Goal: Task Accomplishment & Management: Complete application form

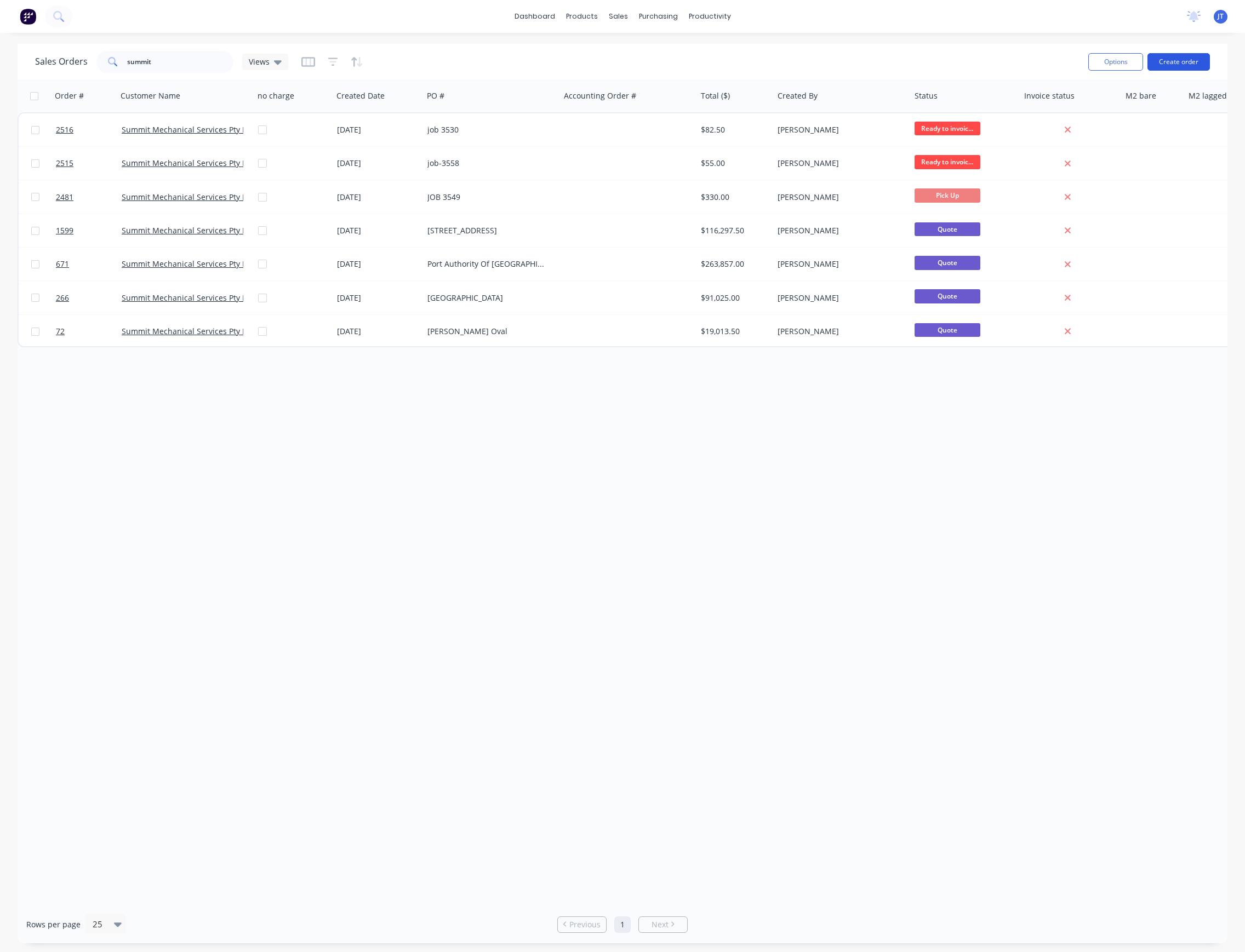
click at [1171, 60] on button "Create order" at bounding box center [1179, 62] width 63 height 18
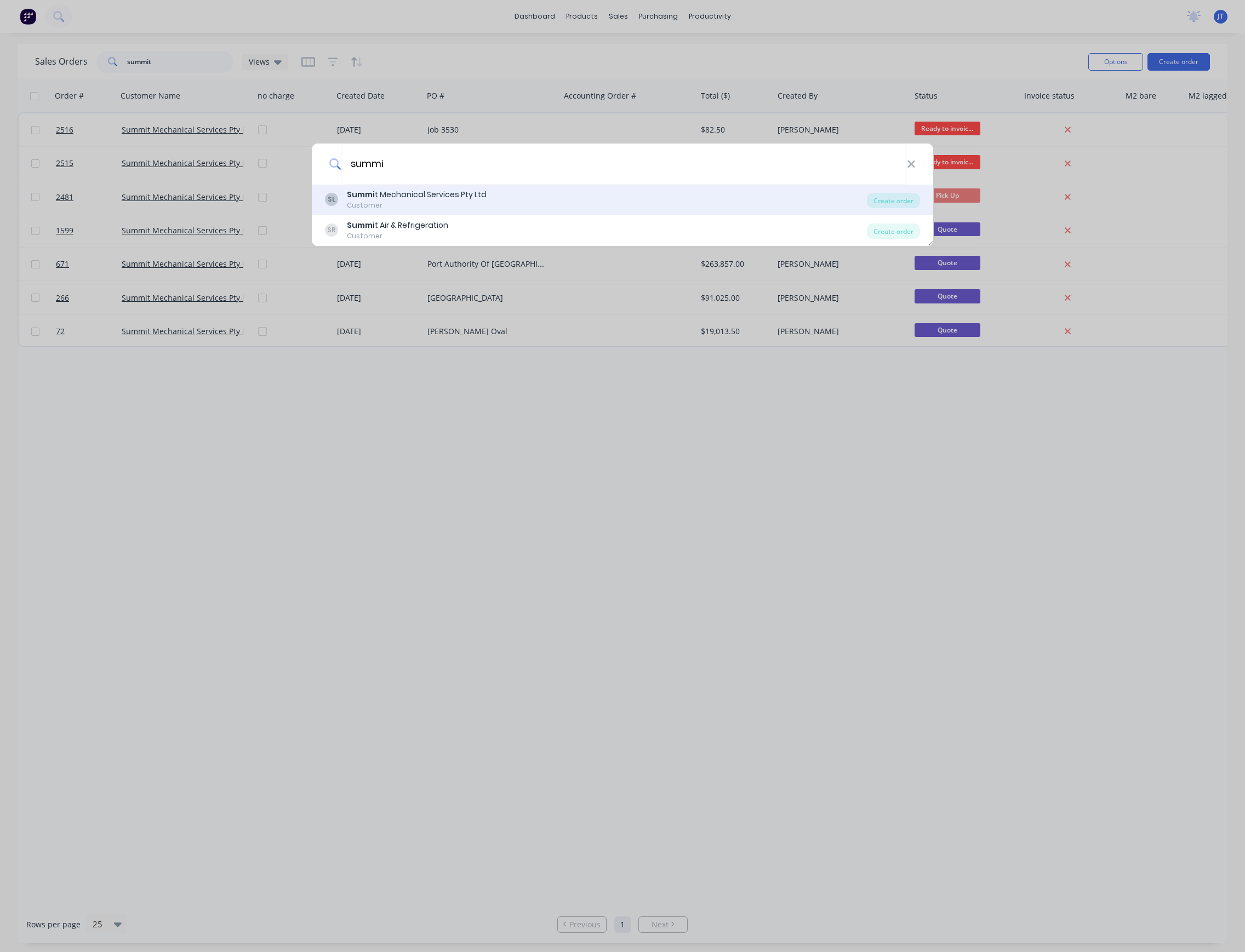
type input "summi"
click at [594, 212] on div "[PERSON_NAME] t Mechanical Services Pty Ltd Customer Create order" at bounding box center [622, 200] width 622 height 31
click at [601, 202] on div "[PERSON_NAME] t Mechanical Services Pty Ltd Customer" at bounding box center [596, 199] width 542 height 21
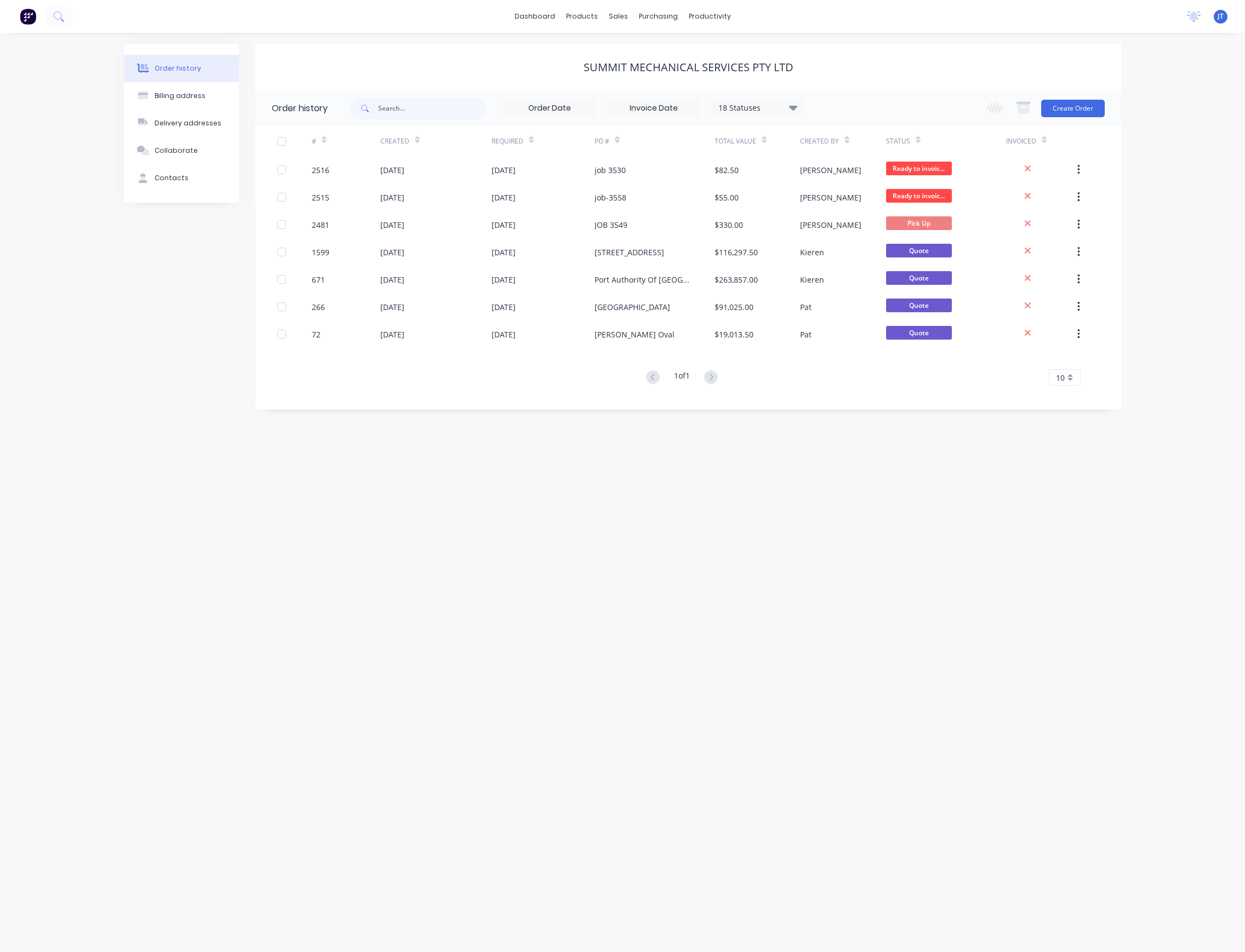
click at [1051, 118] on div "Change order status Submitted Ready for production Cutting Prep Area Folding/ F…" at bounding box center [1041, 108] width 125 height 35
click at [1065, 112] on button "Create Order" at bounding box center [1073, 108] width 63 height 18
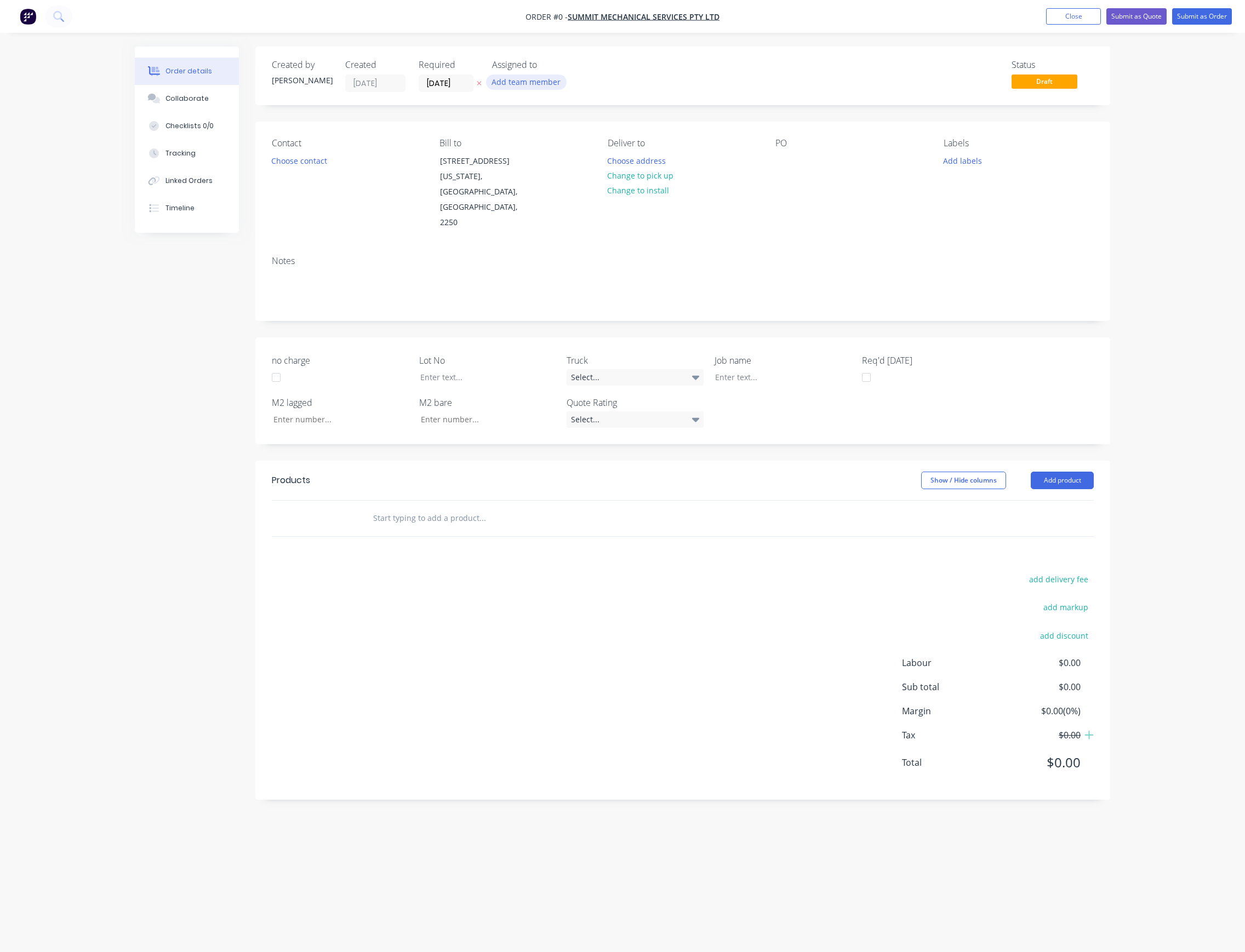
click at [545, 82] on button "Add team member" at bounding box center [526, 82] width 80 height 15
click at [566, 143] on div "[PERSON_NAME] (You)" at bounding box center [580, 143] width 110 height 12
click at [465, 78] on div "Order details Collaborate Checklists 0/0 Tracking Linked Orders Timeline Order …" at bounding box center [622, 455] width 997 height 818
click at [456, 88] on input "[DATE]" at bounding box center [445, 83] width 54 height 16
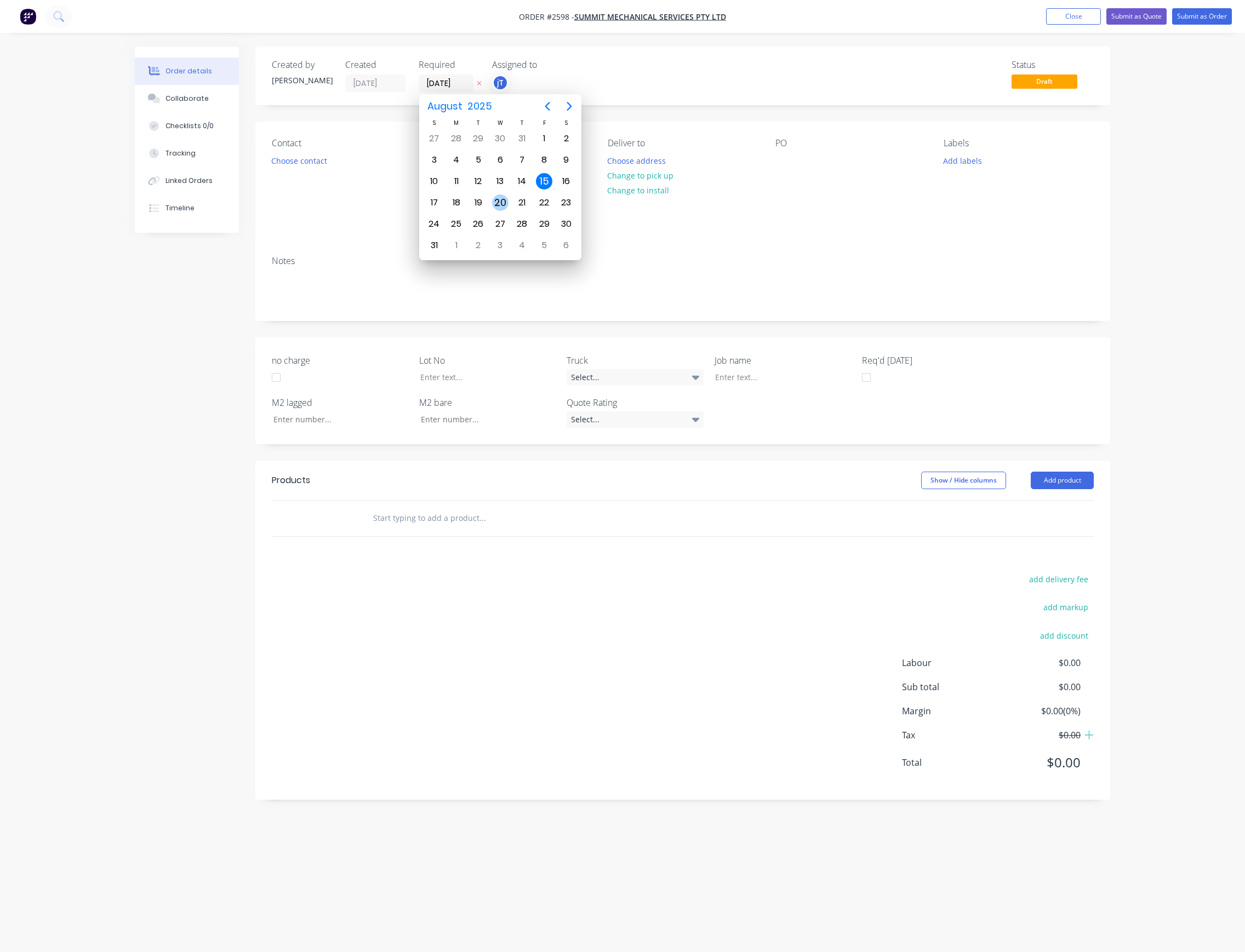
click at [509, 204] on div "20" at bounding box center [501, 203] width 22 height 21
type input "[DATE]"
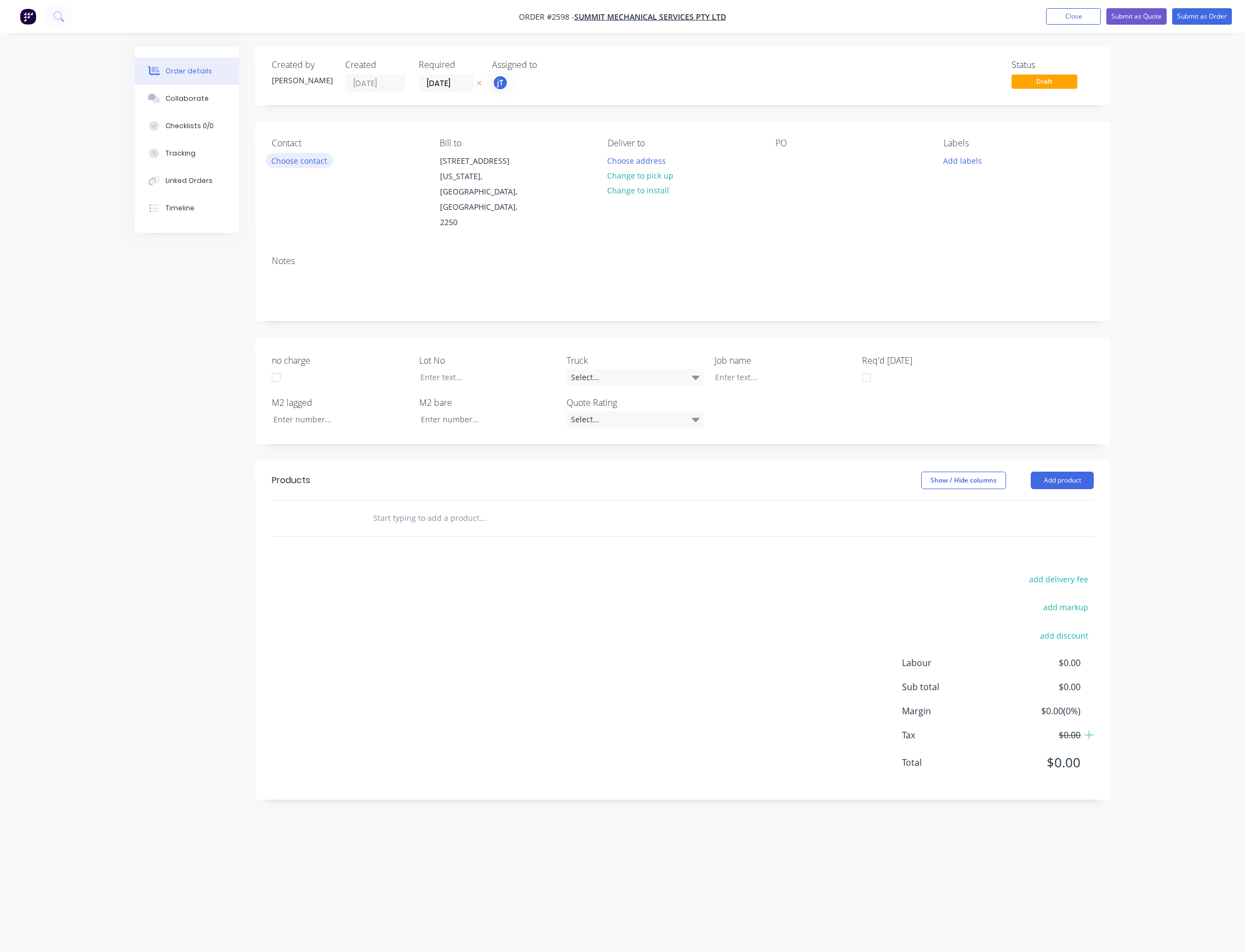
click at [316, 163] on button "Choose contact" at bounding box center [299, 160] width 67 height 15
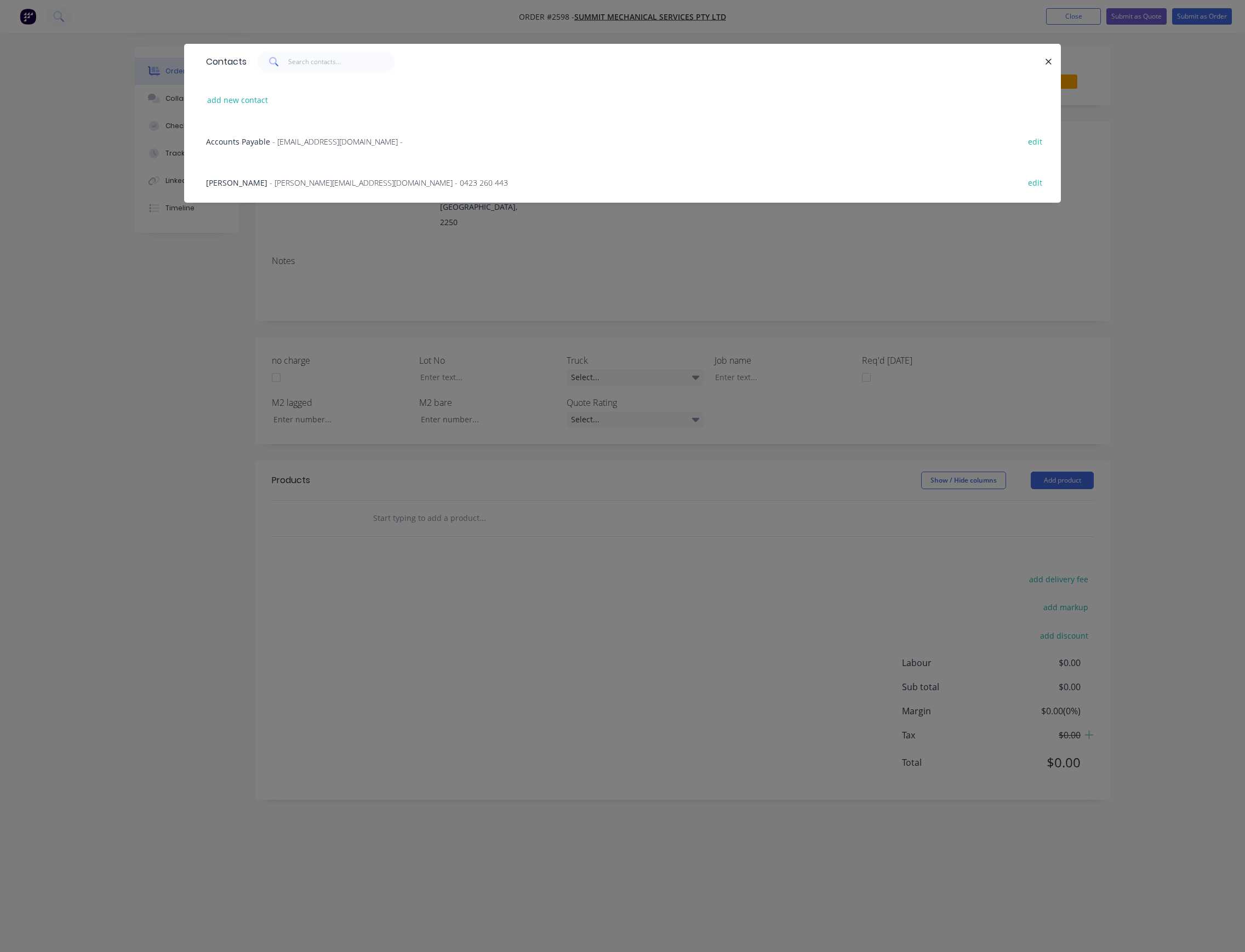
click at [271, 184] on span "- [PERSON_NAME][EMAIL_ADDRESS][DOMAIN_NAME] - 0423 260 443" at bounding box center [389, 183] width 238 height 10
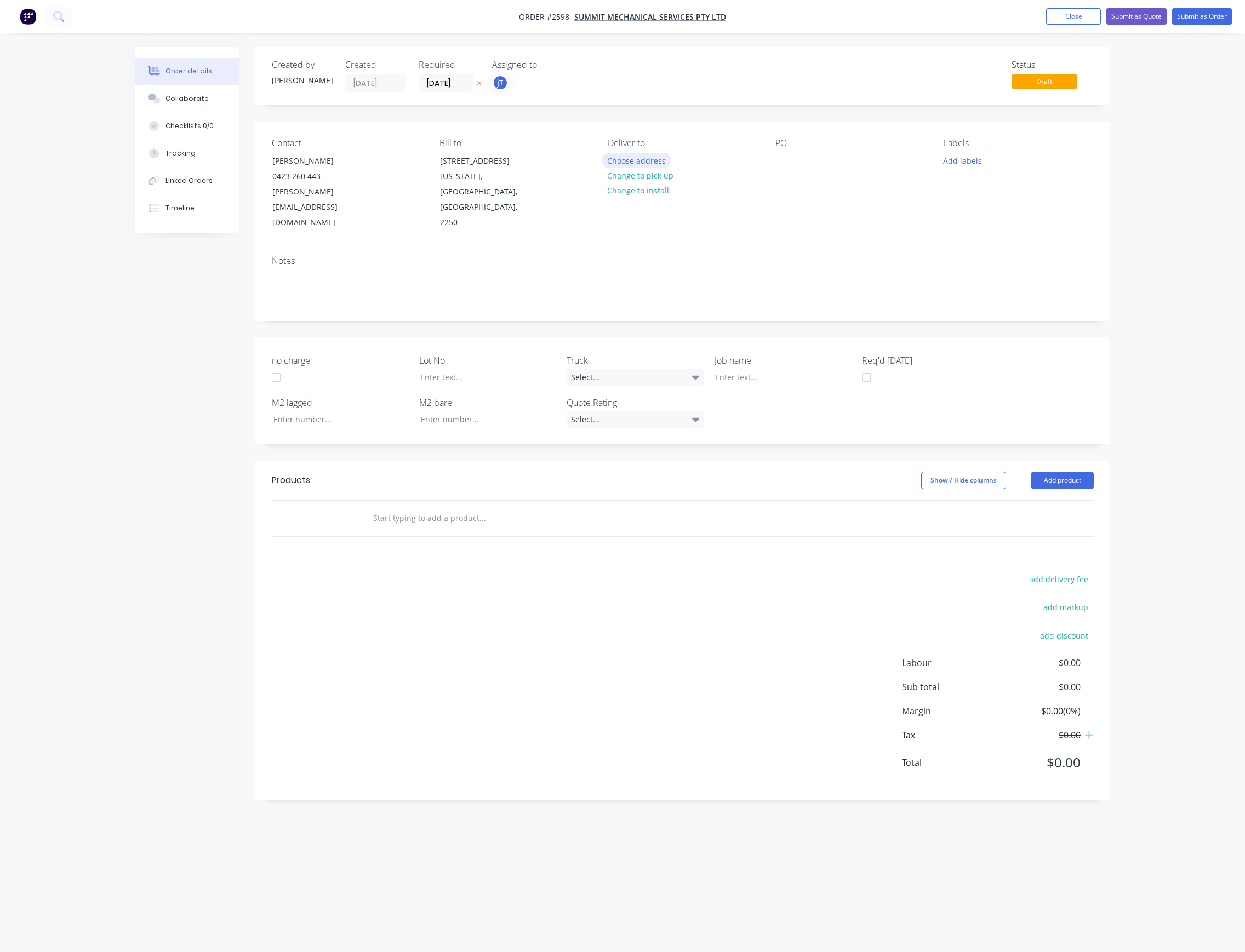
click at [659, 159] on button "Choose address" at bounding box center [637, 160] width 70 height 15
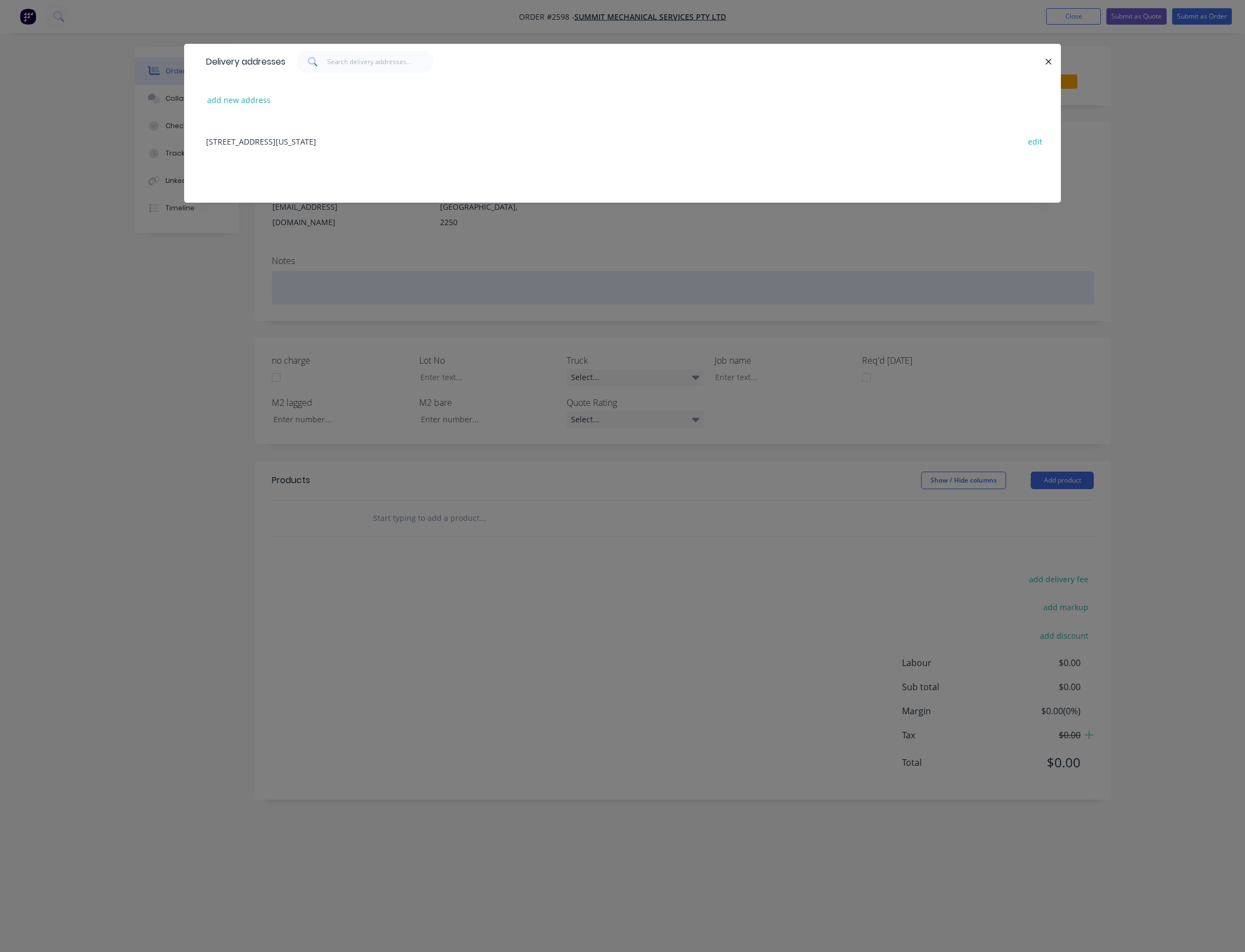
drag, startPoint x: 483, startPoint y: 253, endPoint x: 498, endPoint y: 246, distance: 16.6
click at [483, 253] on div "Delivery addresses add new address [STREET_ADDRESS][US_STATE] edit" at bounding box center [622, 476] width 1245 height 952
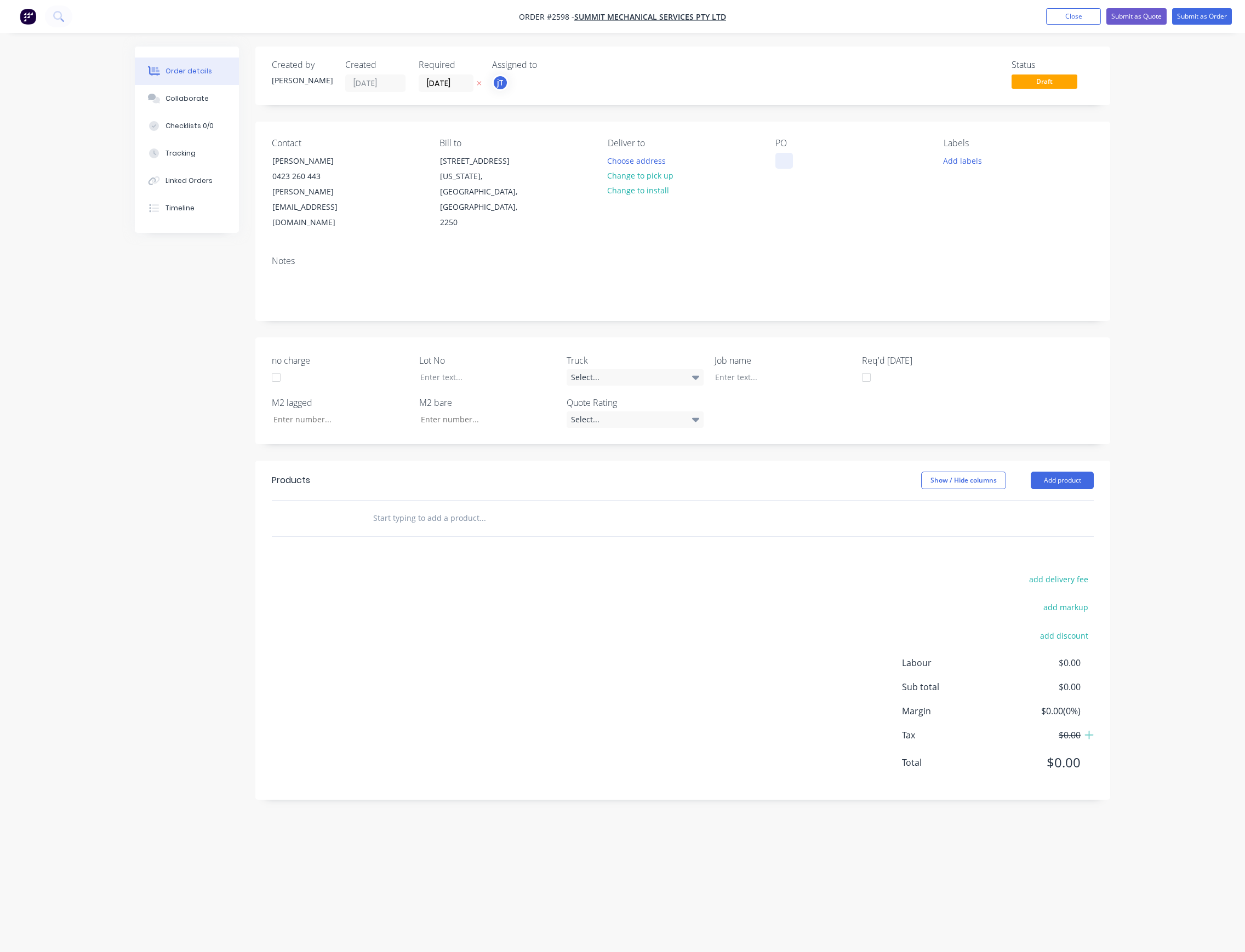
click at [783, 167] on div at bounding box center [784, 161] width 18 height 16
click at [430, 501] on div at bounding box center [556, 518] width 395 height 35
click at [423, 507] on input "text" at bounding box center [482, 518] width 219 height 22
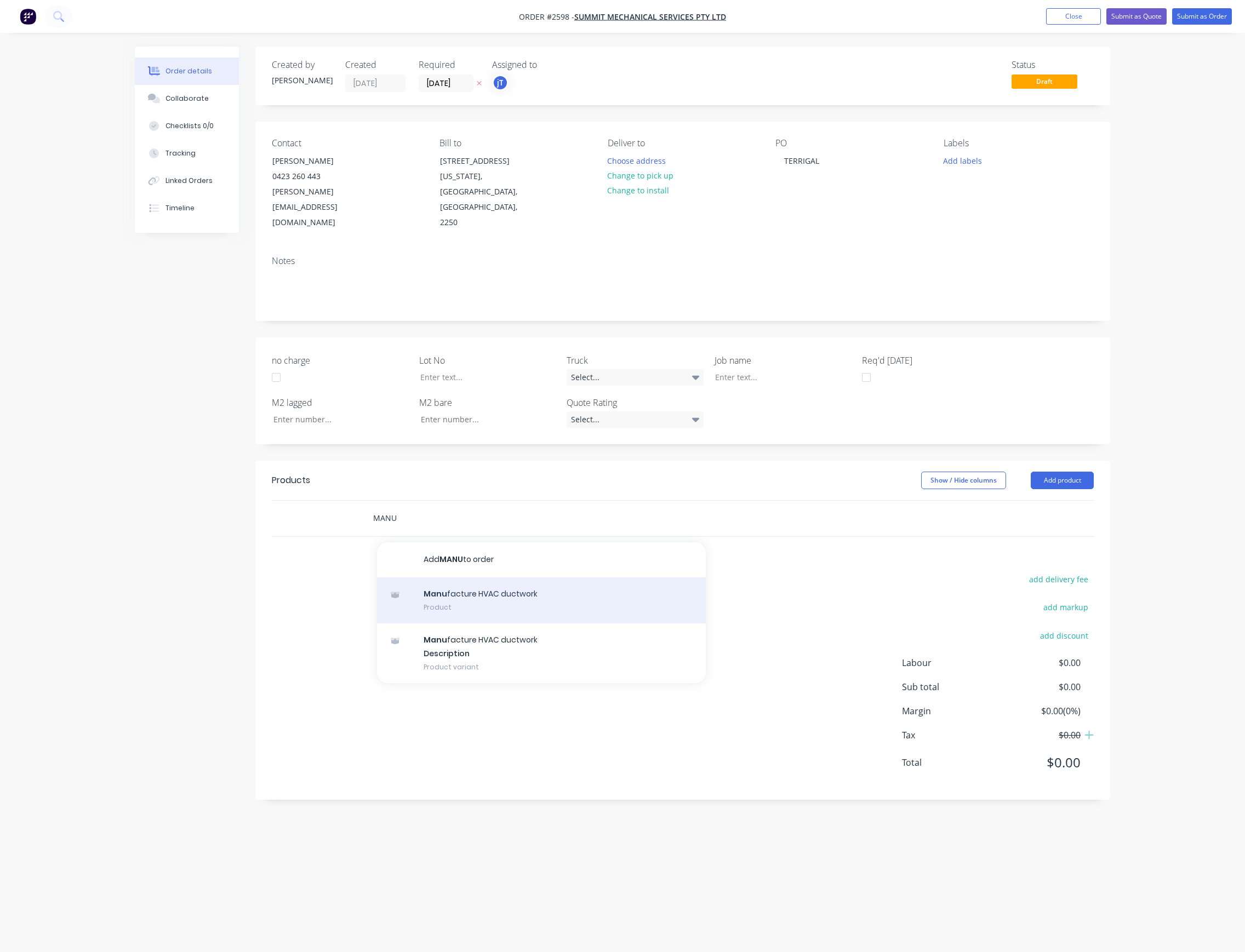
type input "MANU"
click at [493, 577] on div "Manu facture HVAC ductwork Product" at bounding box center [541, 600] width 329 height 46
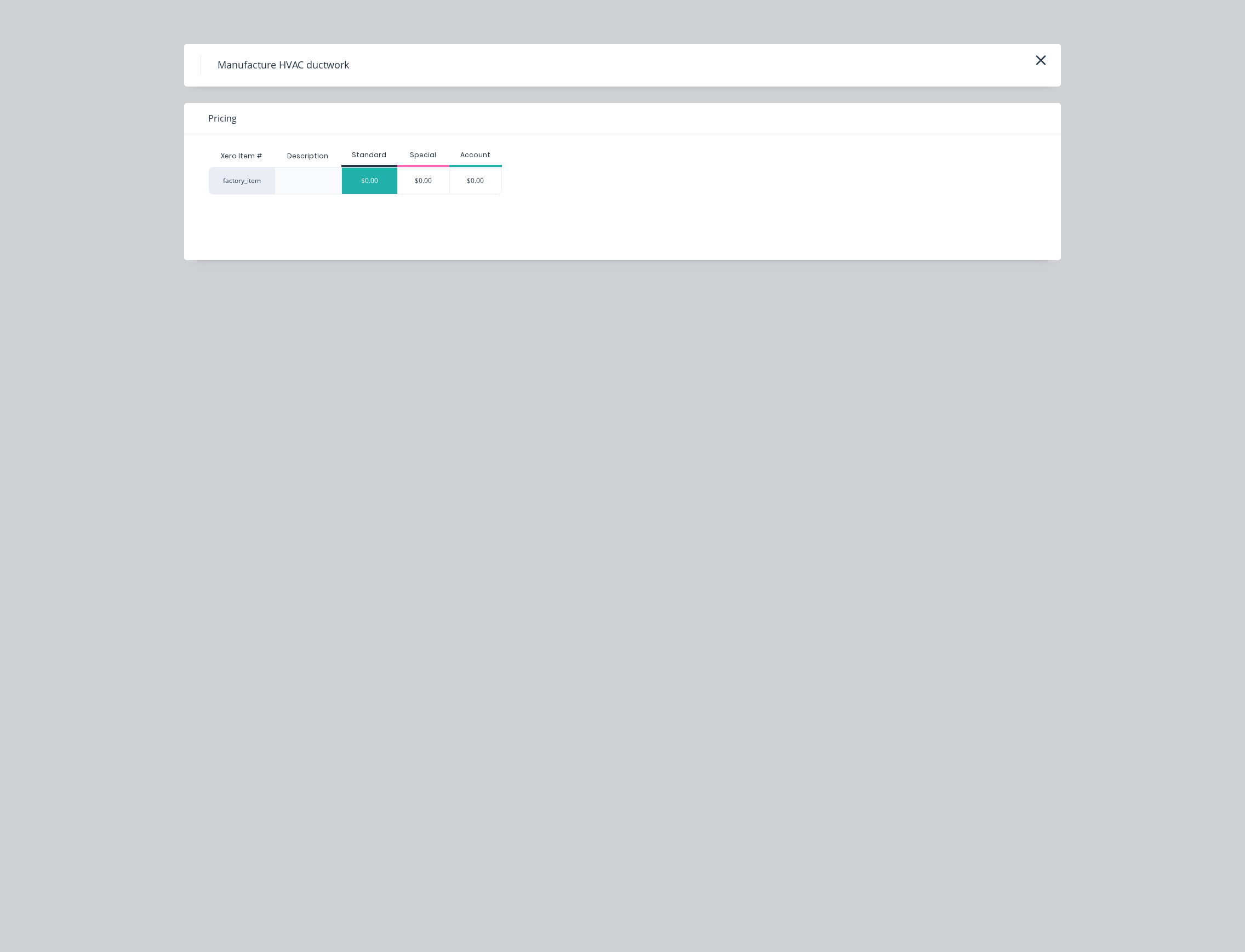
click at [363, 182] on div "$0.00" at bounding box center [370, 181] width 55 height 27
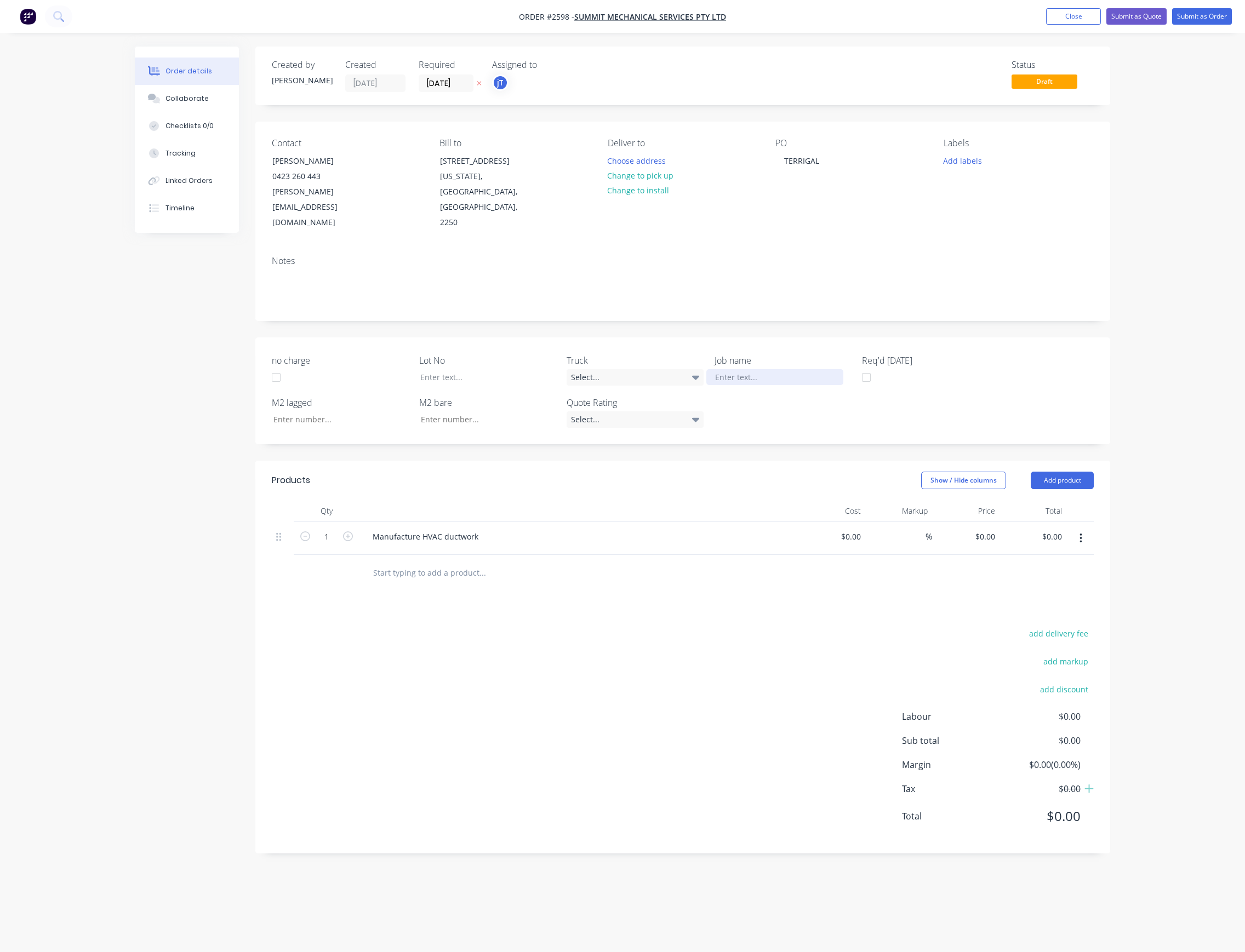
click at [742, 369] on div at bounding box center [775, 378] width 137 height 16
drag, startPoint x: 814, startPoint y: 165, endPoint x: 822, endPoint y: 162, distance: 8.5
click at [814, 165] on div "TERRIGAL" at bounding box center [801, 161] width 52 height 16
click at [822, 162] on div "TERRIGAL" at bounding box center [801, 161] width 52 height 16
click at [809, 178] on div "TERRIGAL P.O-" at bounding box center [801, 166] width 52 height 27
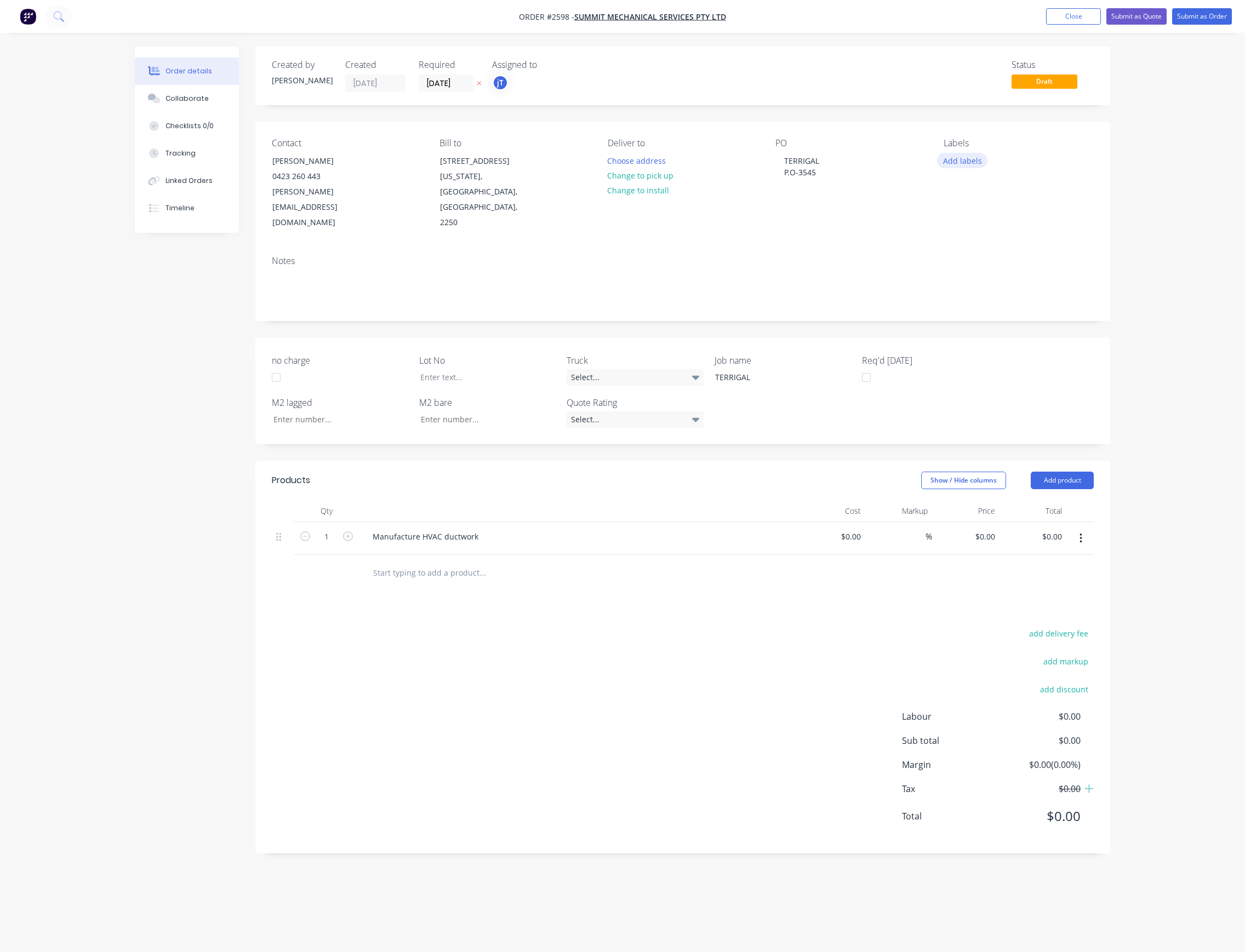
click at [954, 165] on button "Add labels" at bounding box center [963, 160] width 50 height 15
click at [1031, 193] on input "text" at bounding box center [1033, 193] width 114 height 22
click at [995, 254] on div "C-O-D" at bounding box center [986, 259] width 27 height 12
drag, startPoint x: 996, startPoint y: 195, endPoint x: 977, endPoint y: 198, distance: 19.2
click at [977, 198] on div "c-o Create new label C-O-D edit C-O-D ORDER edit" at bounding box center [1025, 232] width 164 height 131
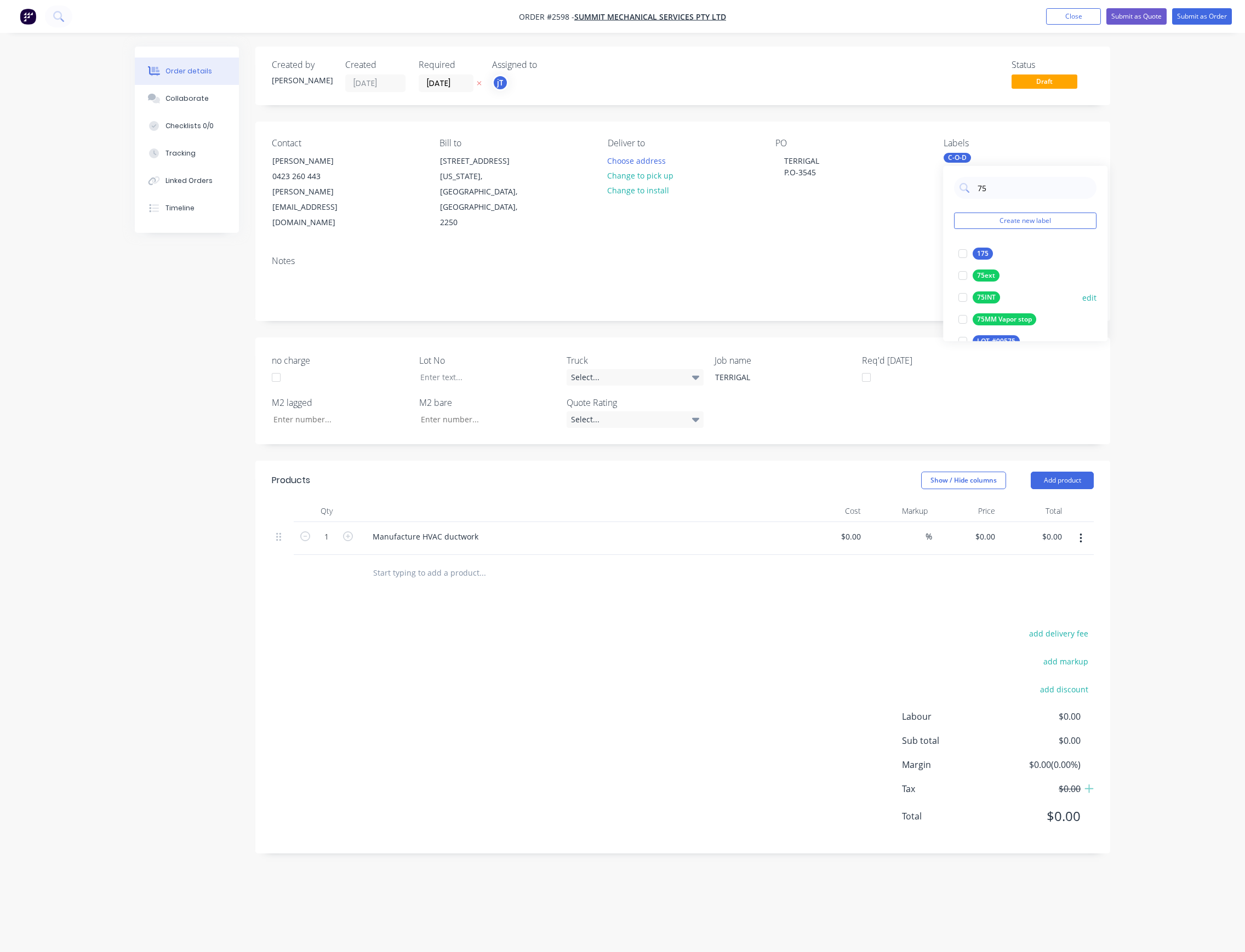
click at [987, 296] on div "75INT" at bounding box center [986, 297] width 27 height 12
click at [970, 194] on div "75" at bounding box center [1025, 188] width 142 height 22
type input "25"
click at [979, 295] on div "25INT" at bounding box center [986, 297] width 27 height 12
drag, startPoint x: 993, startPoint y: 185, endPoint x: 978, endPoint y: 191, distance: 16.2
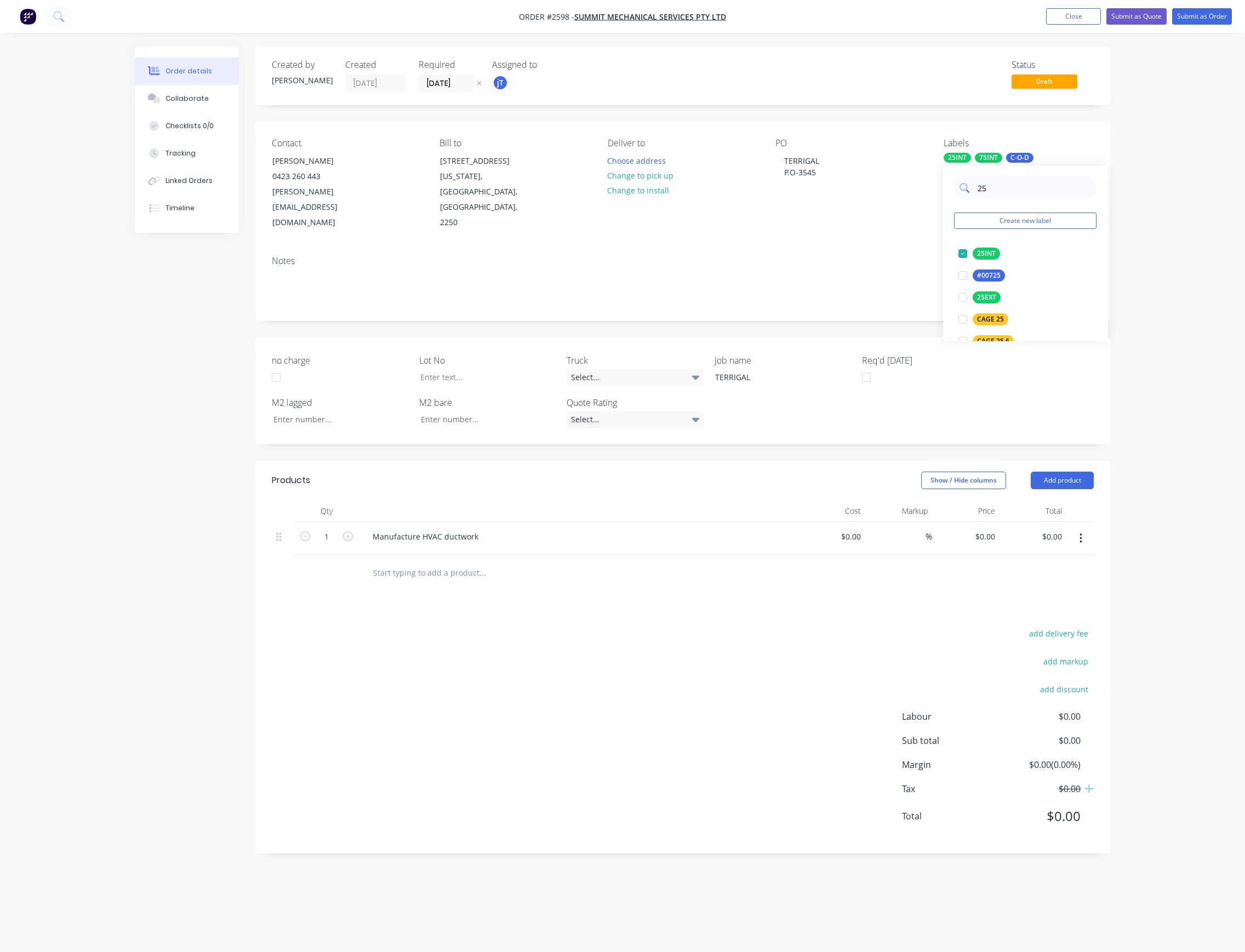
click at [978, 191] on input "25" at bounding box center [1033, 188] width 114 height 22
click at [388, 522] on div "Manufacture HVAC ductwork" at bounding box center [578, 538] width 438 height 33
click at [987, 529] on input "0" at bounding box center [993, 537] width 13 height 16
type input "$4,250.00"
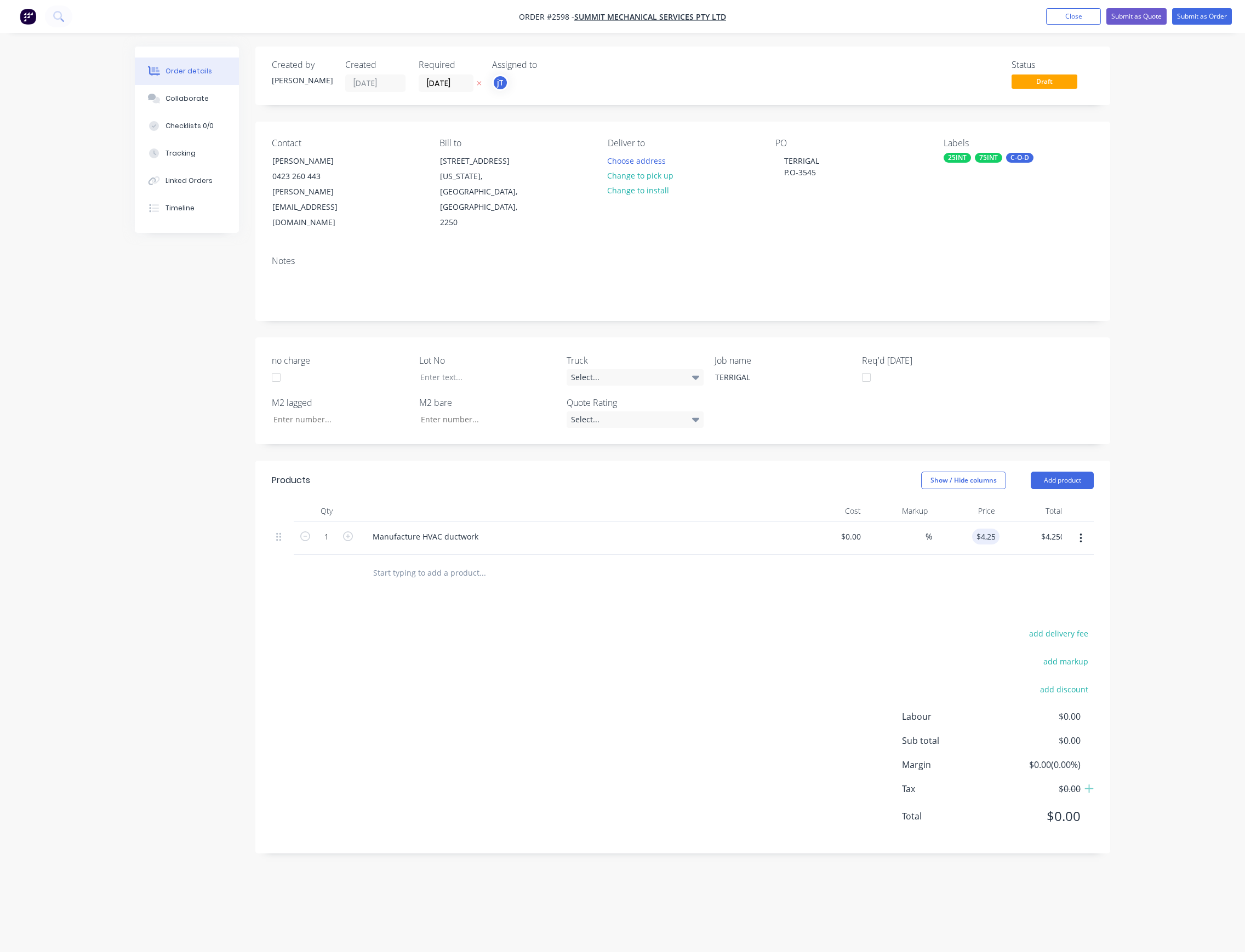
click at [888, 579] on div "Products Show / Hide columns Add product Qty Cost Markup Price Total 1 Manufact…" at bounding box center [682, 657] width 855 height 393
click at [1197, 14] on button "Submit as Order" at bounding box center [1201, 16] width 60 height 16
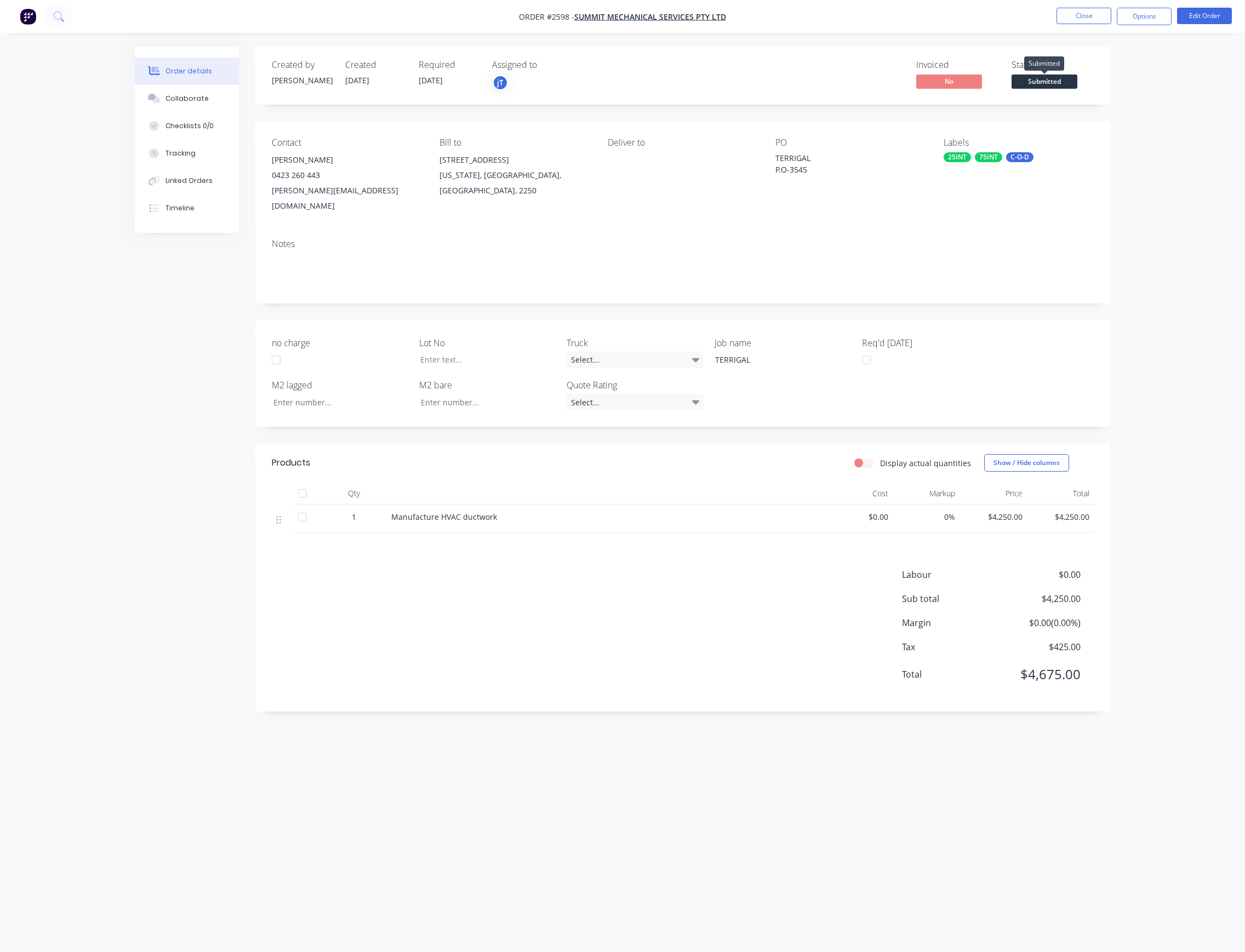
click at [1061, 88] on span "Submitted" at bounding box center [1044, 81] width 66 height 14
click at [1119, 129] on div "Order details Collaborate Checklists 0/0 Tracking Linked Orders Timeline Order …" at bounding box center [622, 455] width 997 height 818
click at [1092, 18] on button "Close" at bounding box center [1084, 15] width 55 height 16
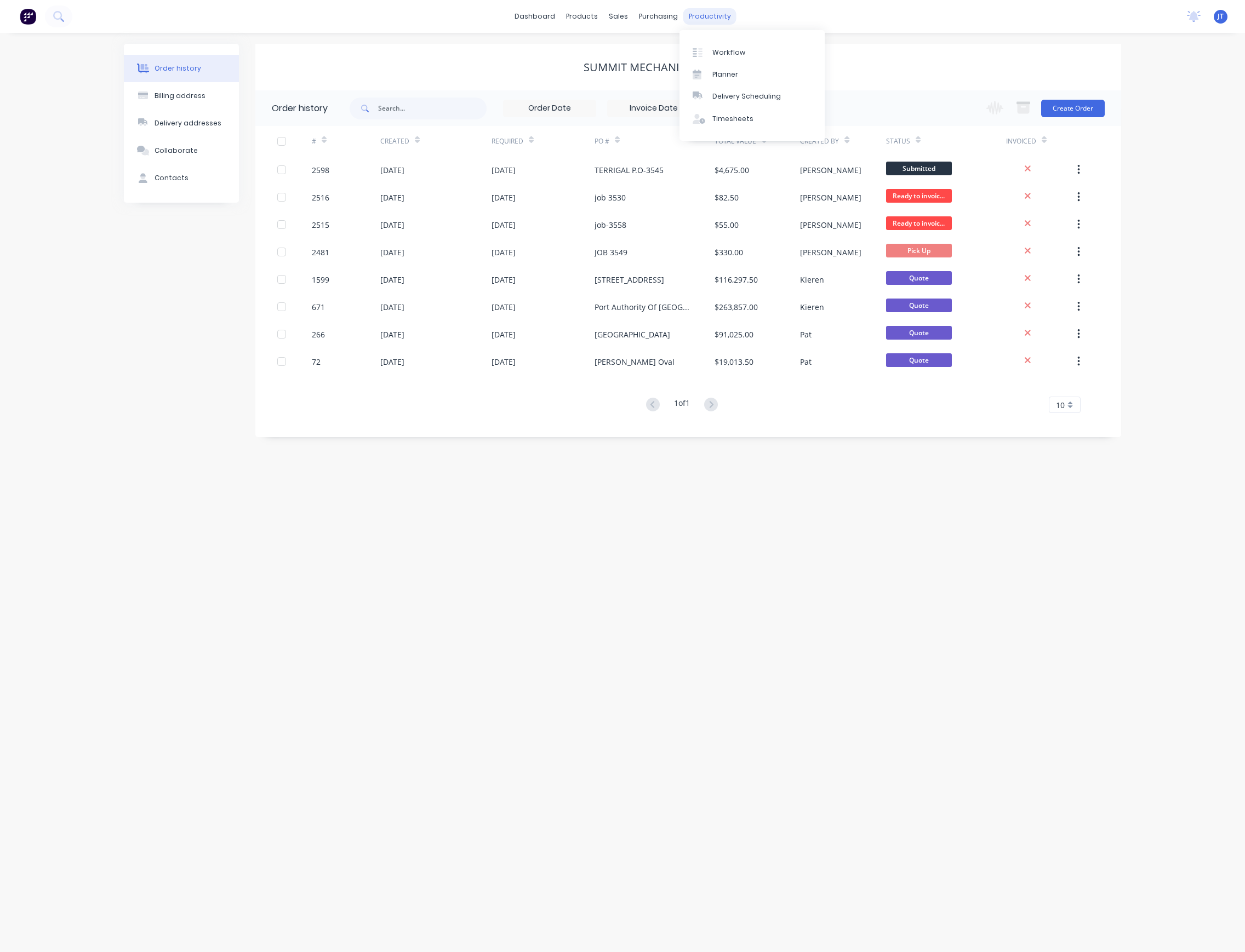
click at [713, 24] on div "productivity" at bounding box center [710, 16] width 53 height 16
click at [747, 51] on link "Workflow" at bounding box center [752, 52] width 145 height 22
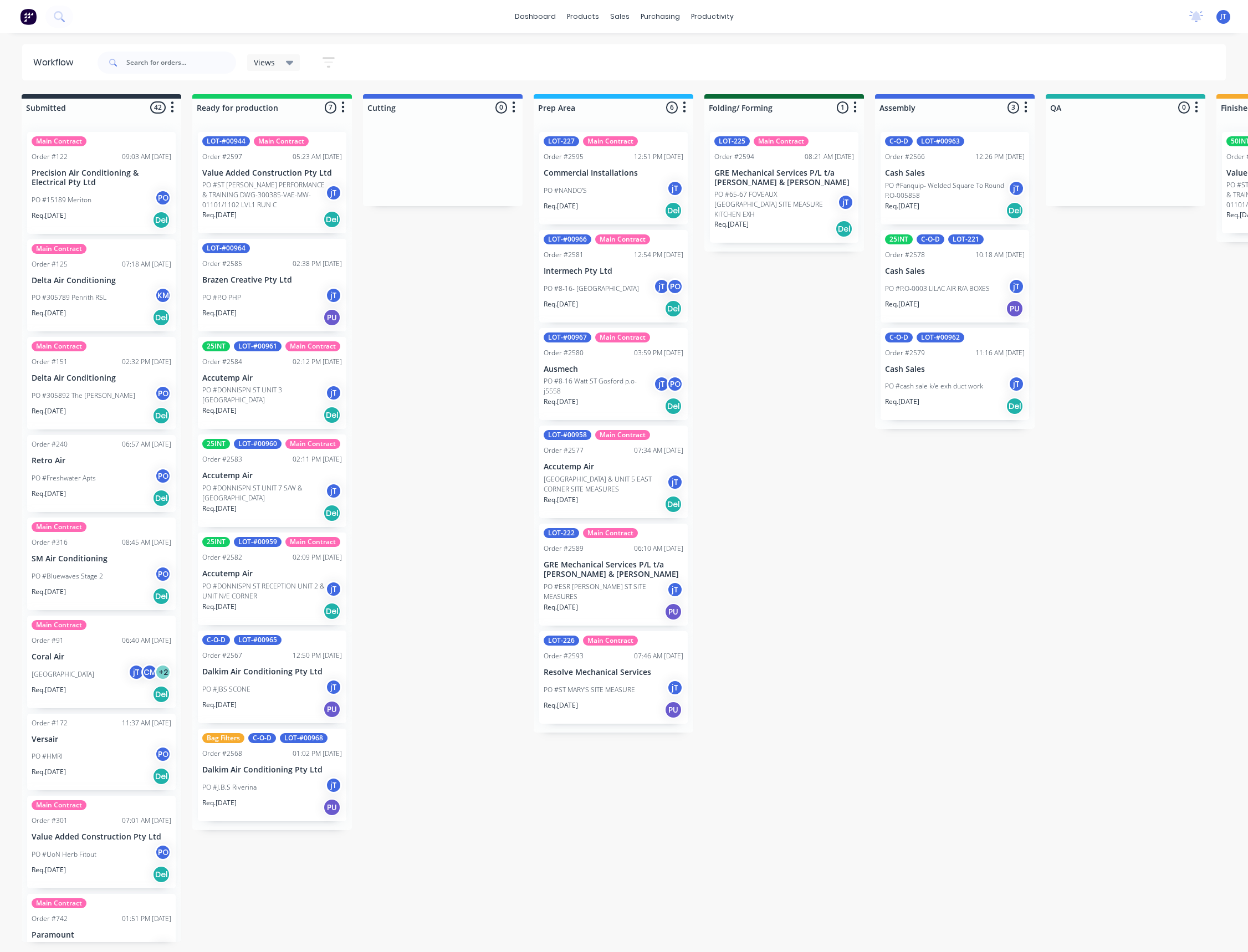
drag, startPoint x: 1085, startPoint y: 318, endPoint x: 1100, endPoint y: 318, distance: 15.0
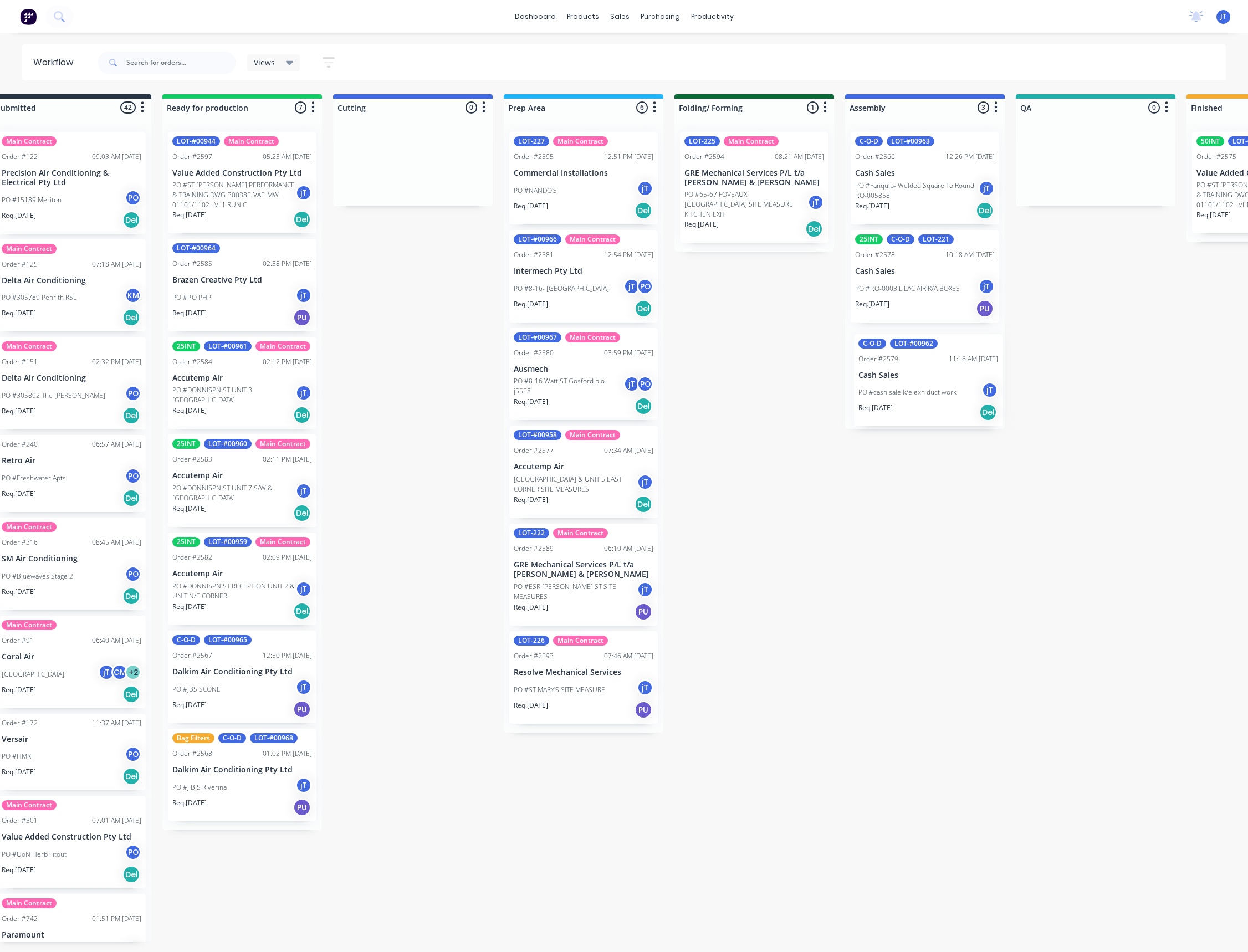
scroll to position [0, 34]
drag, startPoint x: 939, startPoint y: 398, endPoint x: 890, endPoint y: 400, distance: 49.0
click at [890, 400] on div "C-O-D LOT-#00963 Order #2566 12:26 PM [DATE] Cash Sales PO #Fanquip- Welded Squ…" at bounding box center [924, 276] width 160 height 306
click at [189, 63] on input "text" at bounding box center [181, 63] width 110 height 22
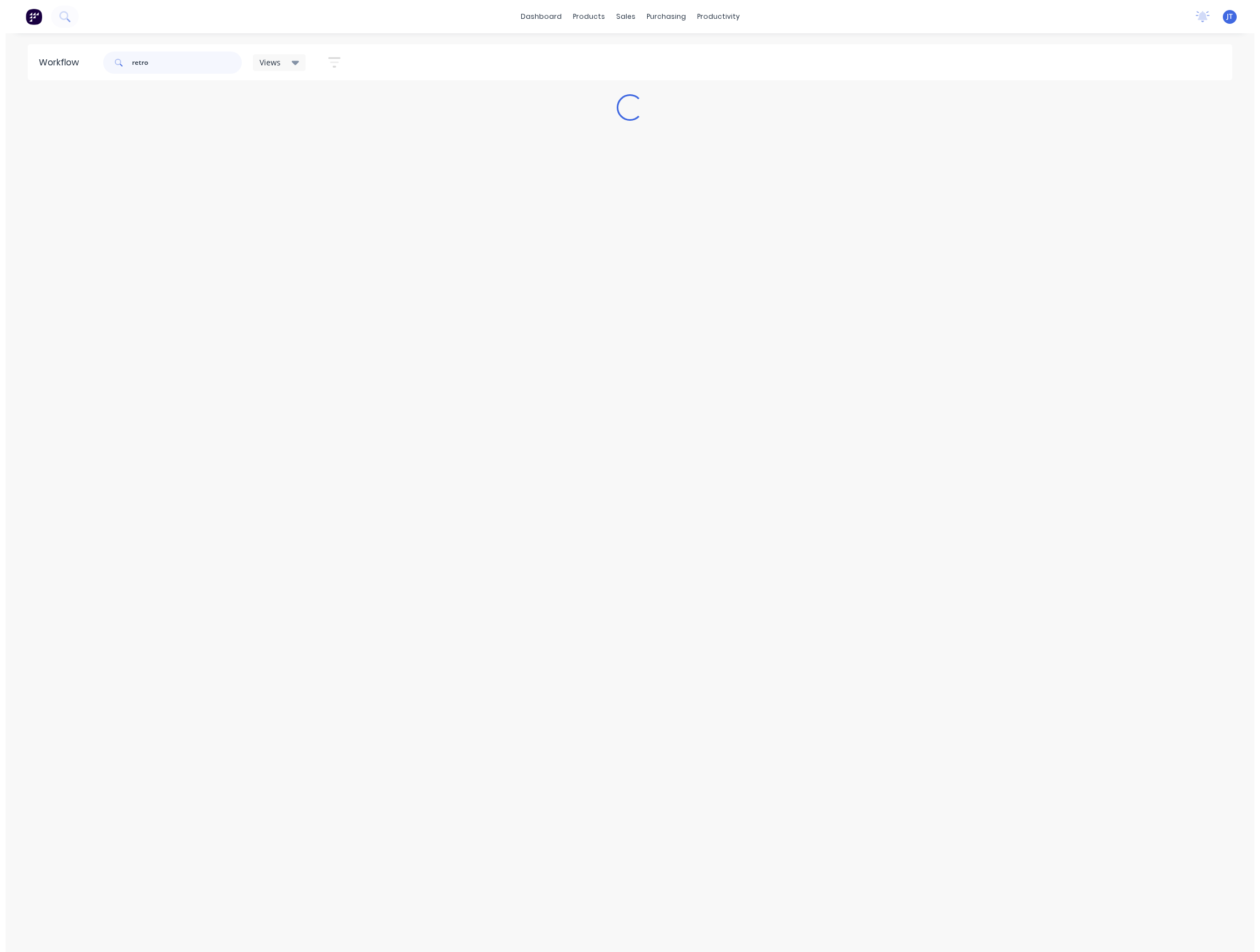
scroll to position [0, 0]
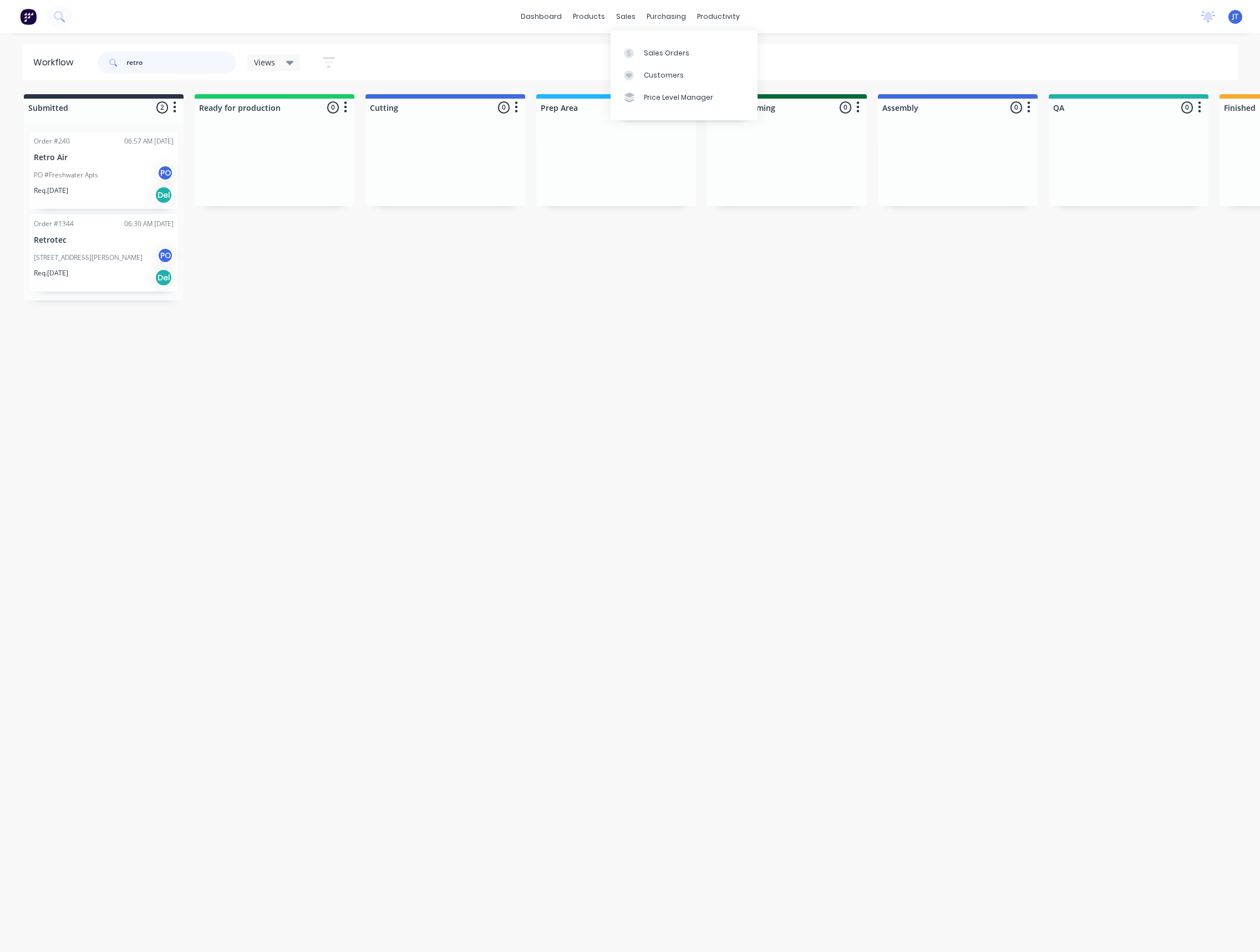
type input "retro"
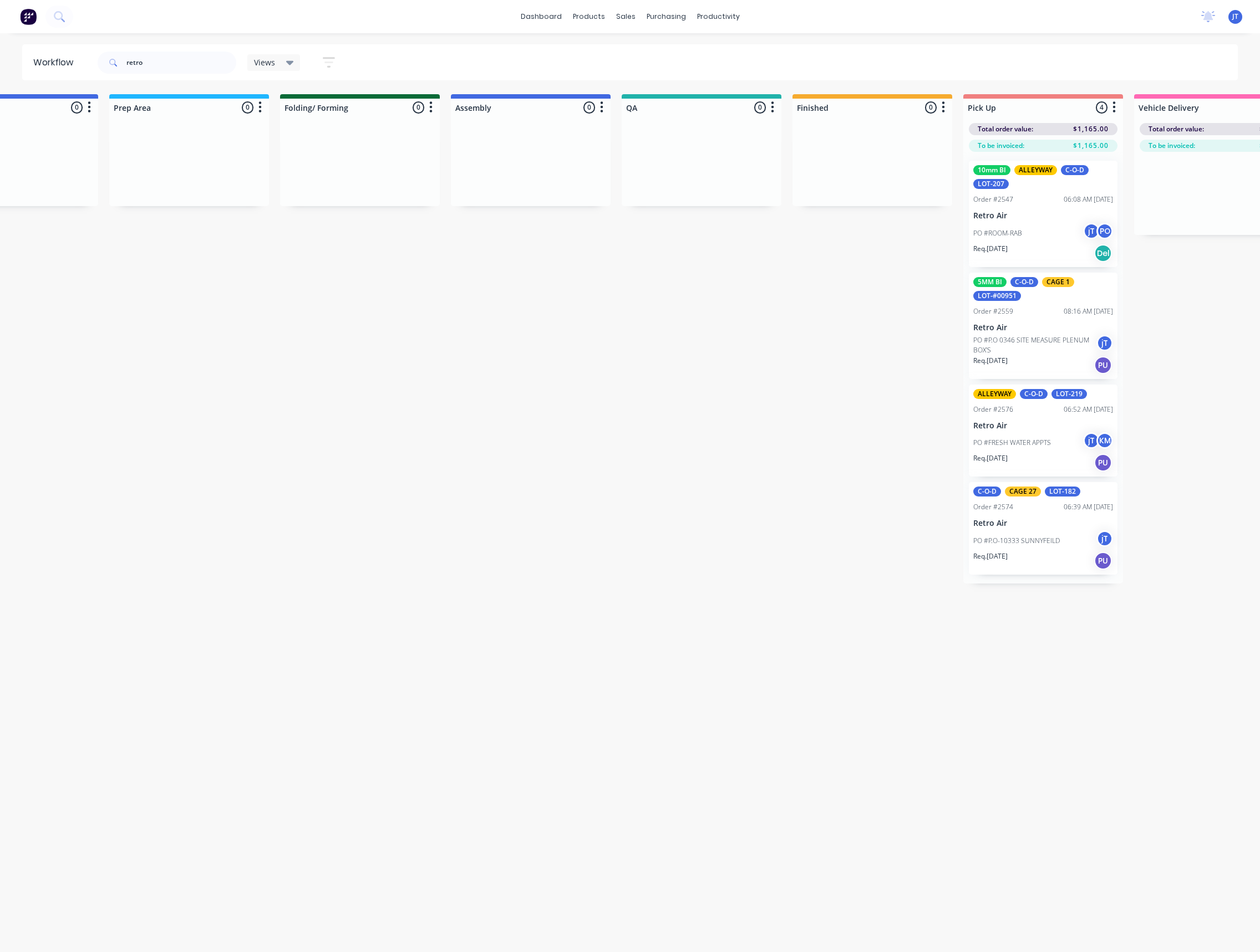
scroll to position [0, 911]
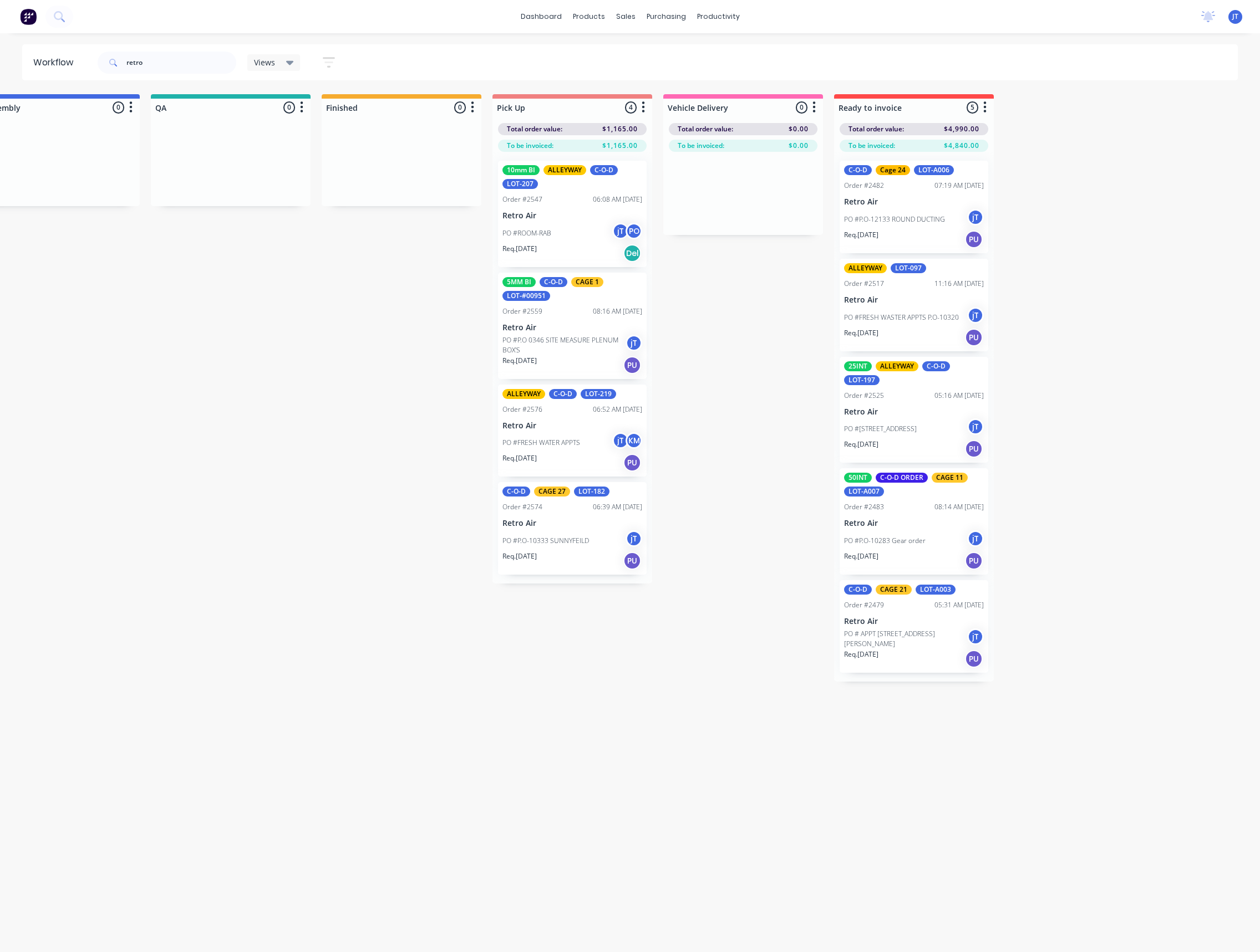
drag, startPoint x: 720, startPoint y: 289, endPoint x: 836, endPoint y: 311, distance: 118.1
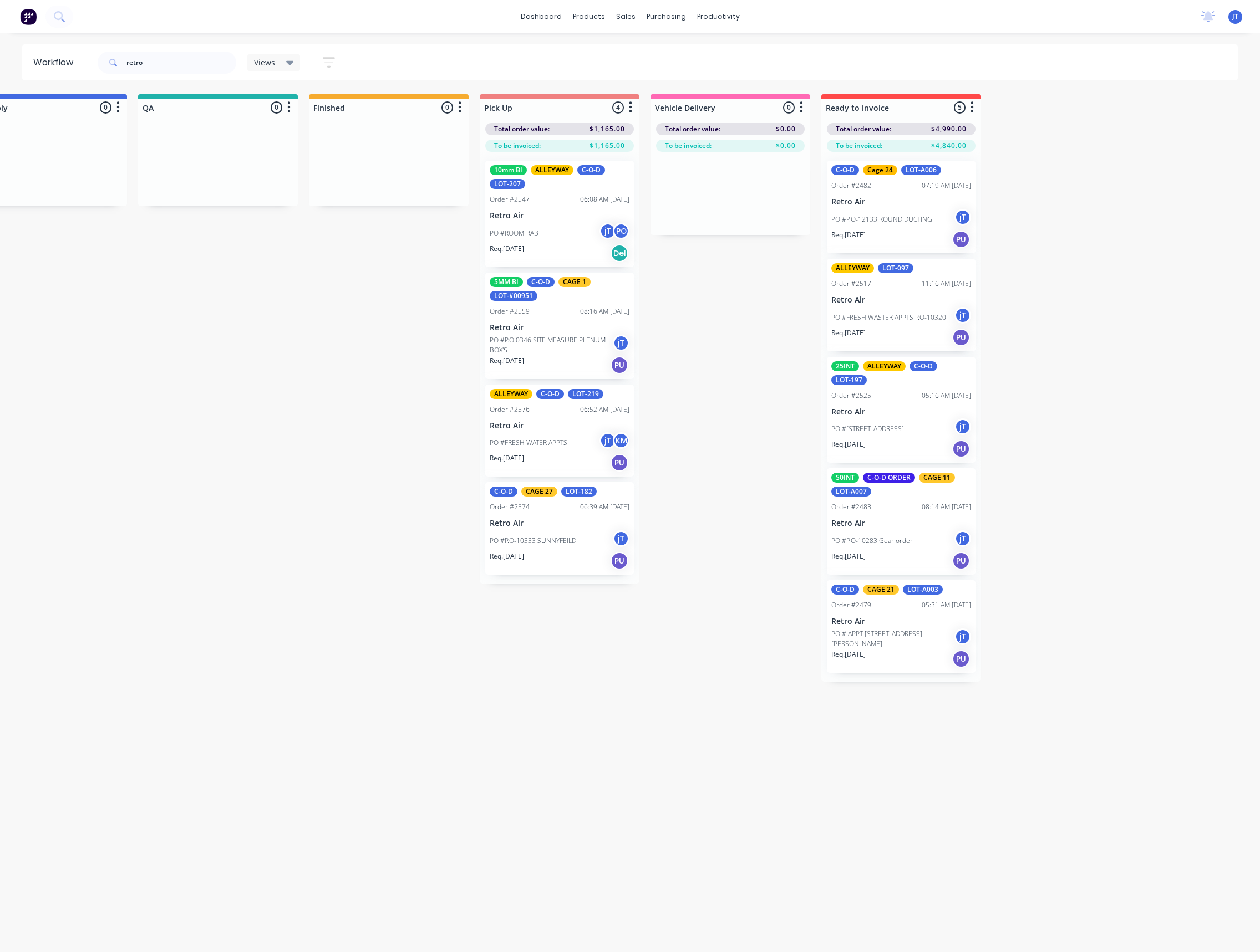
click at [923, 431] on div "PO #[STREET_ADDRESS]: 10325 jT" at bounding box center [901, 429] width 140 height 21
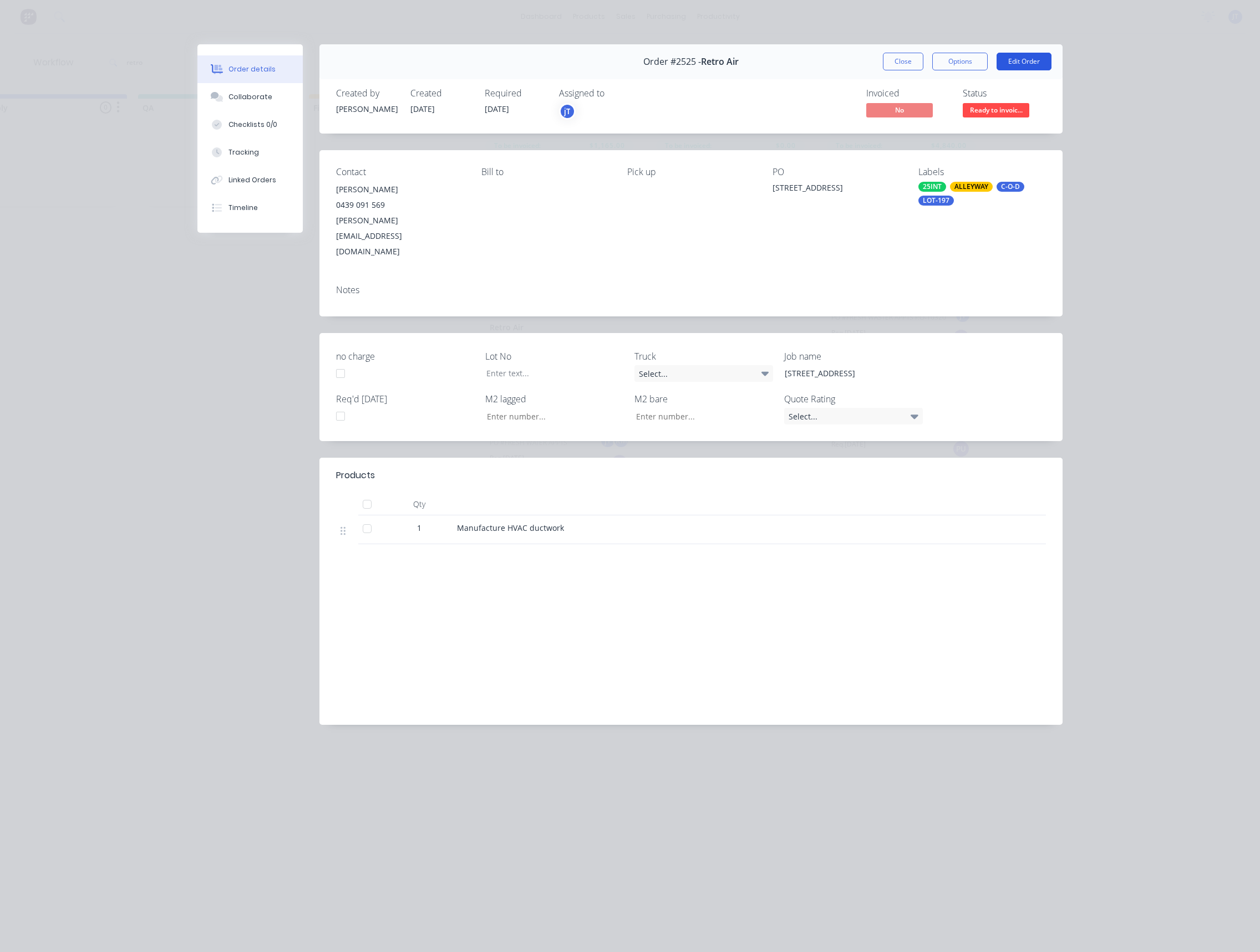
click at [1020, 60] on button "Edit Order" at bounding box center [1024, 62] width 55 height 18
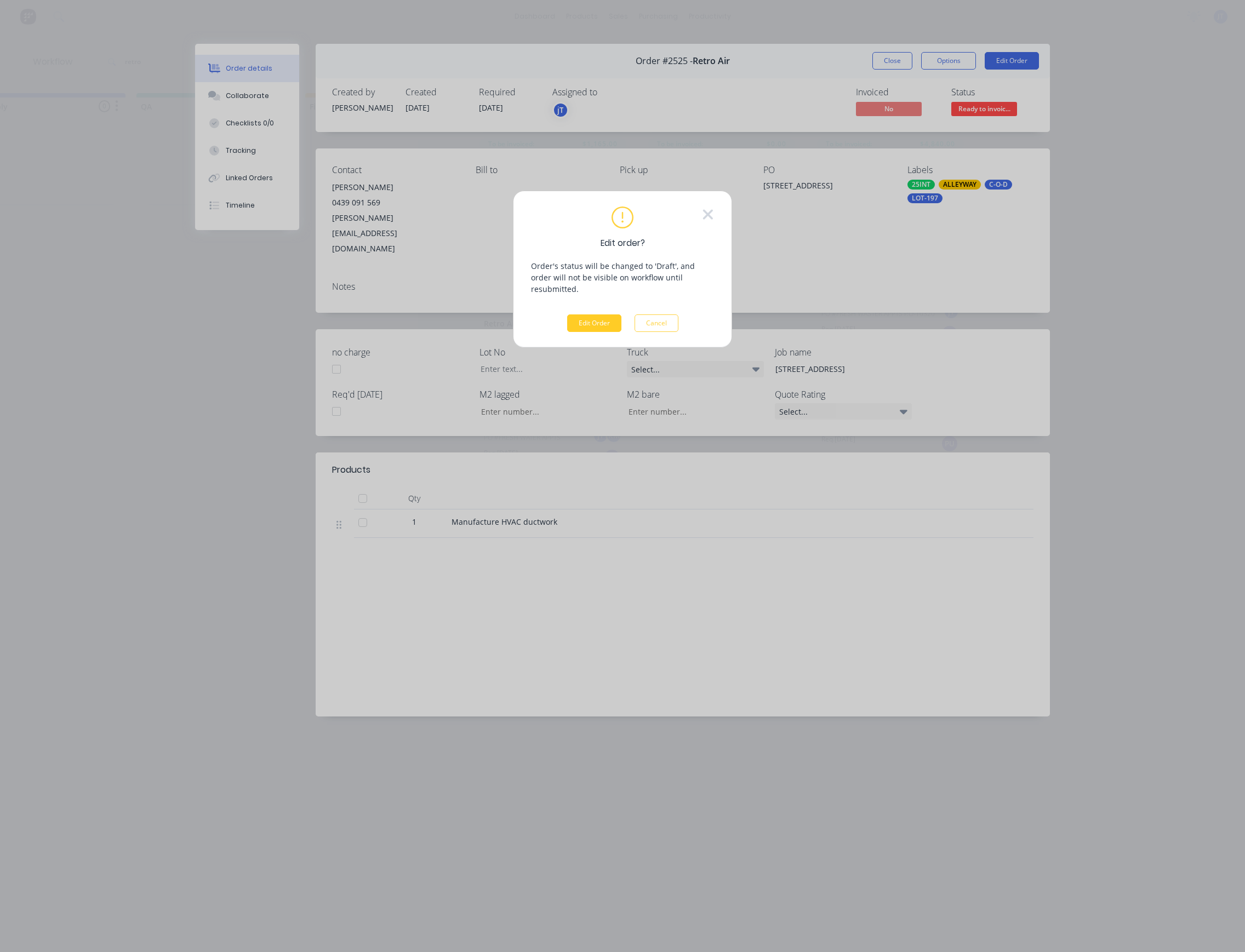
click at [579, 314] on button "Edit Order" at bounding box center [594, 323] width 55 height 18
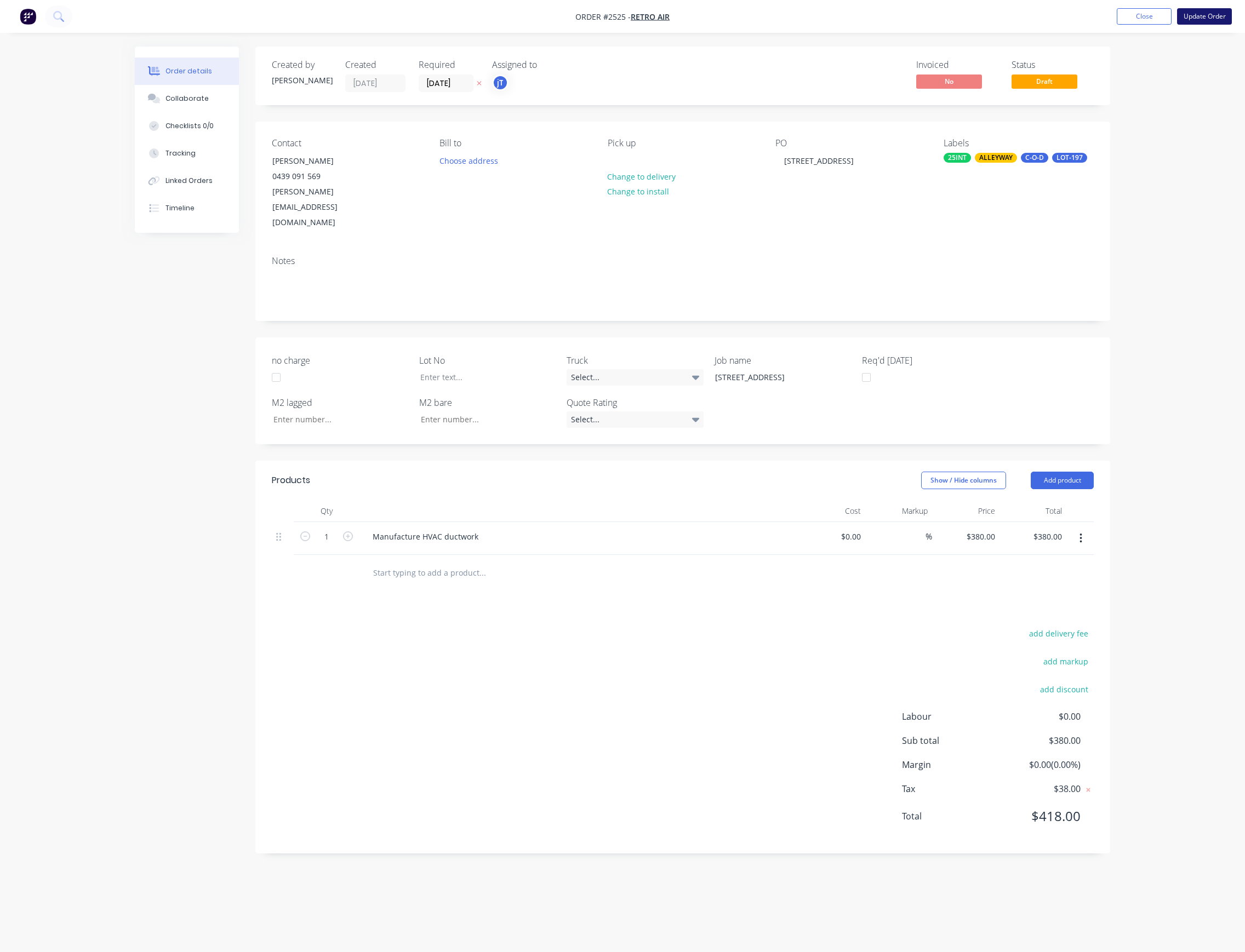
click at [1185, 15] on button "Update Order" at bounding box center [1204, 16] width 55 height 16
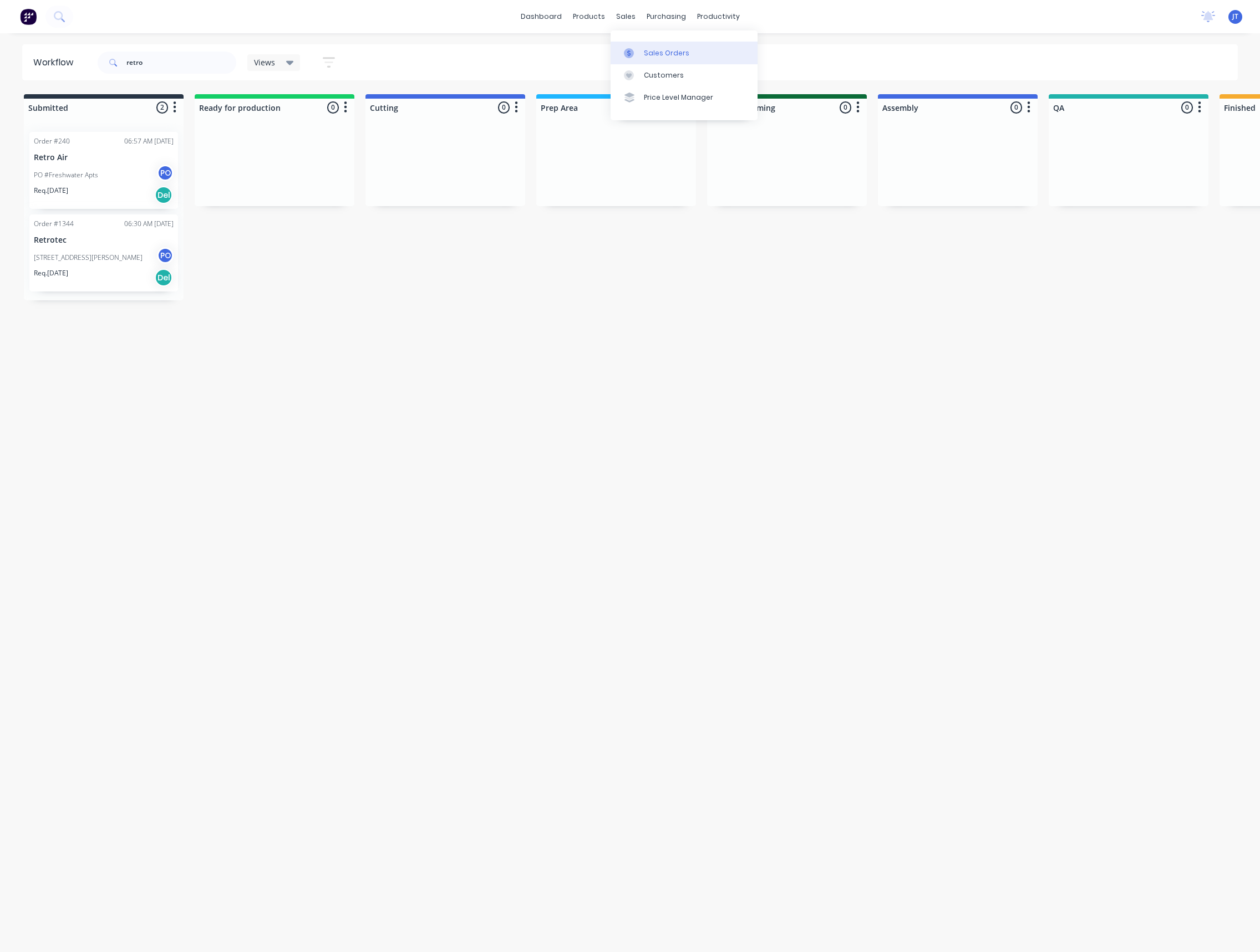
click at [689, 54] on link "Sales Orders" at bounding box center [684, 53] width 147 height 22
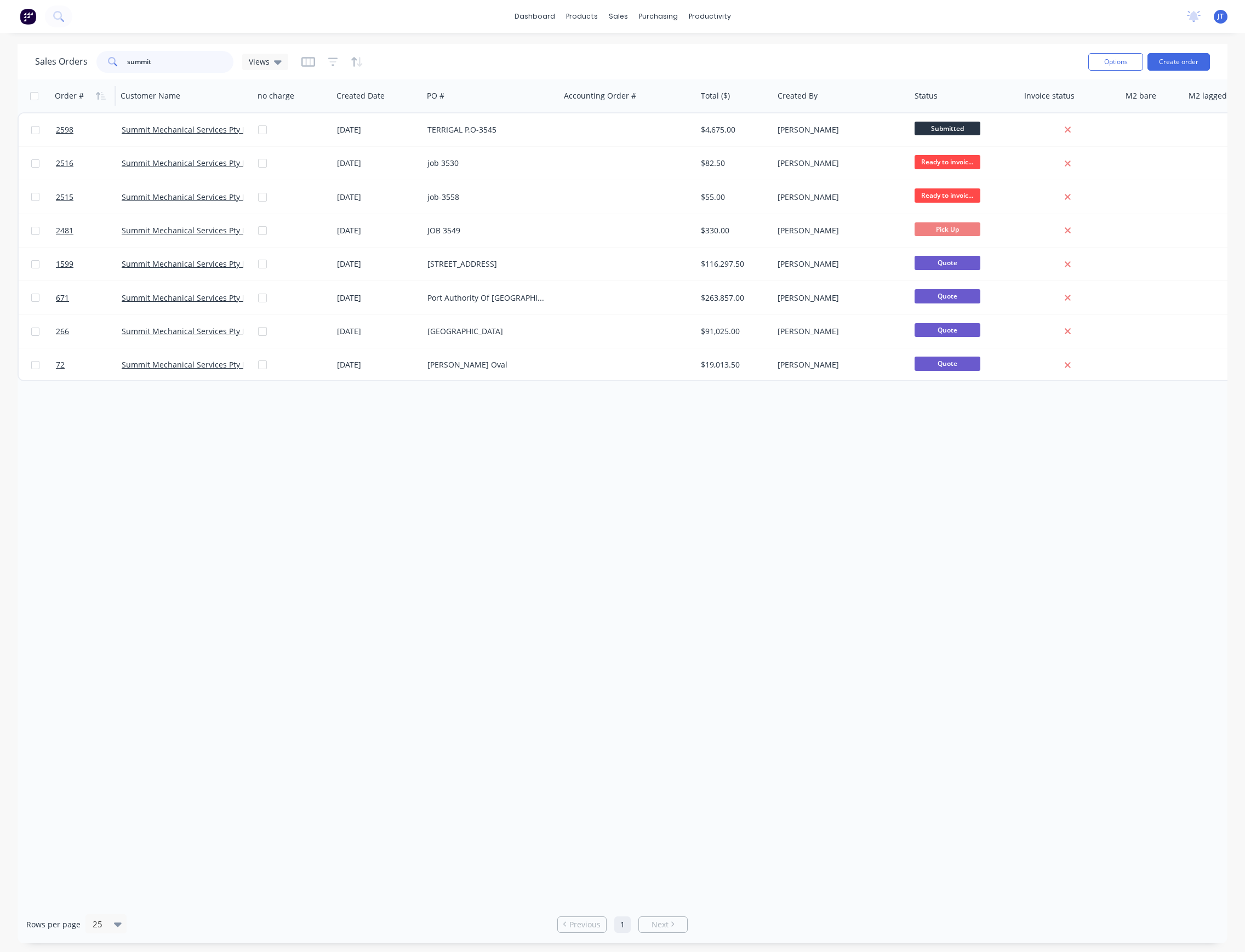
drag, startPoint x: 163, startPoint y: 63, endPoint x: 95, endPoint y: 104, distance: 79.4
click at [95, 104] on div "Sales Orders summit Views Options Create order Order # Customer Name no charge …" at bounding box center [622, 493] width 1210 height 900
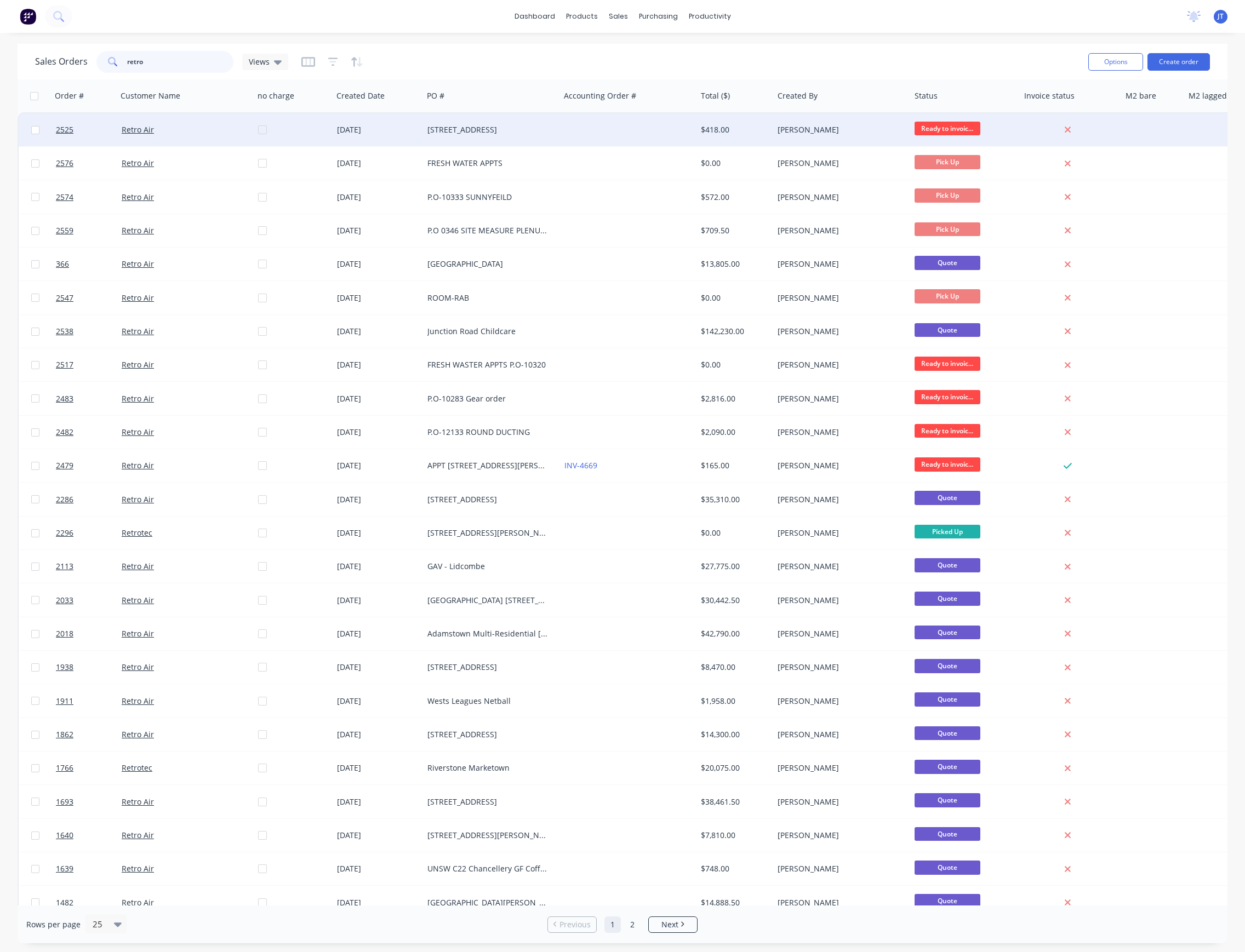
type input "retro"
click at [595, 134] on div at bounding box center [628, 130] width 137 height 33
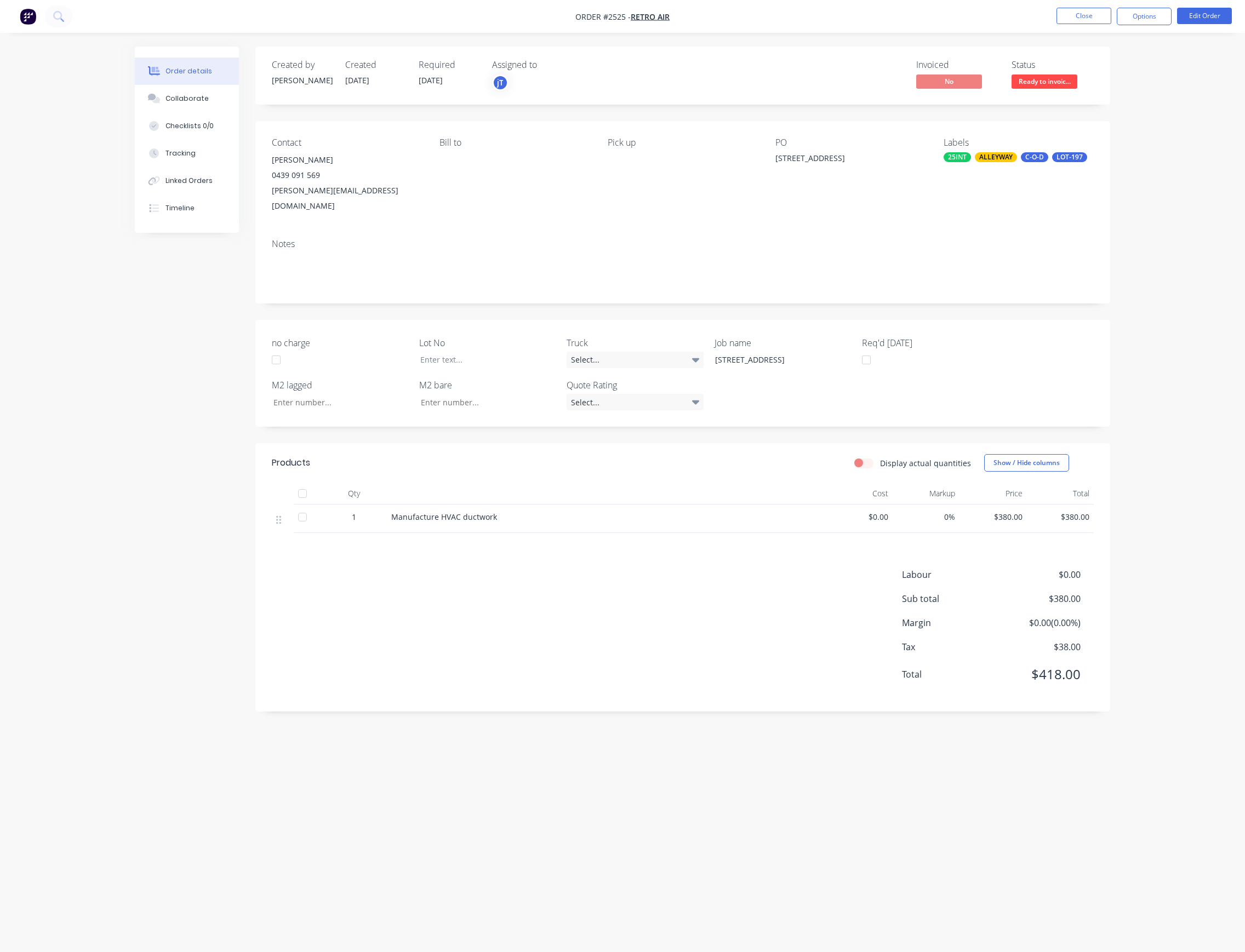
click at [1072, 84] on span "Ready to invoic..." at bounding box center [1044, 81] width 66 height 14
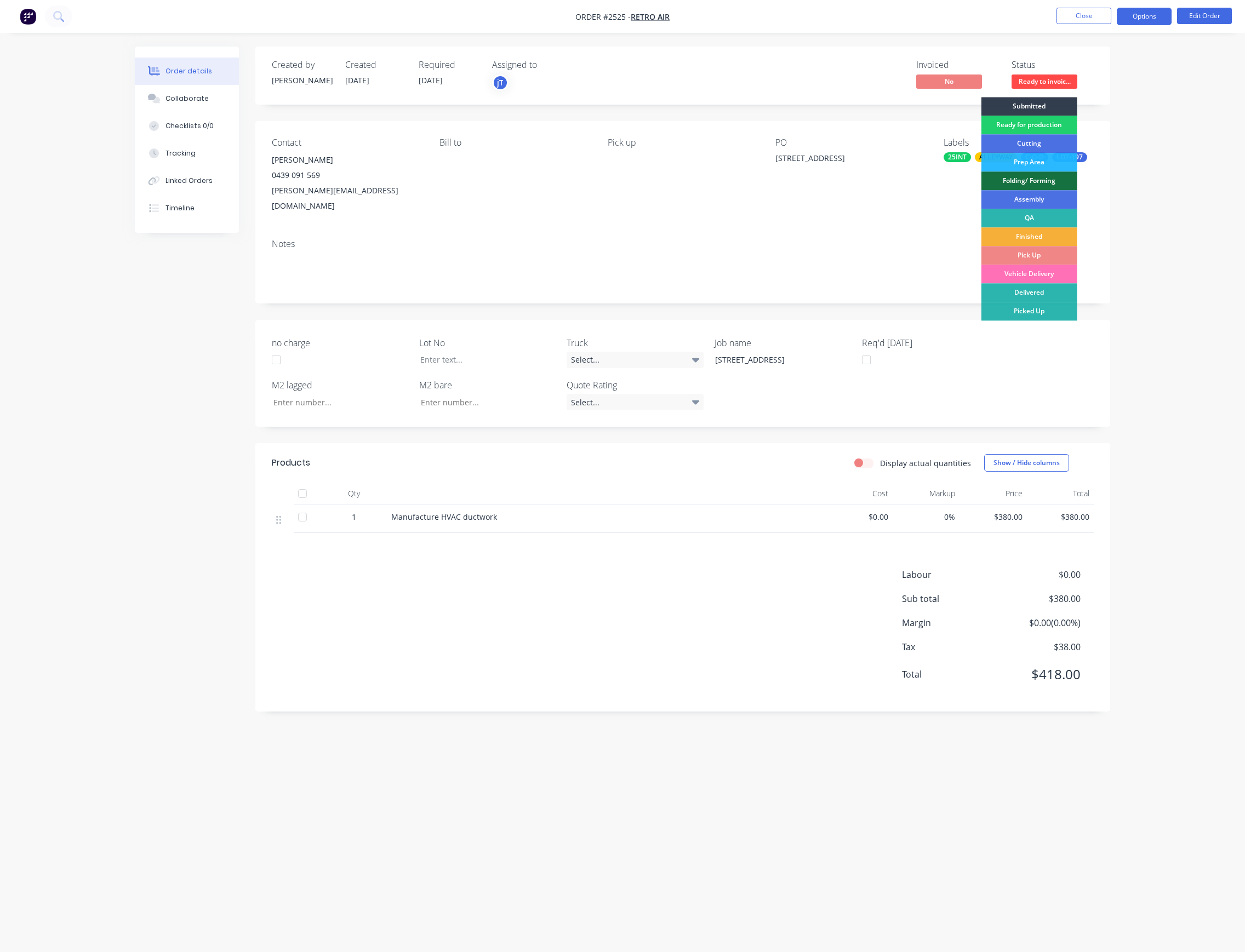
click at [1171, 16] on button "Options" at bounding box center [1144, 16] width 55 height 18
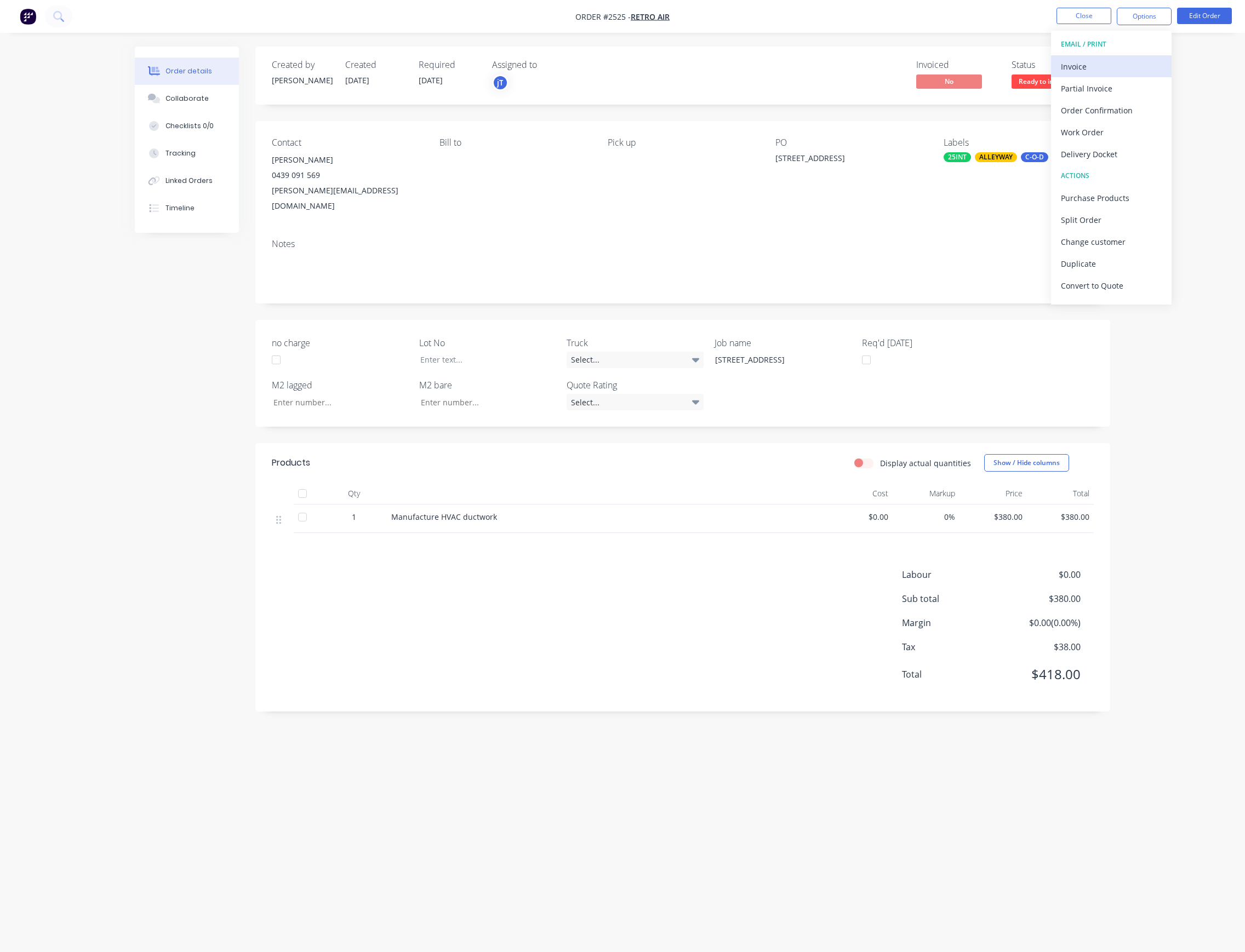
click at [1112, 60] on div "Invoice" at bounding box center [1111, 67] width 101 height 16
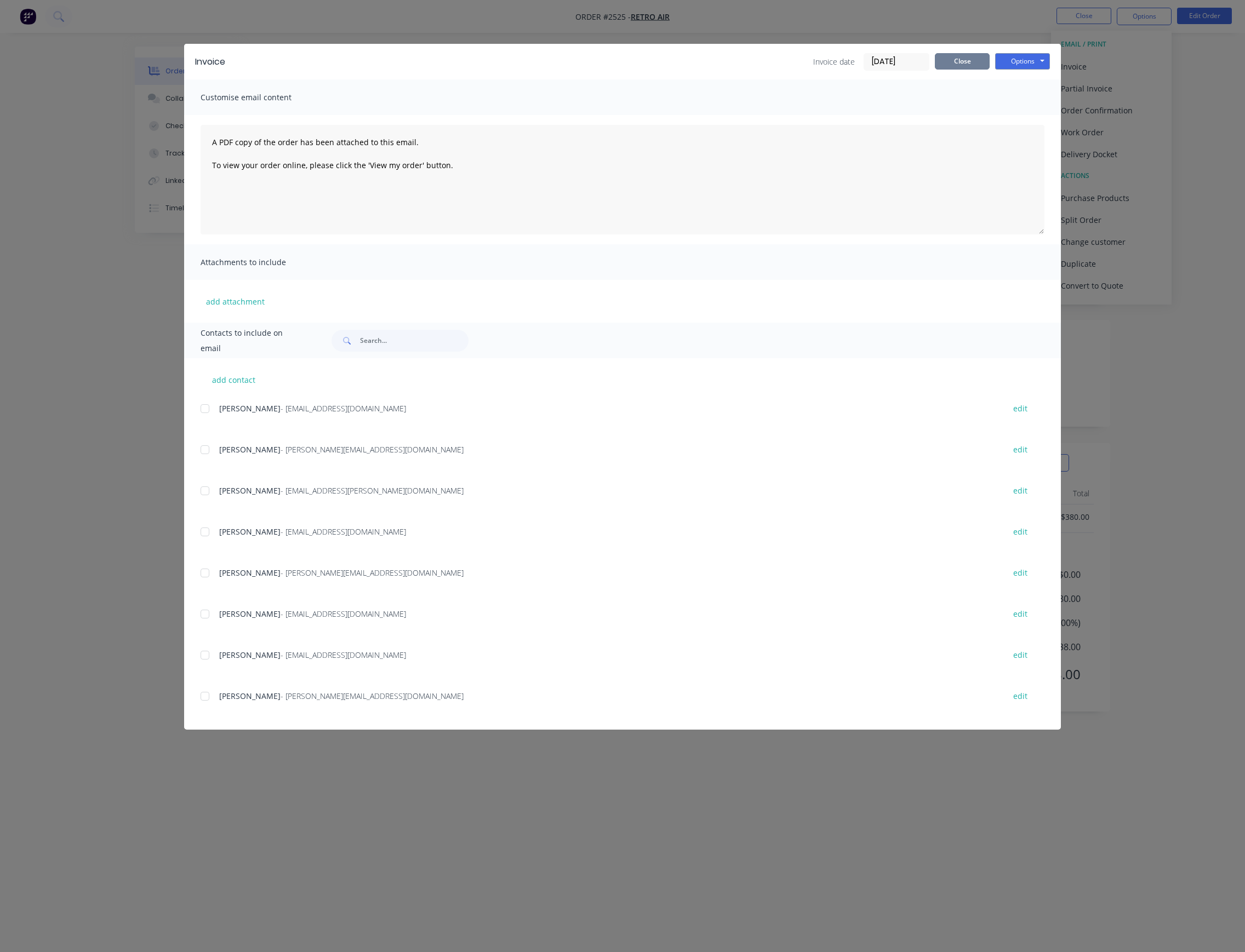
click at [958, 55] on button "Close" at bounding box center [963, 61] width 55 height 16
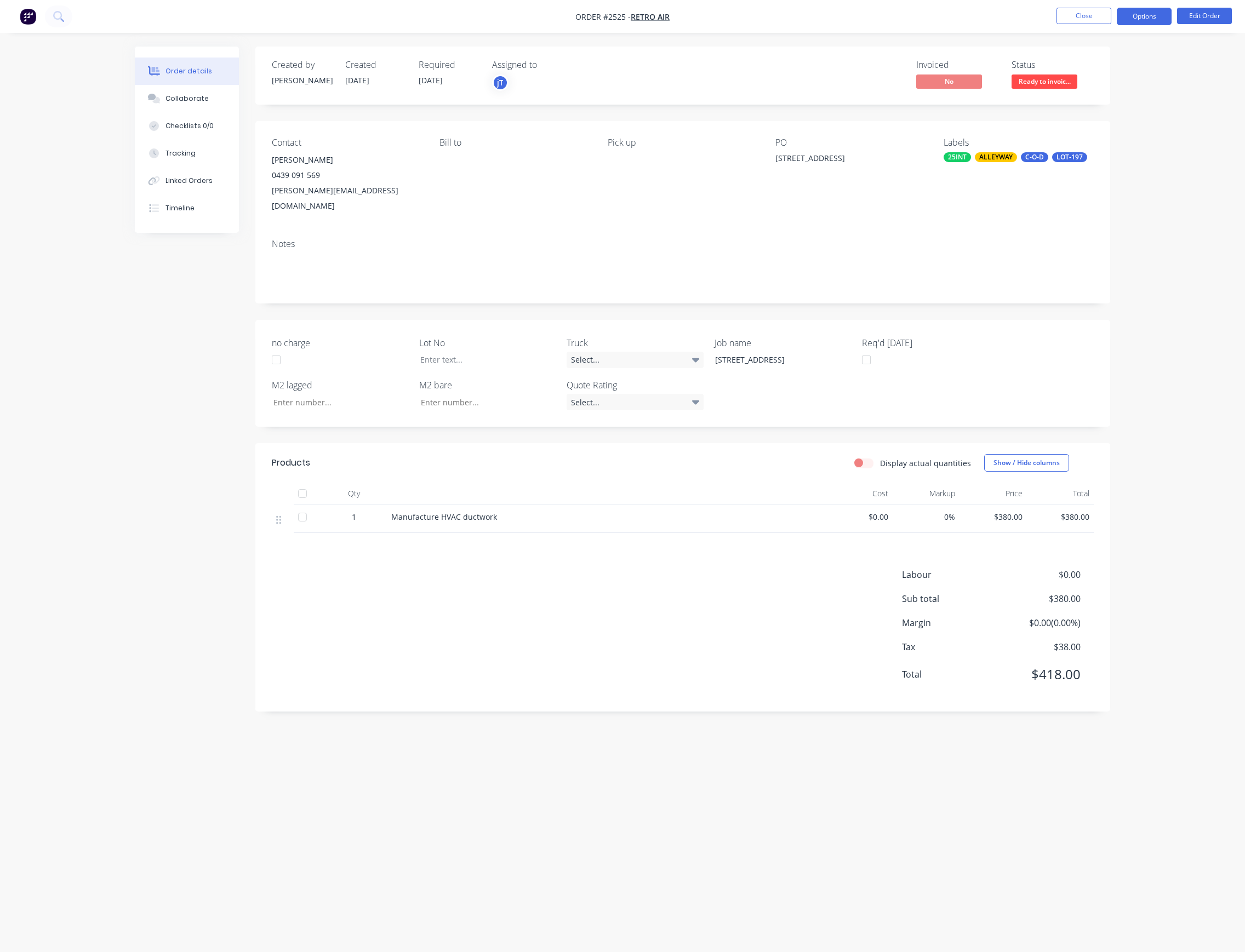
click at [1131, 18] on button "Options" at bounding box center [1144, 16] width 55 height 18
click at [1103, 58] on button "Invoice" at bounding box center [1111, 66] width 120 height 22
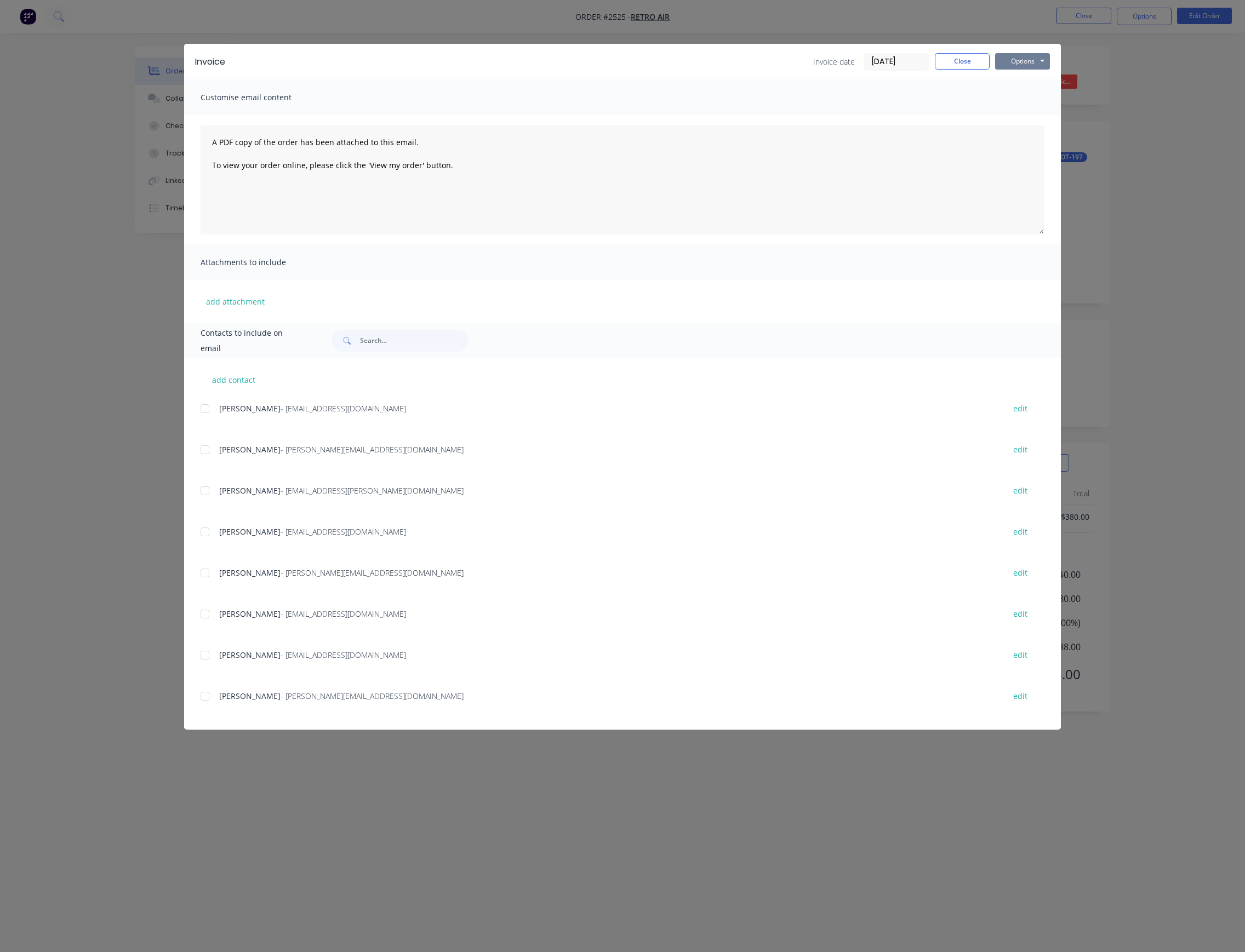
click at [1022, 61] on button "Options" at bounding box center [1022, 61] width 55 height 16
click at [1036, 100] on button "Print" at bounding box center [1030, 99] width 70 height 18
click at [963, 57] on button "Close" at bounding box center [963, 61] width 55 height 16
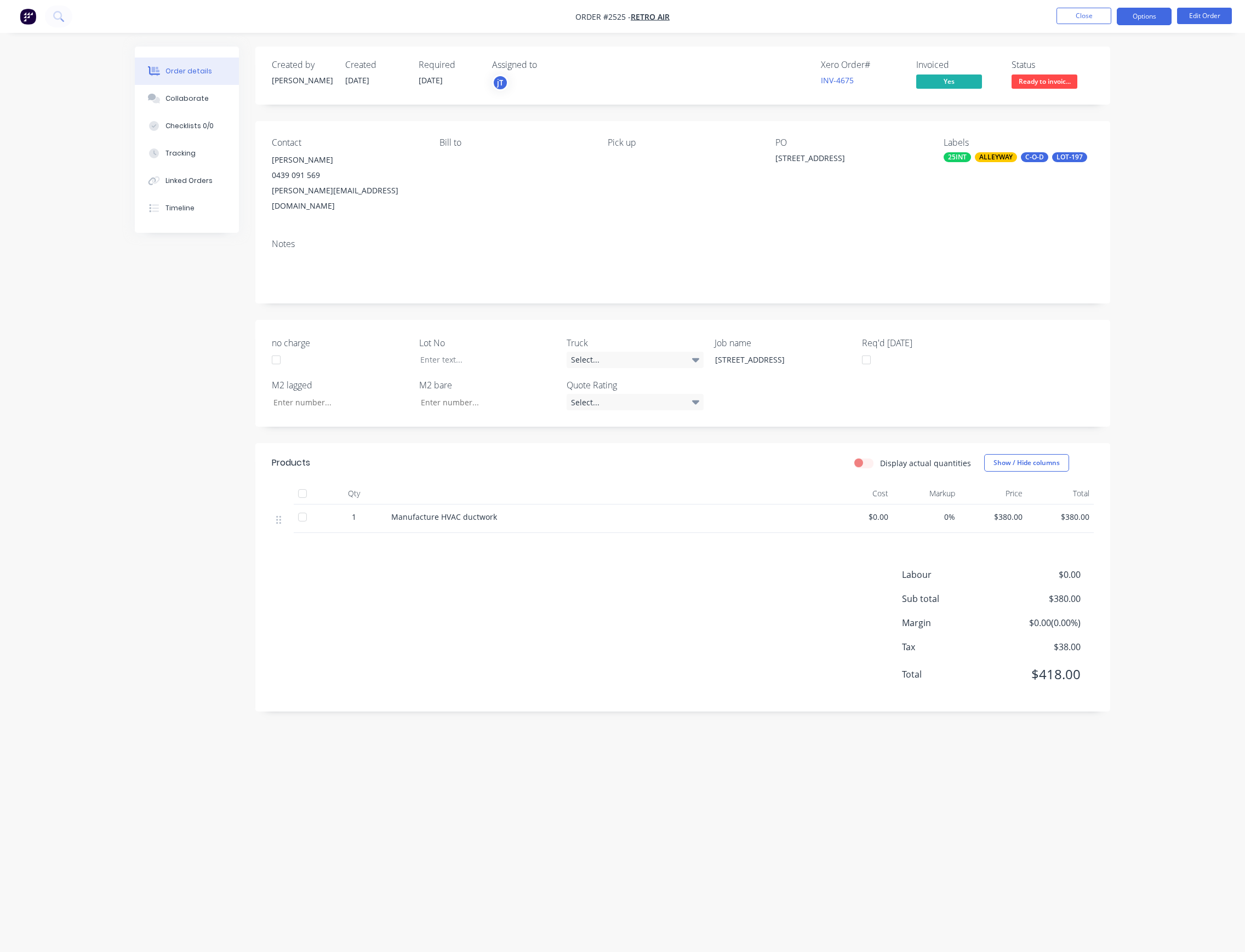
click at [1127, 18] on button "Options" at bounding box center [1144, 16] width 55 height 18
click at [1098, 59] on div "Invoice" at bounding box center [1111, 67] width 101 height 16
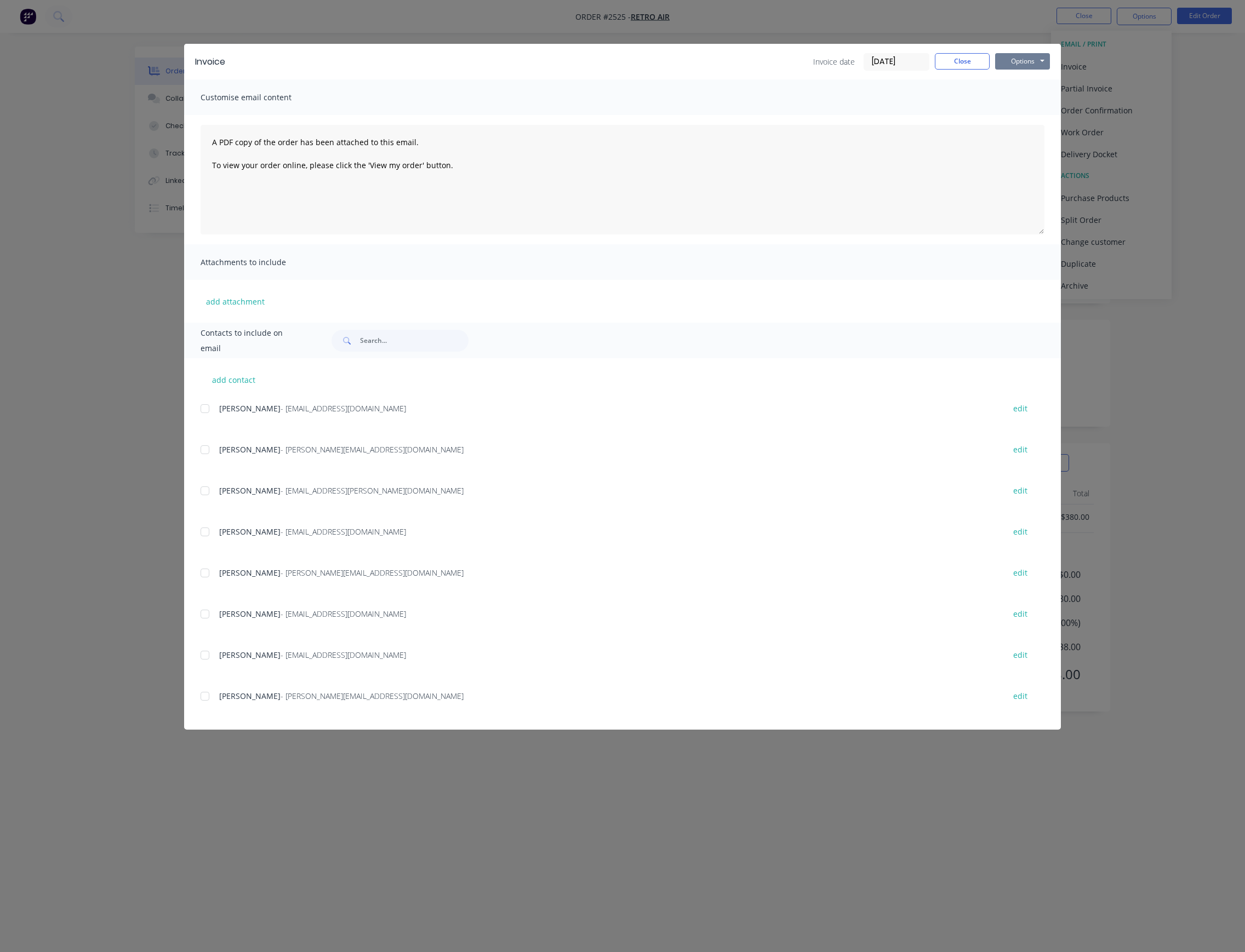
click at [1013, 60] on button "Options" at bounding box center [1022, 61] width 55 height 16
click at [1033, 99] on button "Print" at bounding box center [1030, 99] width 70 height 18
click at [1161, 159] on div "Invoice Invoice date [DATE] Close Options Preview Print Email Customise email c…" at bounding box center [622, 476] width 1245 height 952
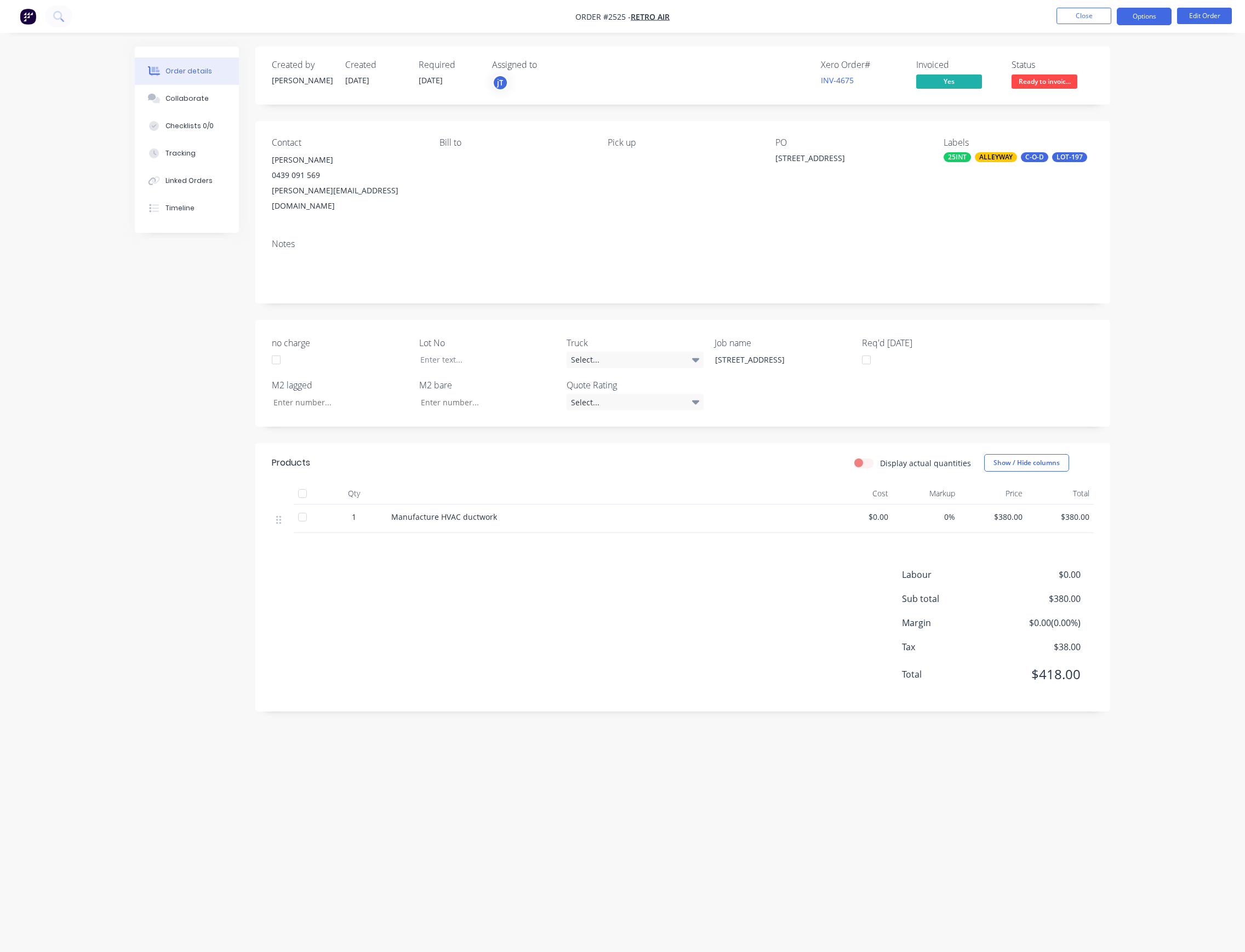
click at [1145, 20] on button "Options" at bounding box center [1144, 16] width 55 height 18
click at [1110, 69] on div "Invoice" at bounding box center [1111, 67] width 101 height 16
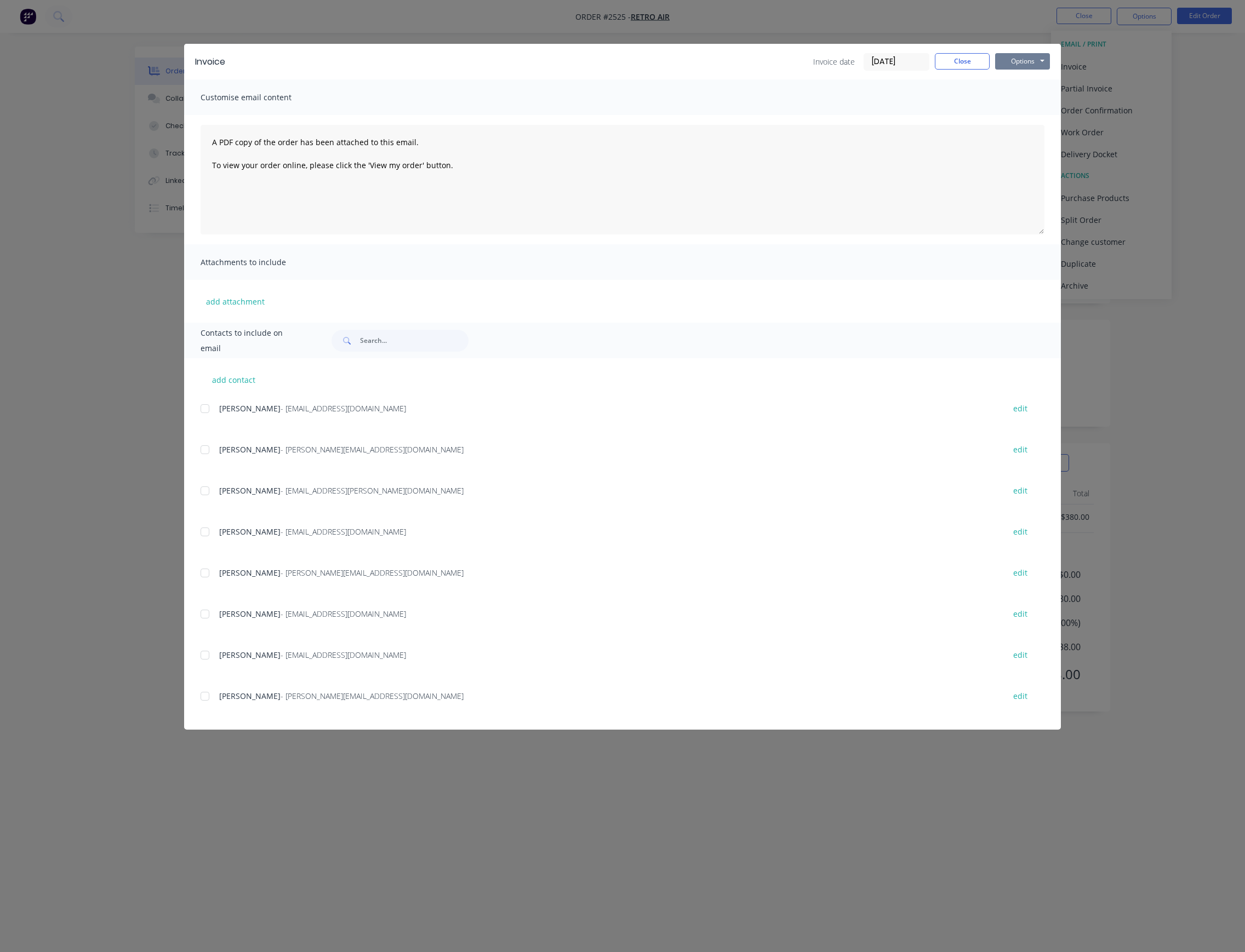
click at [1002, 58] on button "Options" at bounding box center [1022, 61] width 55 height 16
click at [1031, 118] on button "Email" at bounding box center [1030, 117] width 70 height 18
click at [244, 305] on button "add attachment" at bounding box center [235, 302] width 69 height 16
click at [294, 99] on span "Customise email content" at bounding box center [260, 97] width 120 height 15
click at [287, 172] on textarea "A PDF copy of the order has been attached to this email. To view your order onl…" at bounding box center [622, 179] width 844 height 110
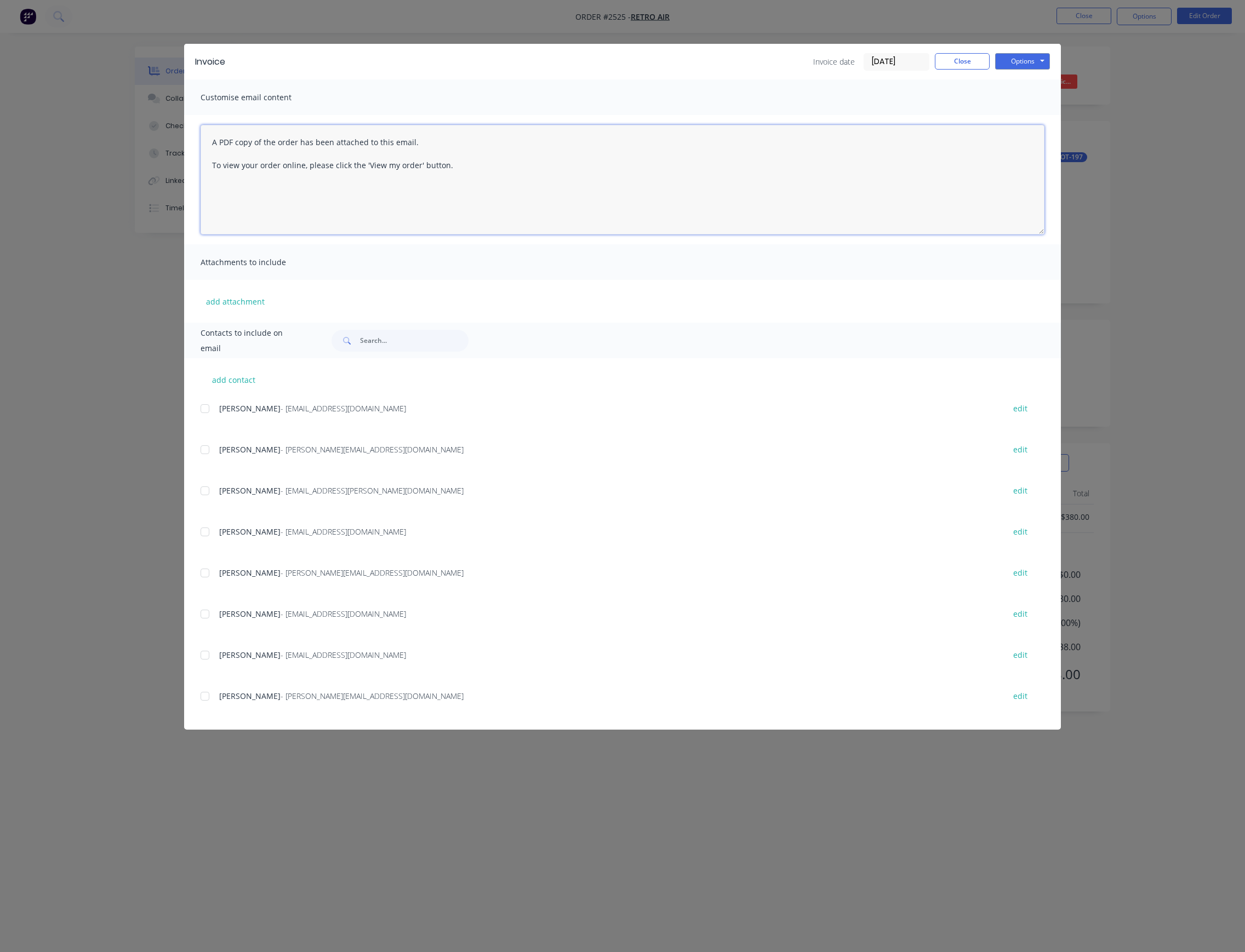
drag, startPoint x: 415, startPoint y: 187, endPoint x: 434, endPoint y: 187, distance: 19.0
click at [415, 187] on textarea "A PDF copy of the order has been attached to this email. To view your order onl…" at bounding box center [622, 179] width 844 height 110
click at [531, 165] on textarea "A PDF copy of the order has been attached to this email. To view your order onl…" at bounding box center [622, 179] width 844 height 110
click at [981, 66] on button "Close" at bounding box center [963, 61] width 55 height 16
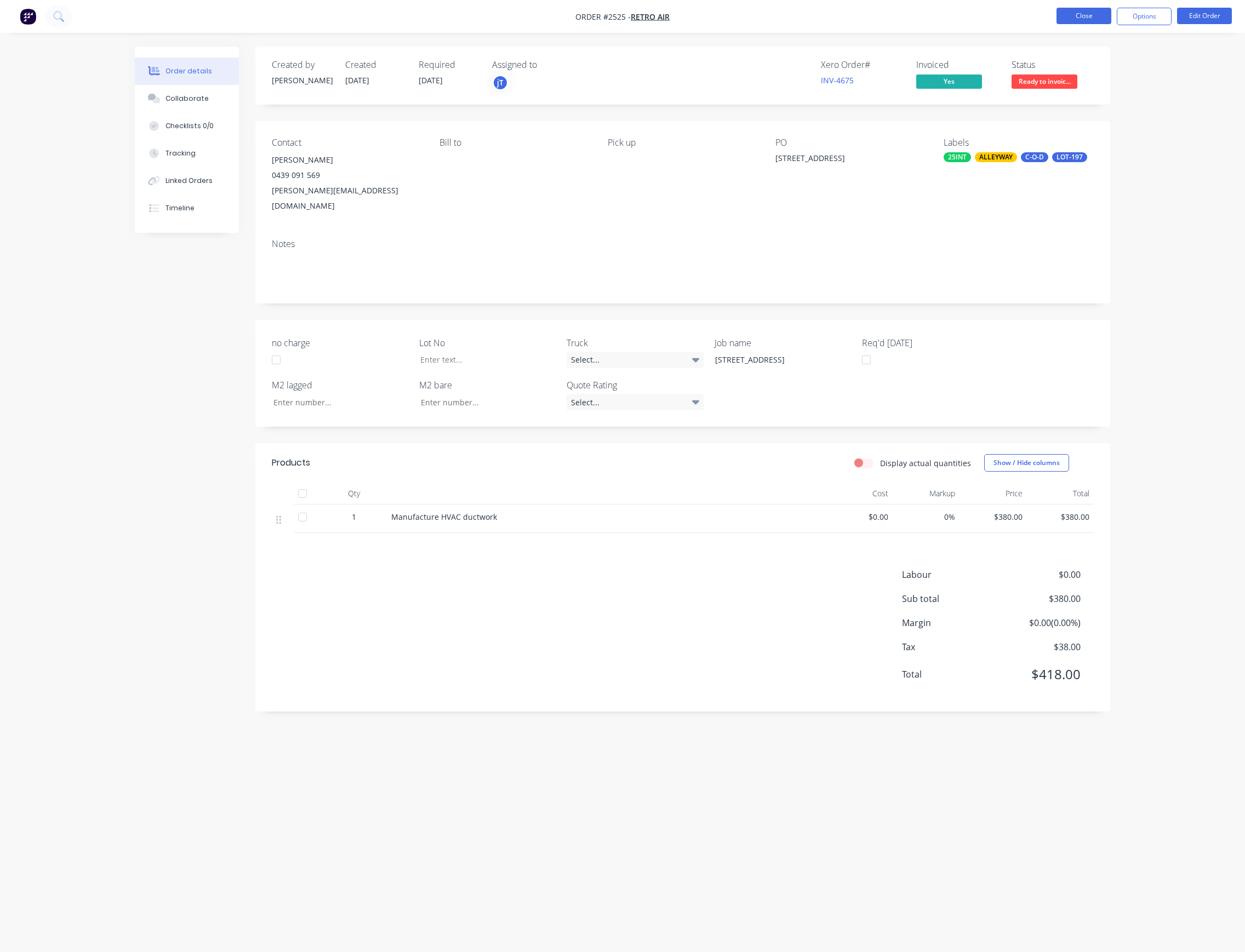
click at [1095, 16] on button "Close" at bounding box center [1084, 15] width 55 height 16
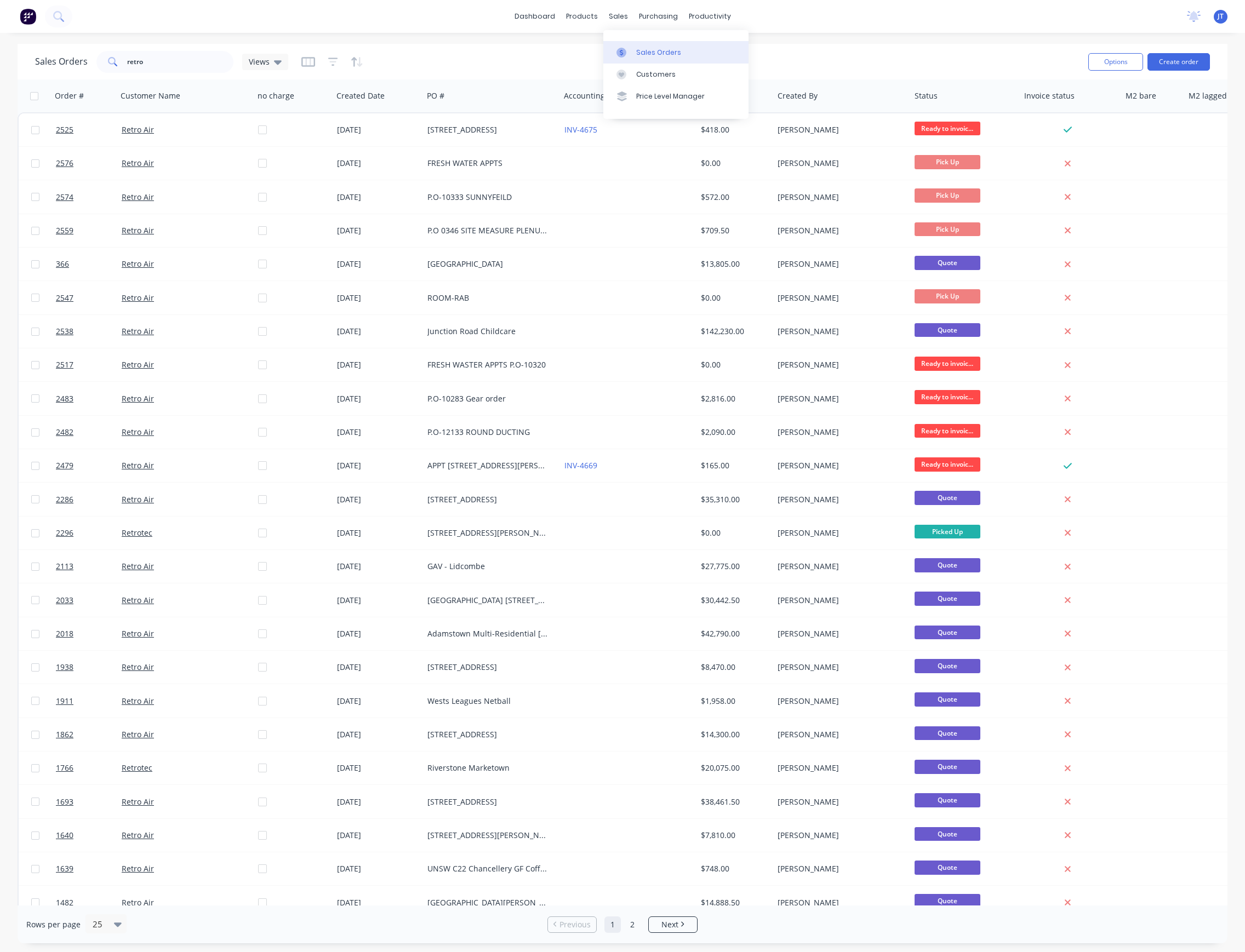
click at [656, 44] on link "Sales Orders" at bounding box center [676, 52] width 145 height 22
click at [720, 23] on div "productivity" at bounding box center [710, 16] width 53 height 16
click at [1173, 60] on button "Create order" at bounding box center [1179, 62] width 63 height 18
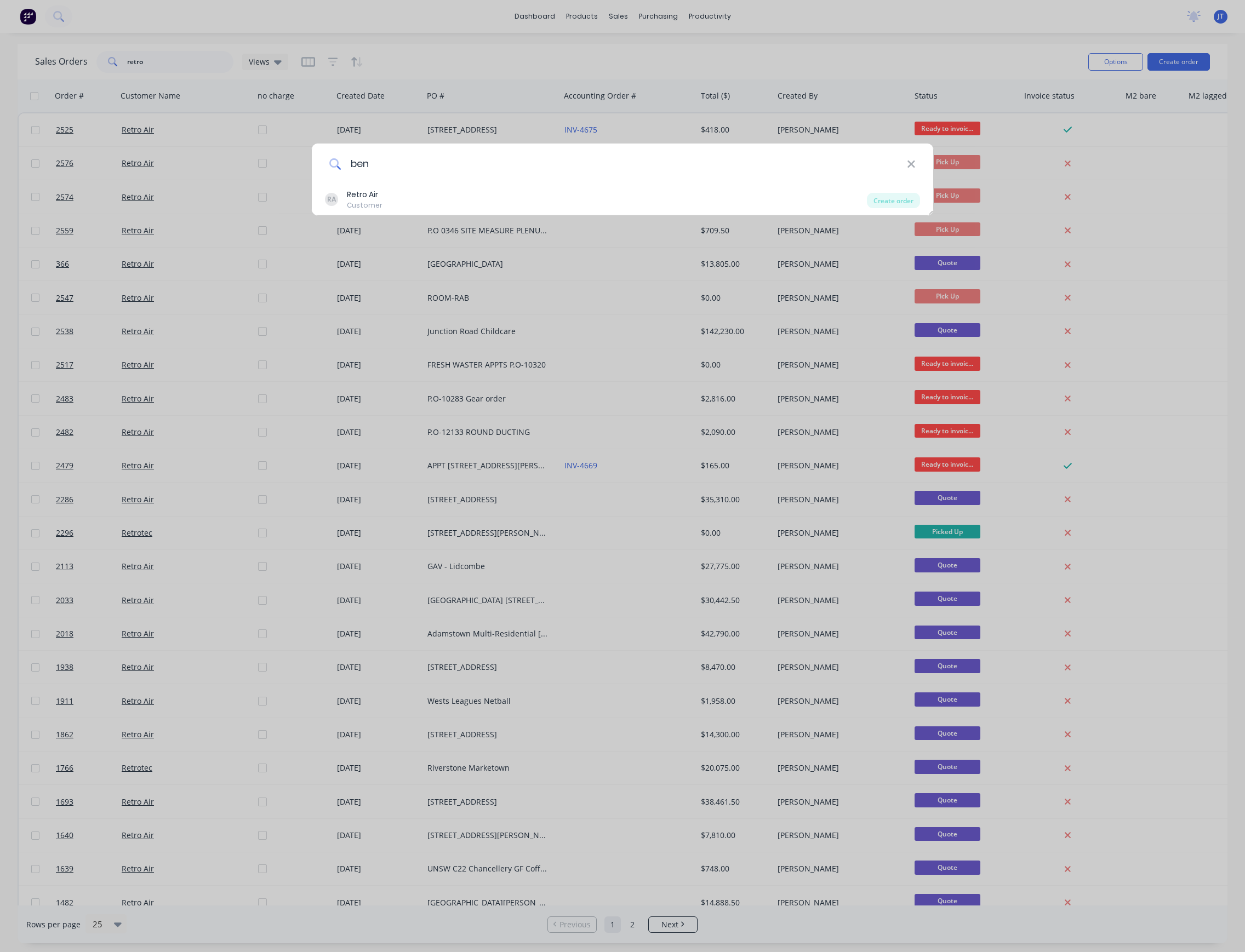
click at [424, 170] on input "ben" at bounding box center [624, 164] width 566 height 41
type input "b"
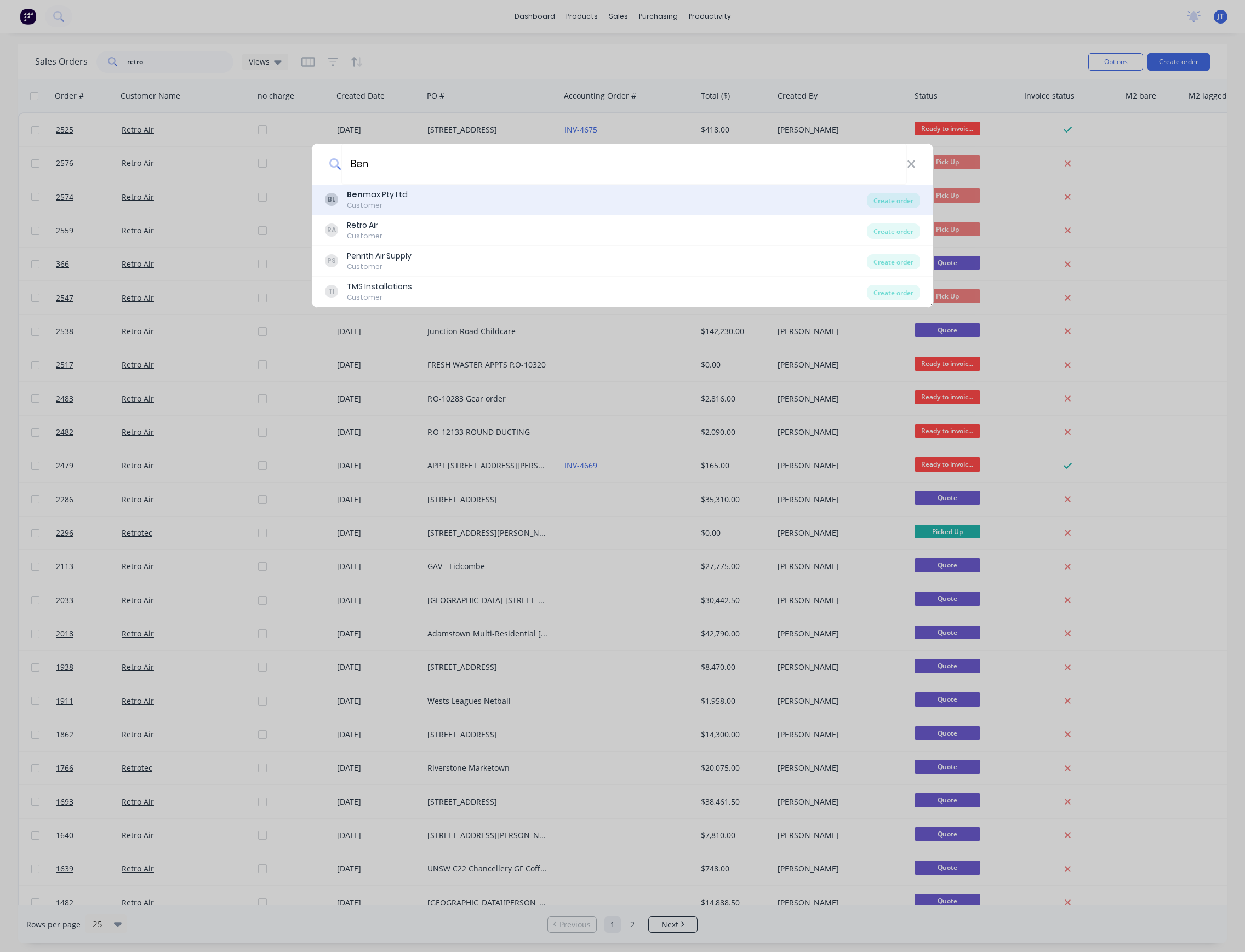
type input "Ben"
click at [457, 191] on div "BL Ben max Pty Ltd Customer" at bounding box center [596, 199] width 542 height 21
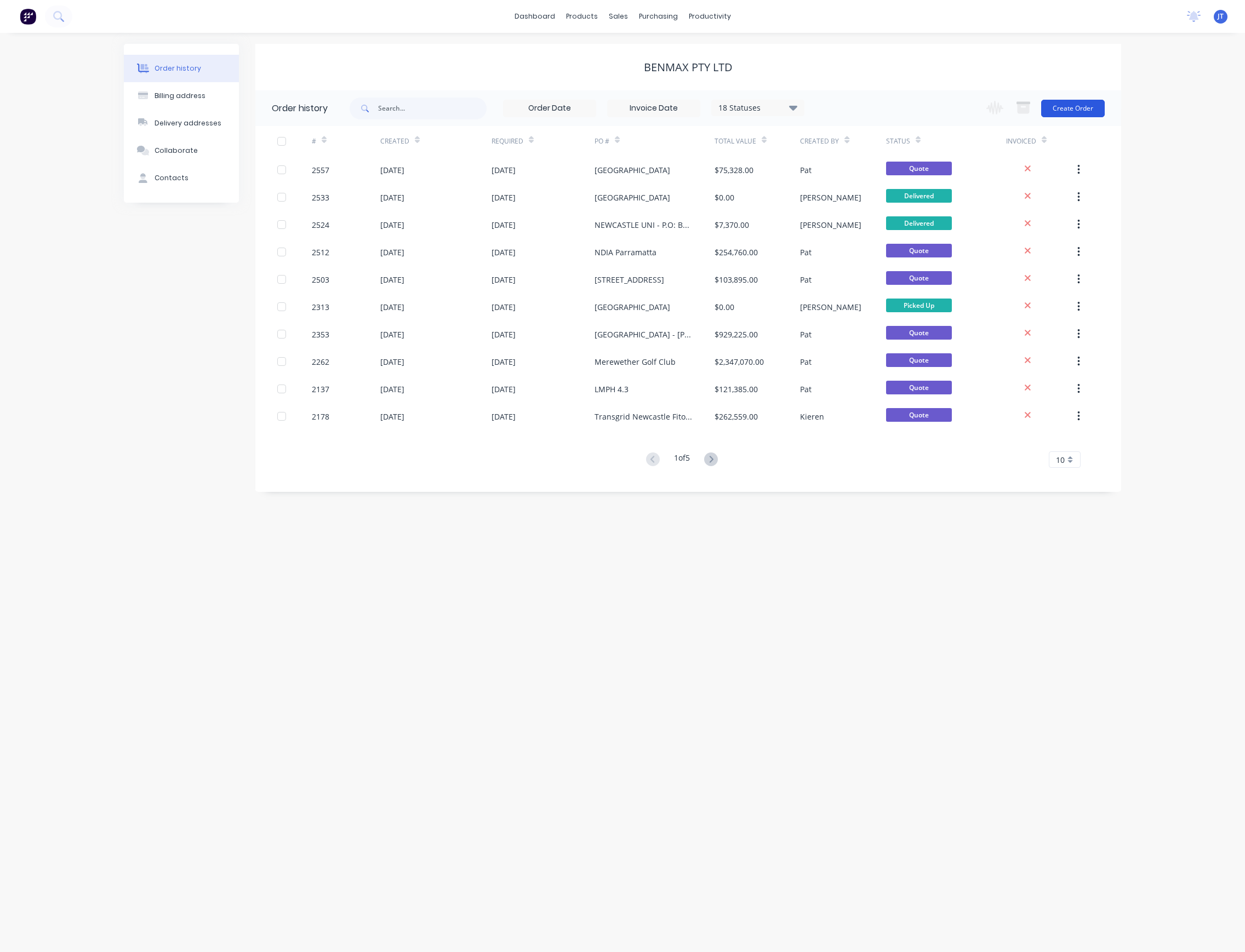
click at [1082, 105] on button "Create Order" at bounding box center [1073, 108] width 63 height 18
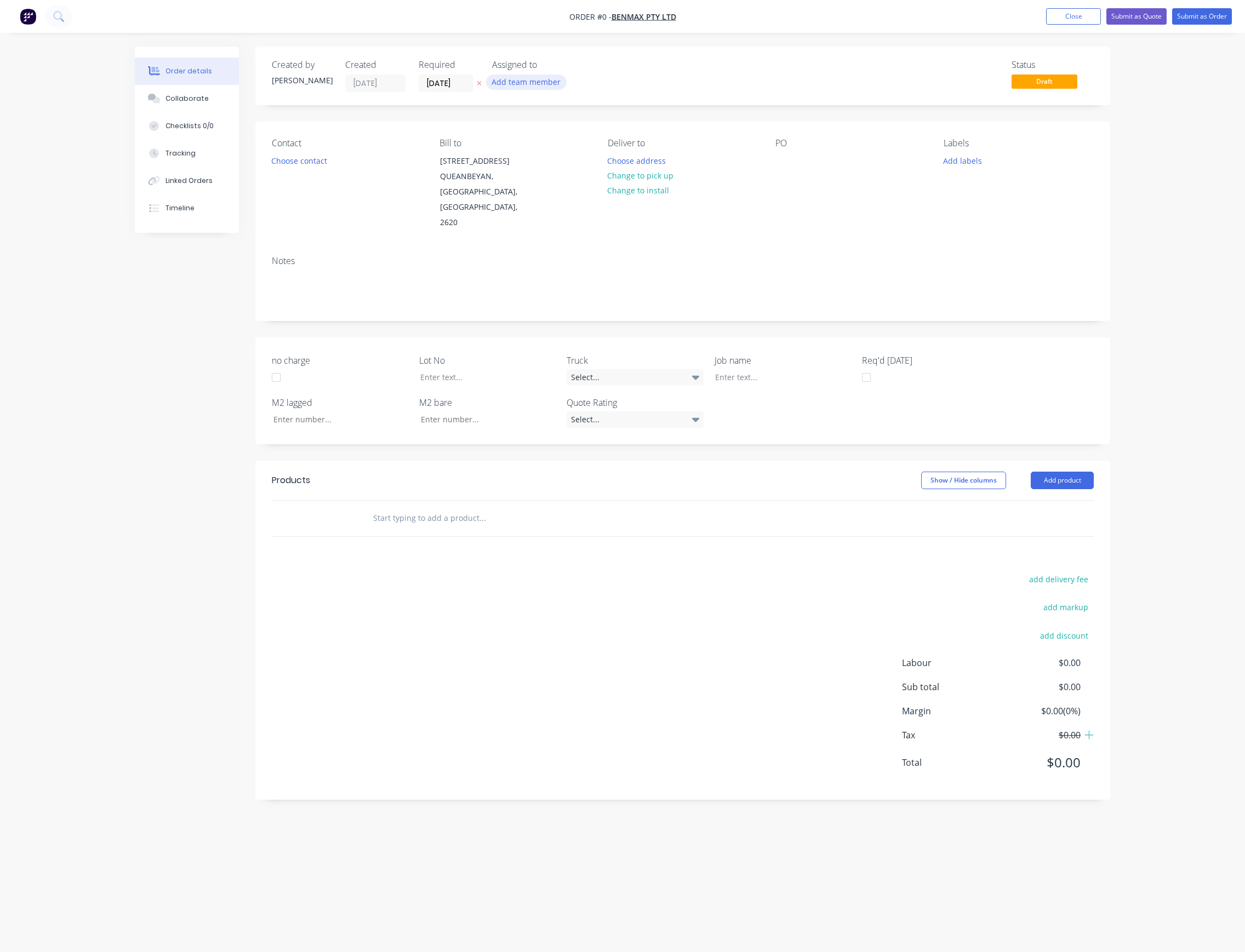
click at [548, 75] on button "Add team member" at bounding box center [526, 82] width 80 height 15
click at [570, 145] on div "[PERSON_NAME] (You)" at bounding box center [580, 143] width 110 height 12
click at [320, 159] on div "Creating draft order... Loading... Order details Collaborate Checklists 0/0 Tra…" at bounding box center [622, 455] width 997 height 818
click at [665, 174] on button "Change to pick up" at bounding box center [641, 176] width 78 height 15
click at [790, 167] on div at bounding box center [784, 161] width 18 height 16
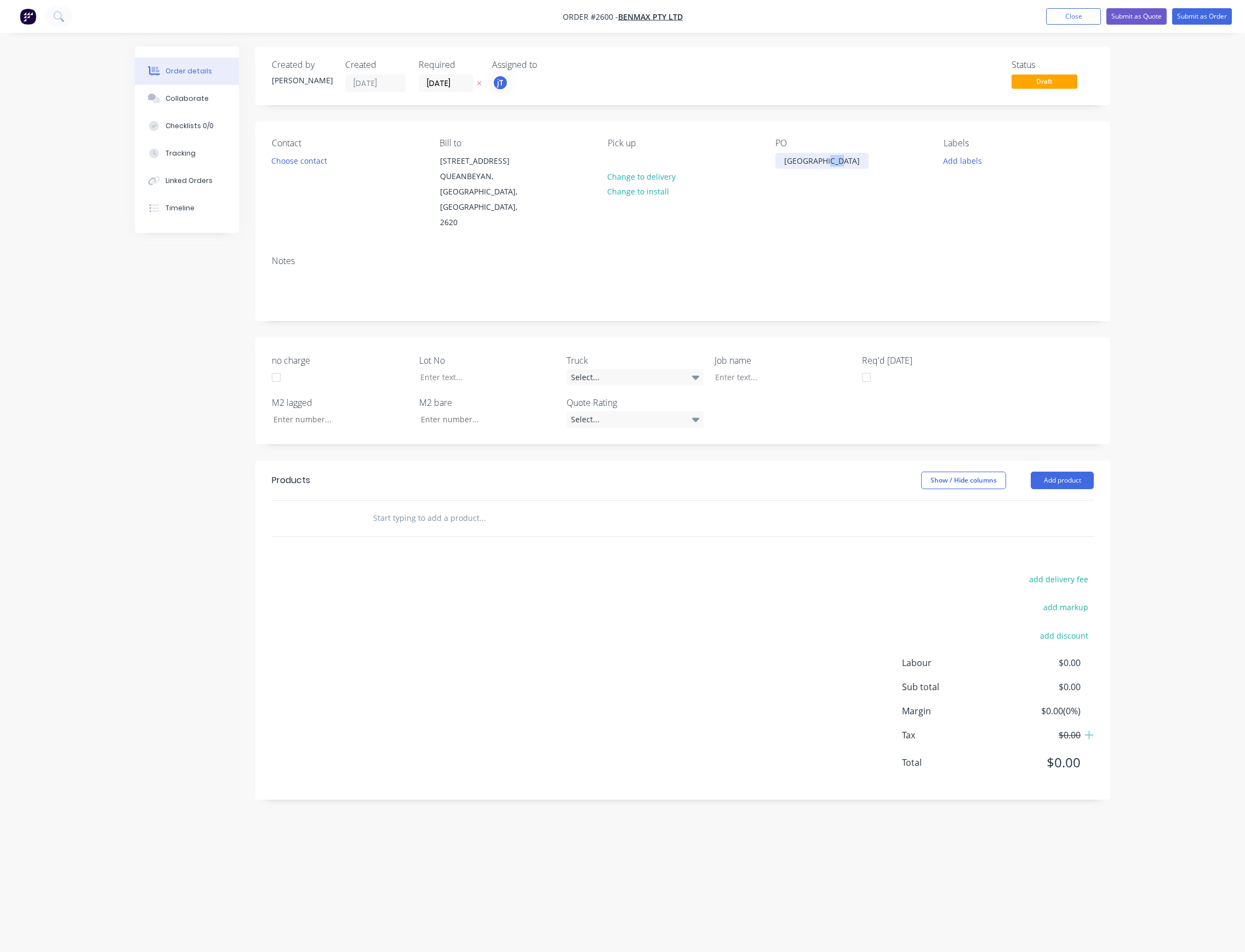
click at [825, 158] on div "[GEOGRAPHIC_DATA]" at bounding box center [822, 161] width 93 height 16
click at [967, 163] on button "Add labels" at bounding box center [963, 160] width 50 height 15
click at [1010, 189] on input "text" at bounding box center [1033, 193] width 114 height 22
type input "l"
drag, startPoint x: 1033, startPoint y: 185, endPoint x: 968, endPoint y: 195, distance: 65.8
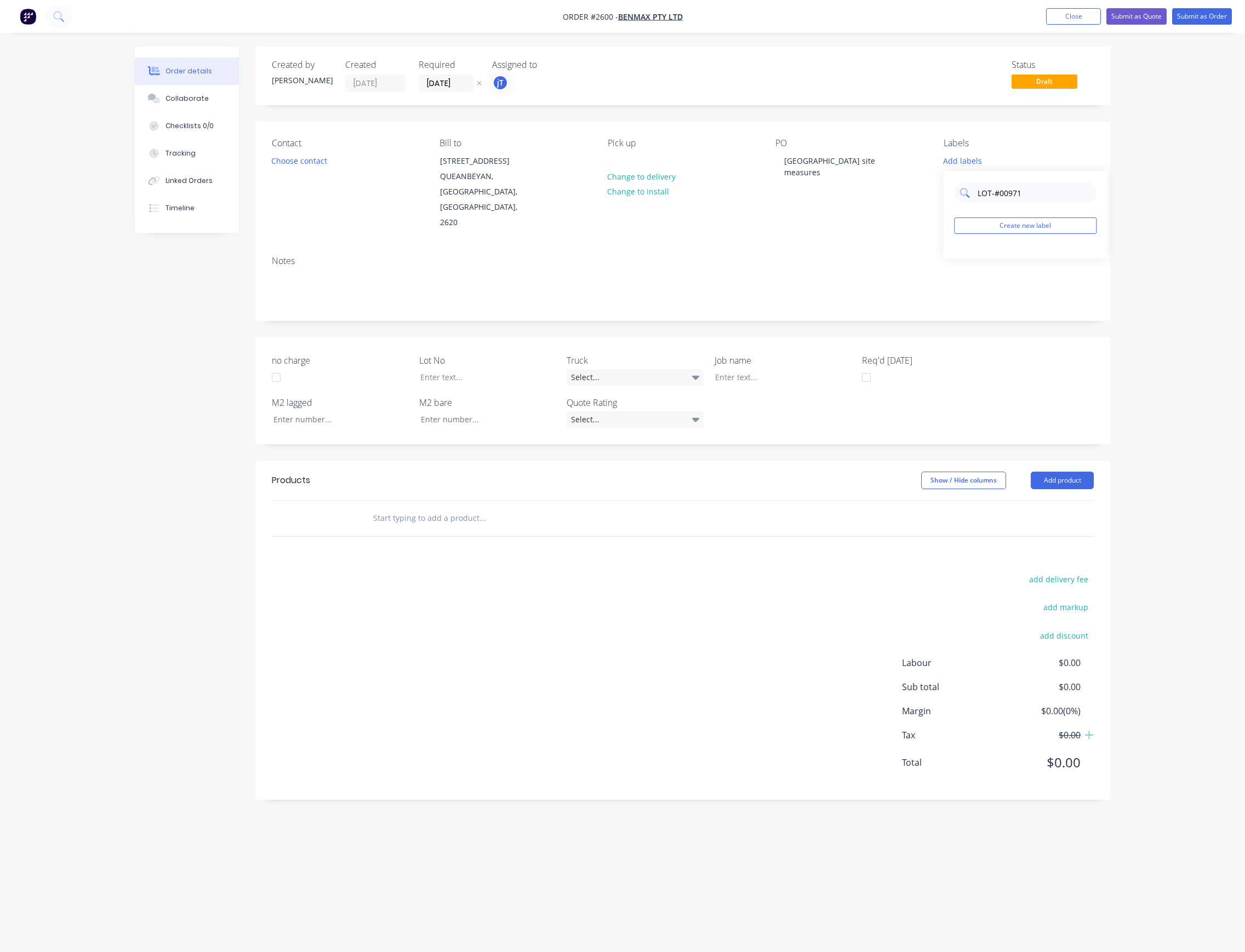
click at [968, 195] on div "LOT-#00971" at bounding box center [1025, 193] width 142 height 22
type input "LOT-#00971"
click at [1044, 226] on button "Create new label" at bounding box center [1025, 226] width 142 height 16
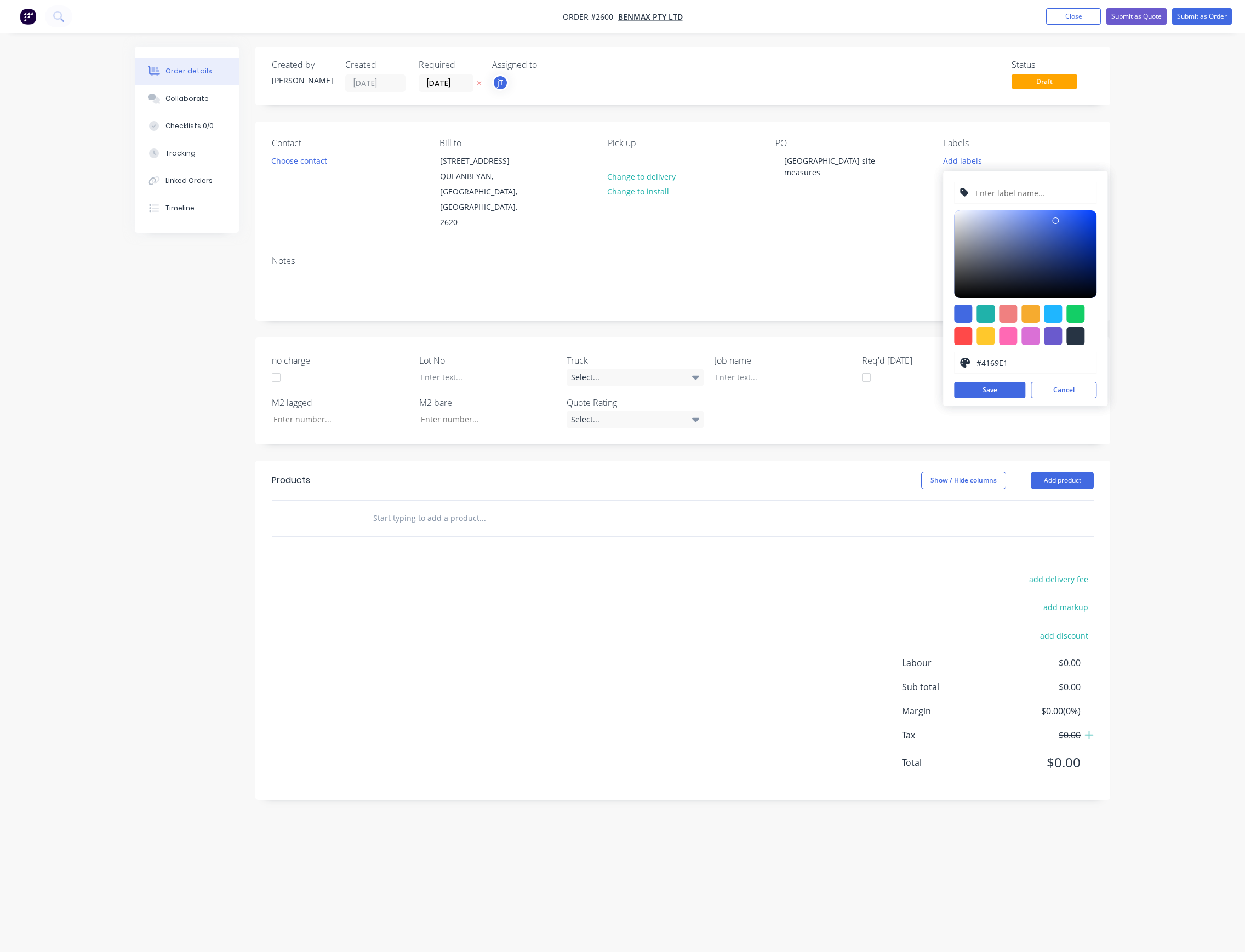
click at [1041, 194] on input "text" at bounding box center [1033, 192] width 117 height 21
paste input "LOT-#00971"
type input "LOT-#00971"
click at [999, 386] on button "Save" at bounding box center [990, 390] width 72 height 16
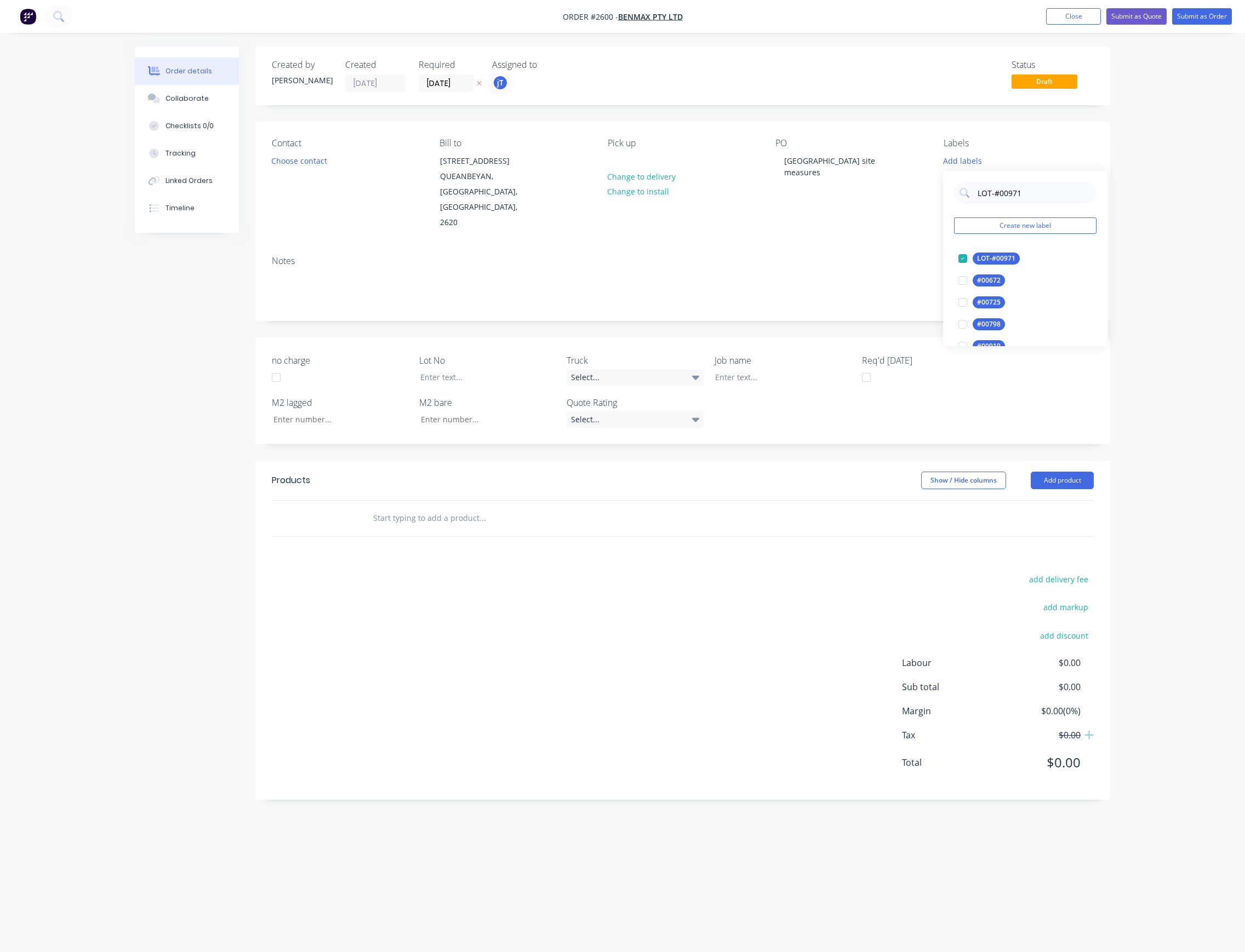
click at [406, 507] on input "text" at bounding box center [482, 518] width 219 height 22
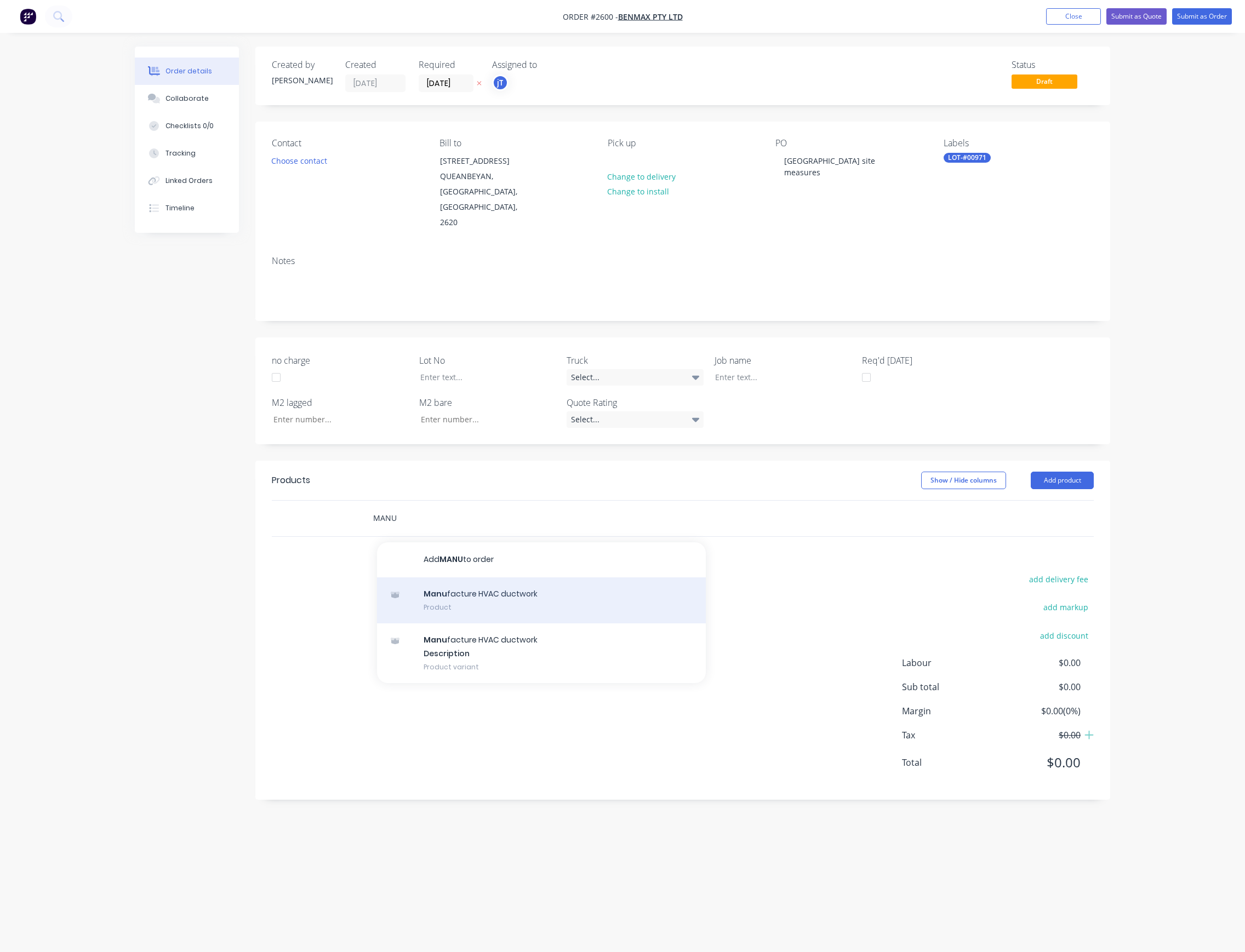
type input "MANU"
click at [480, 588] on div "Manu facture HVAC ductwork Product" at bounding box center [541, 600] width 329 height 46
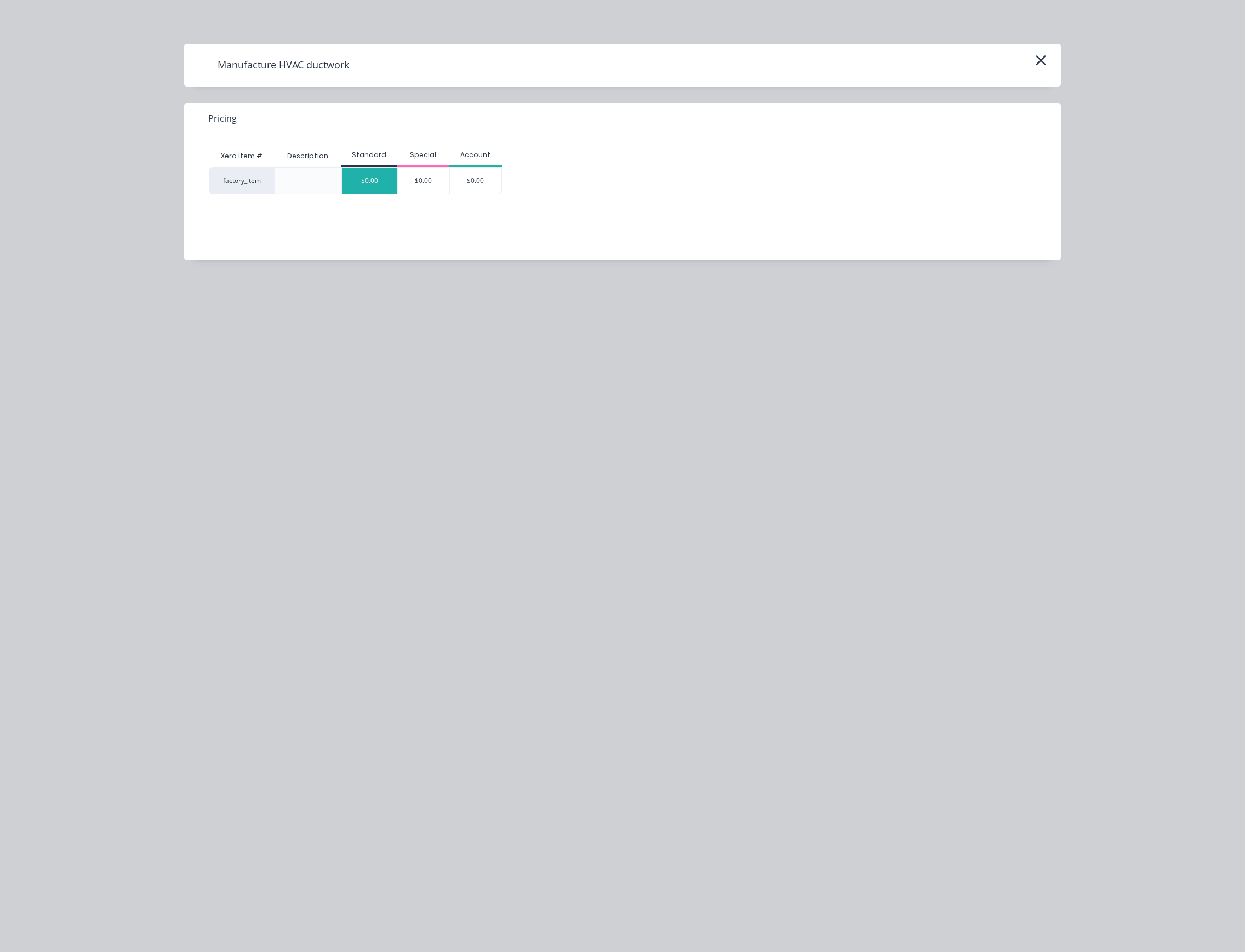
click at [384, 170] on div "$0.00" at bounding box center [370, 181] width 55 height 27
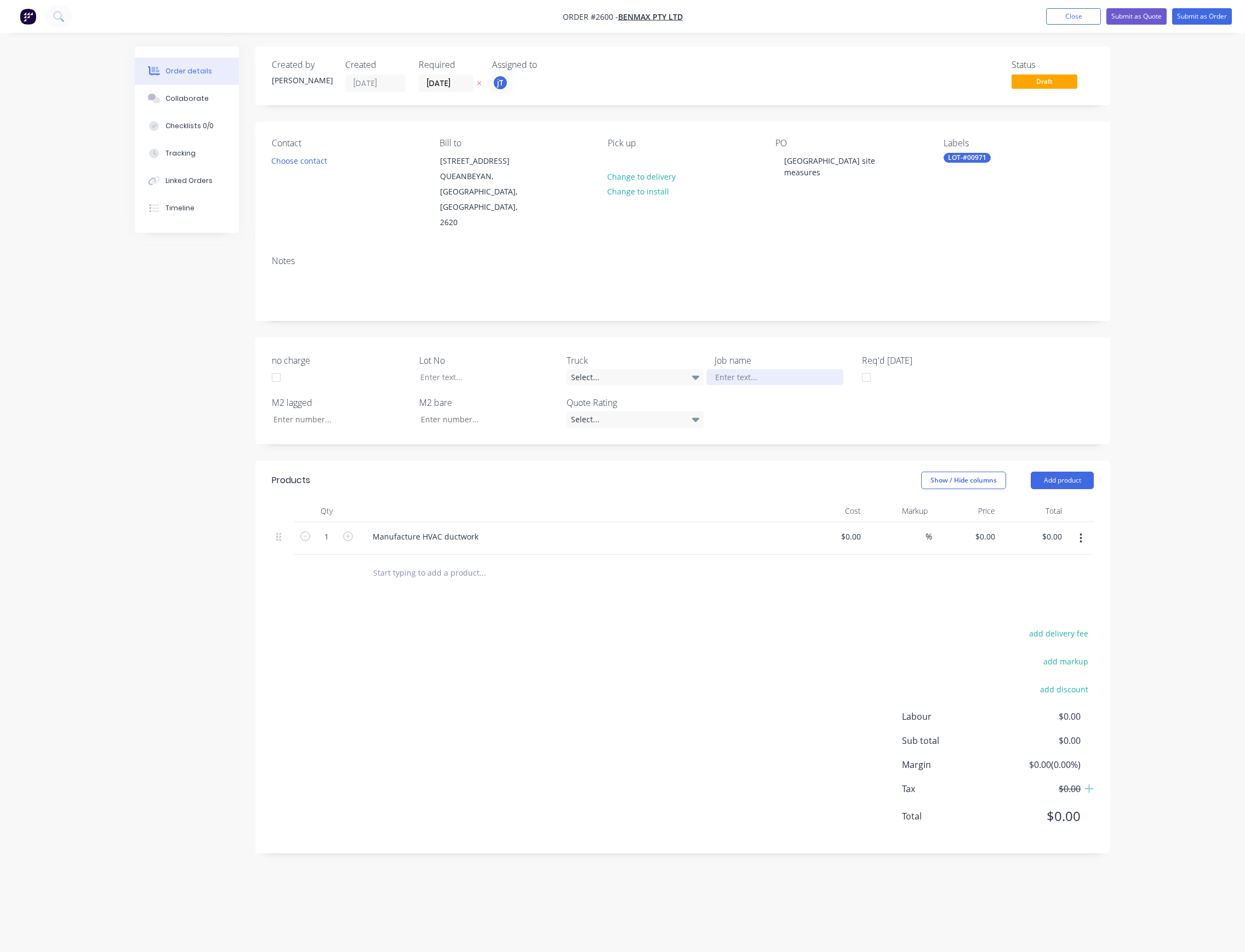
click at [748, 369] on div at bounding box center [775, 378] width 137 height 16
click at [1188, 18] on button "Submit as Order" at bounding box center [1201, 16] width 60 height 16
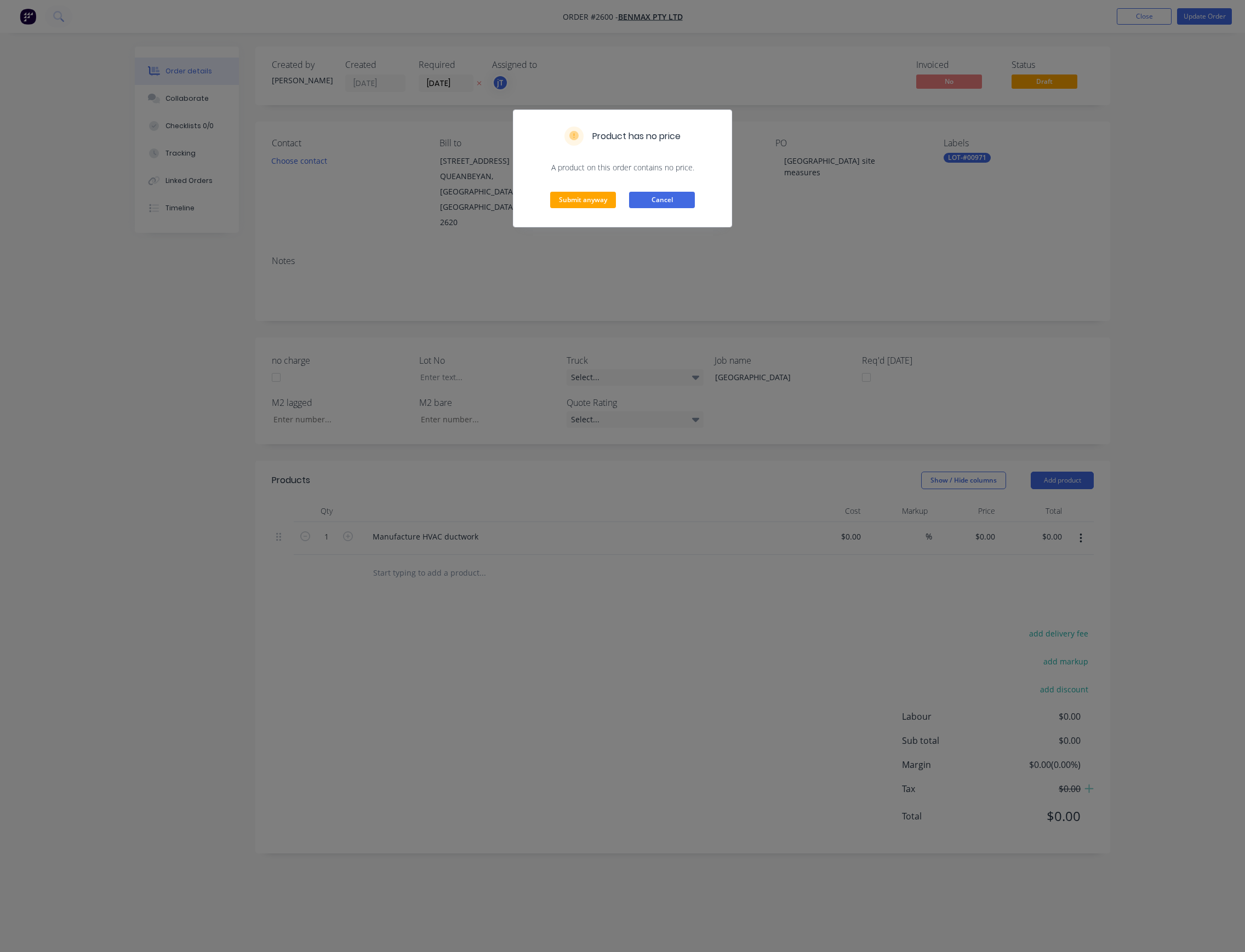
click at [649, 206] on button "Cancel" at bounding box center [662, 200] width 66 height 16
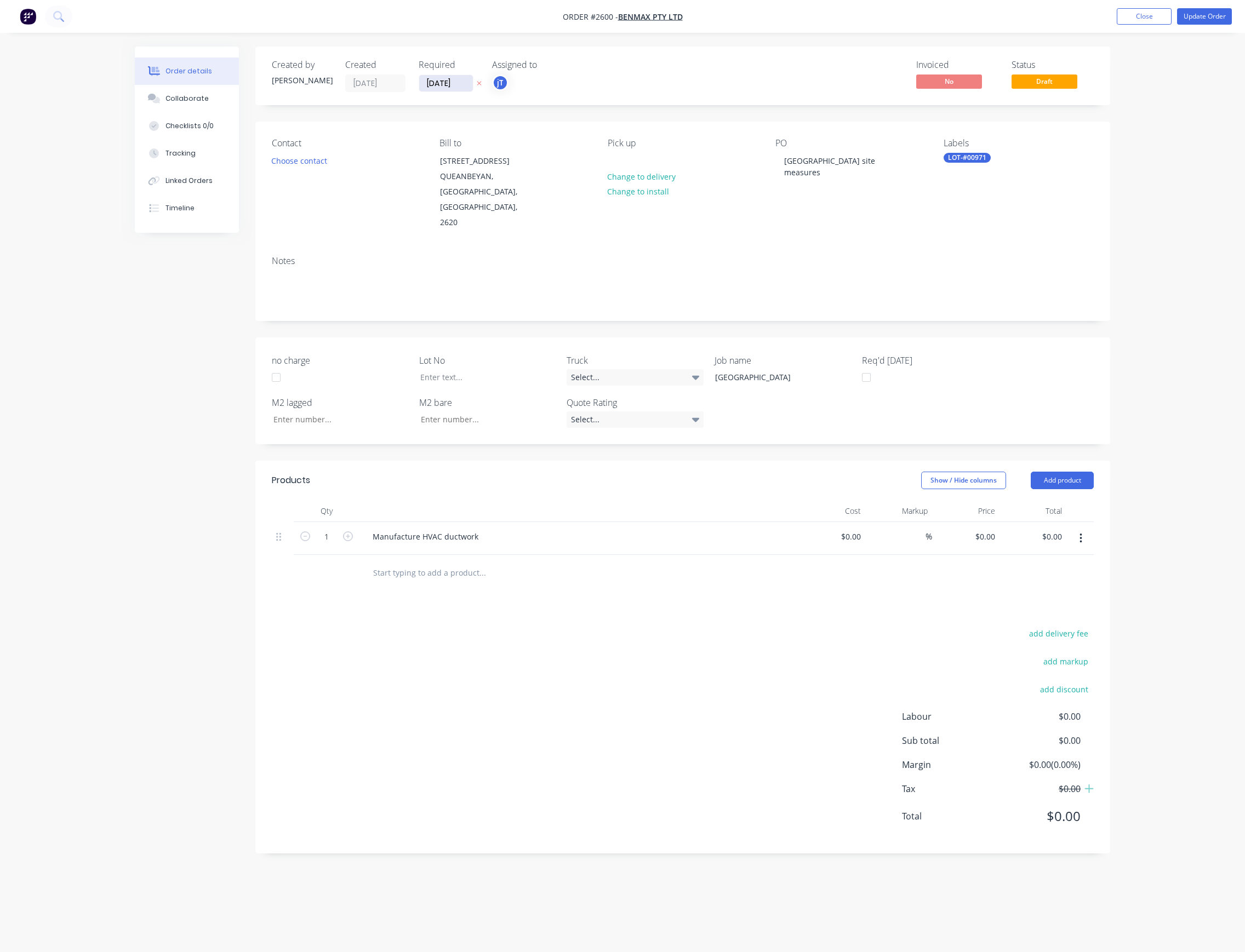
click at [450, 83] on input "[DATE]" at bounding box center [445, 83] width 54 height 16
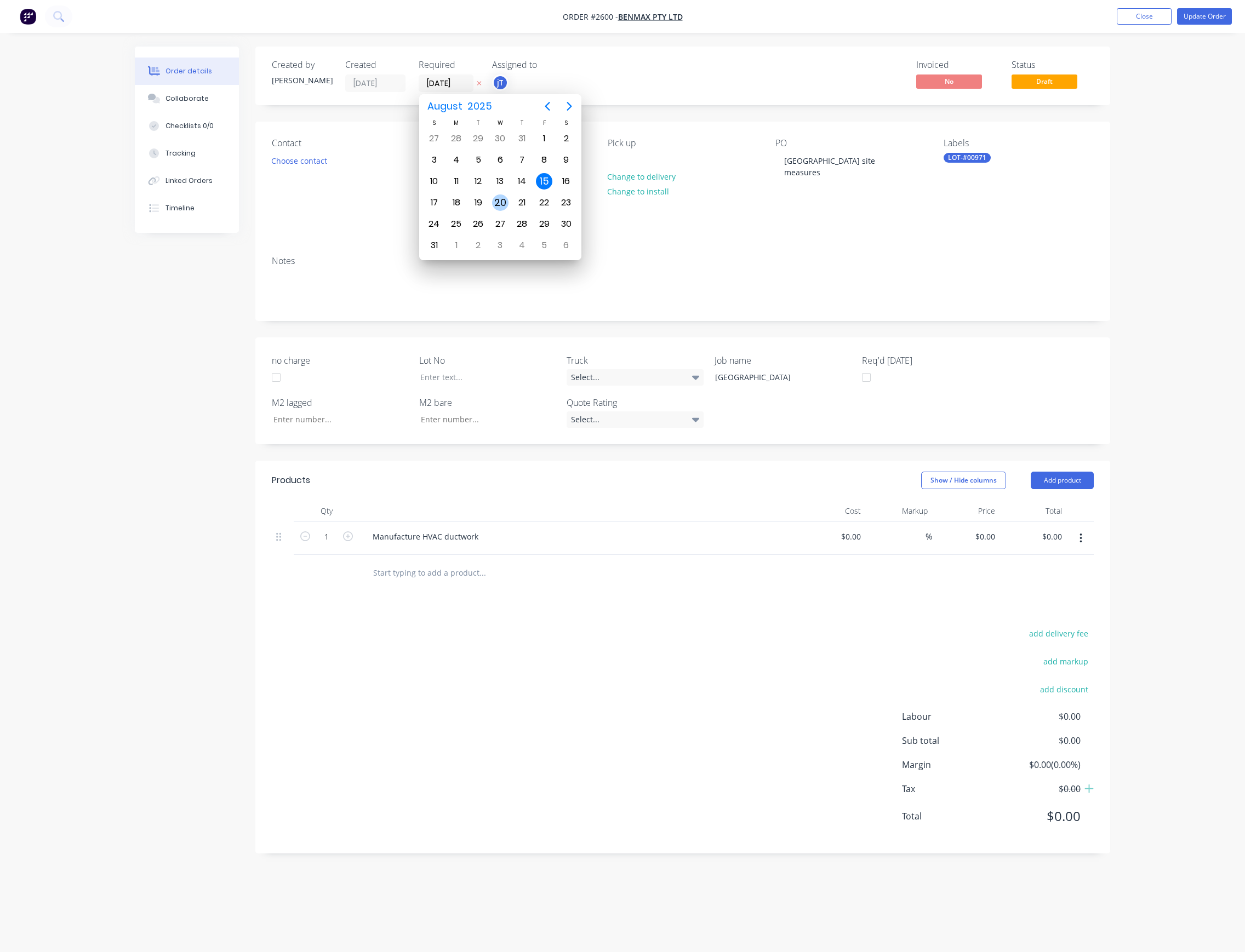
click at [502, 199] on div "20" at bounding box center [500, 203] width 16 height 16
type input "[DATE]"
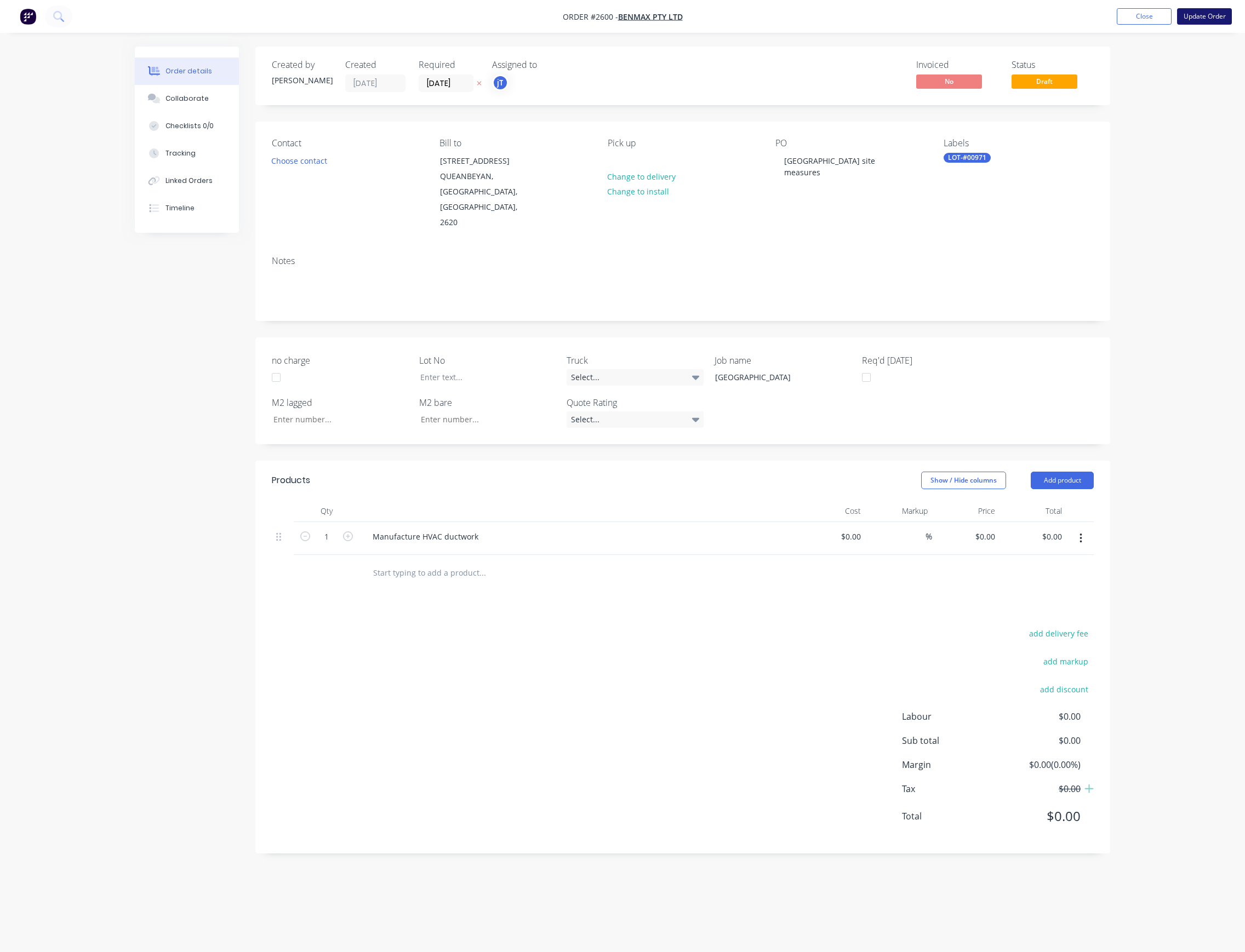
click at [1210, 13] on button "Update Order" at bounding box center [1204, 16] width 55 height 16
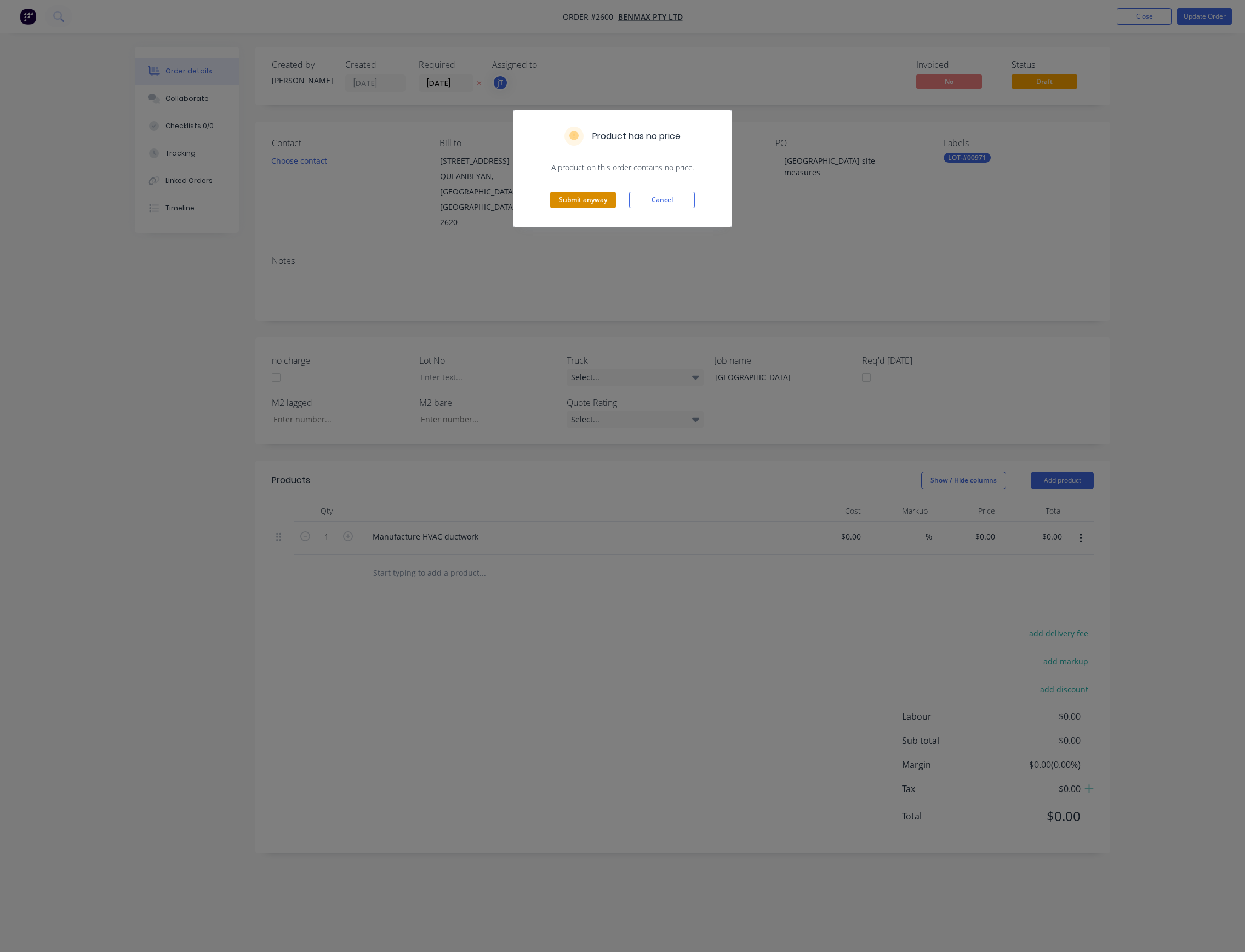
click at [579, 198] on button "Submit anyway" at bounding box center [583, 200] width 66 height 16
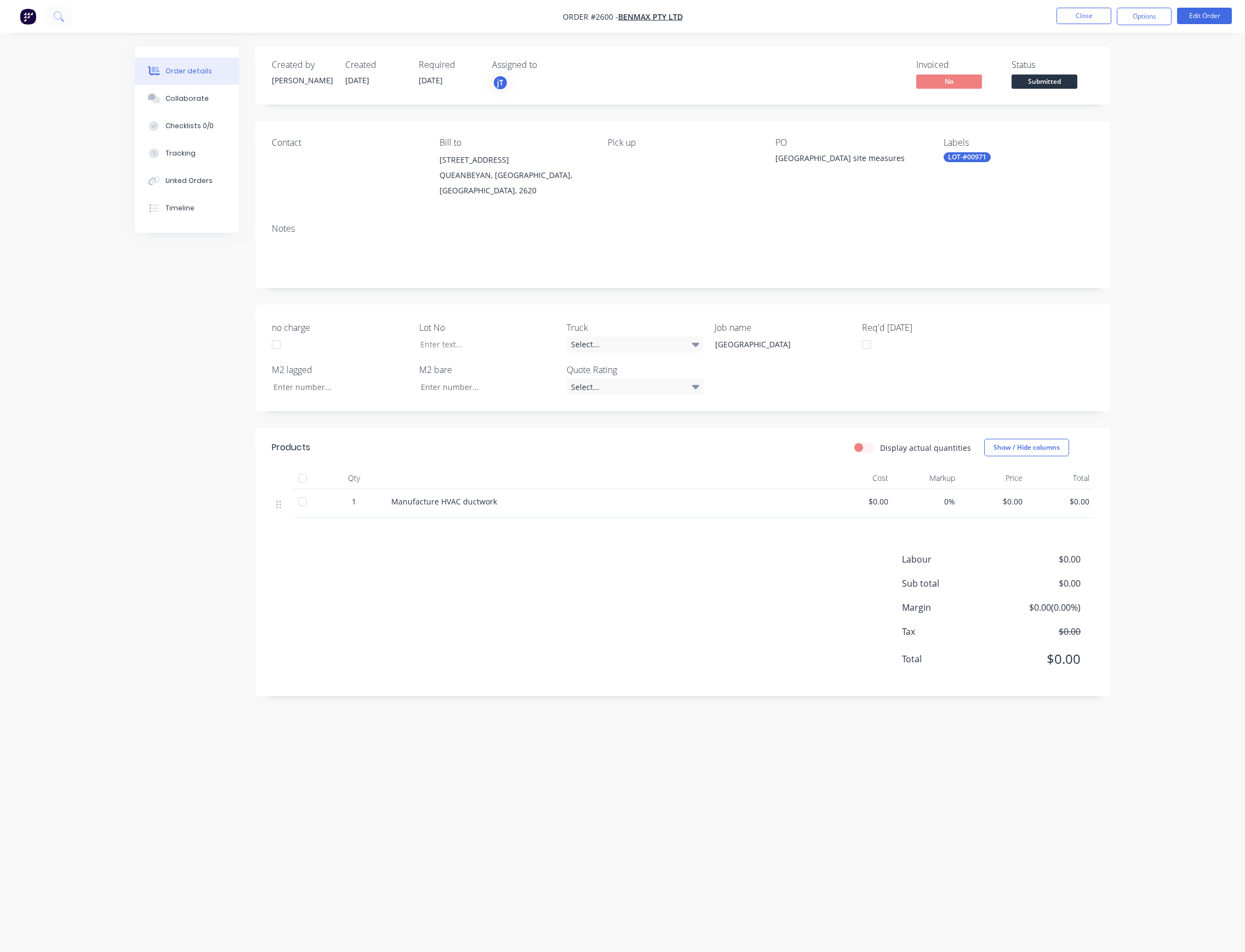
click at [1062, 76] on span "Submitted" at bounding box center [1044, 81] width 66 height 14
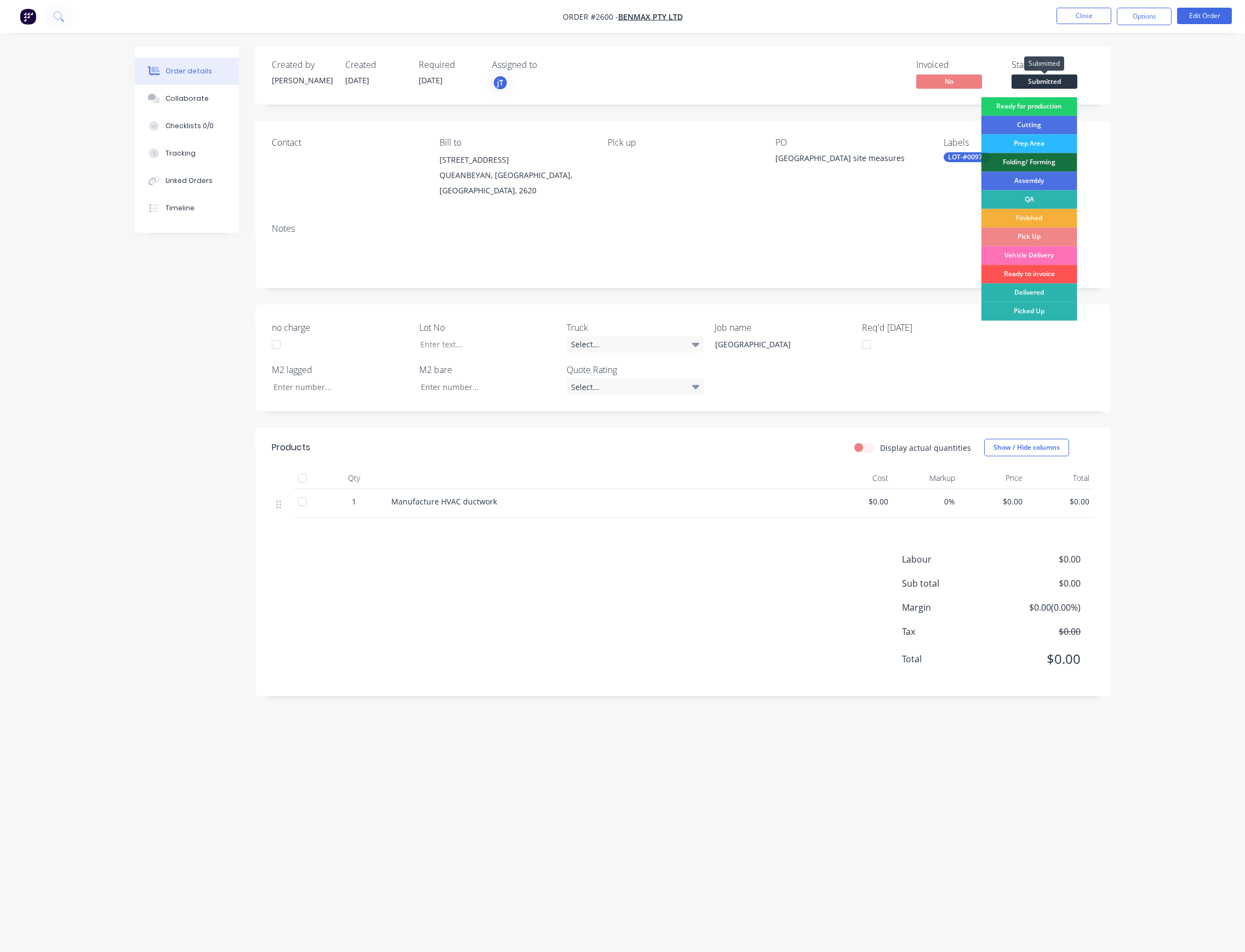
click at [1039, 99] on div "Created by [PERSON_NAME] Created [DATE] Required [DATE] Assigned to jT Invoiced…" at bounding box center [682, 75] width 855 height 58
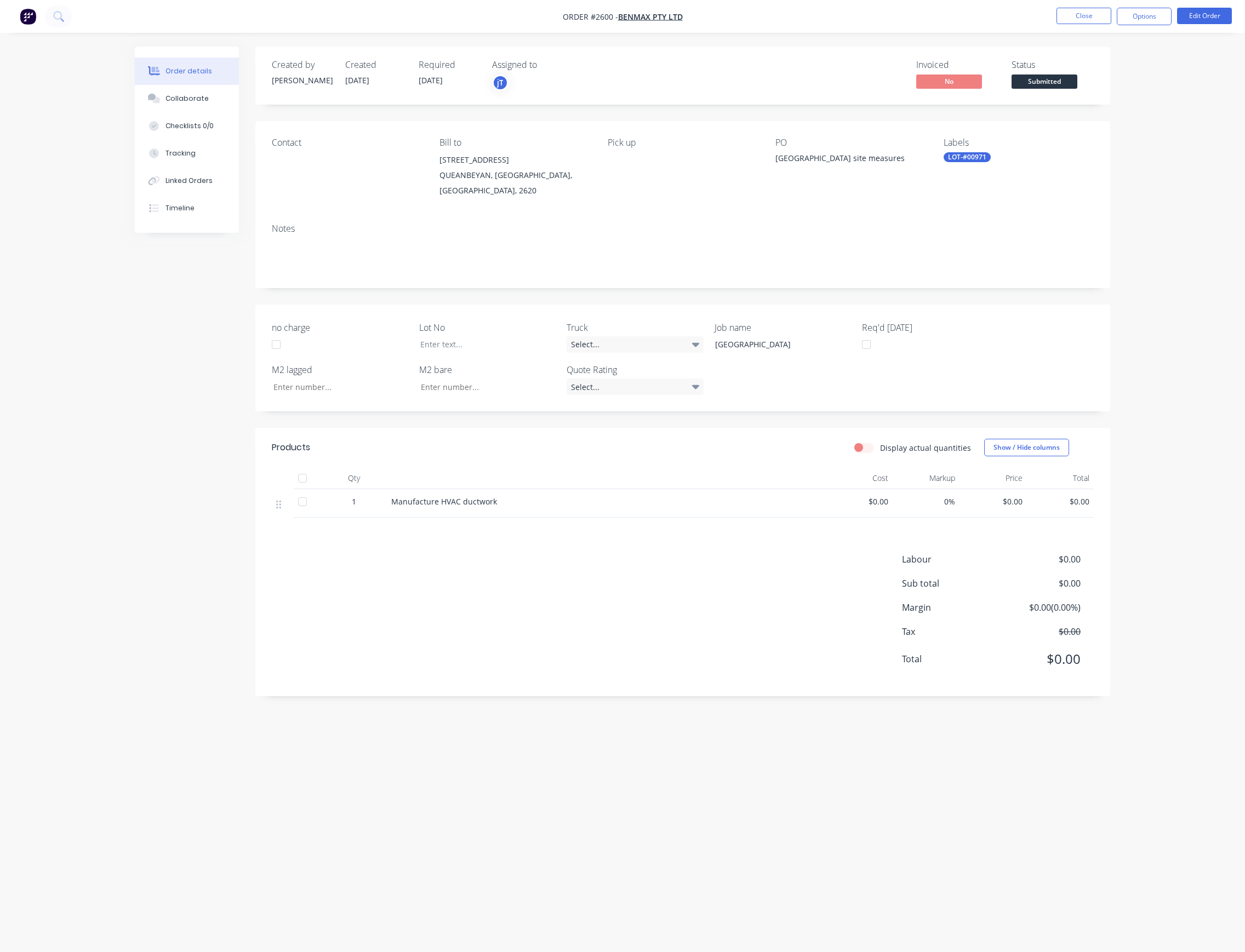
click at [1058, 84] on span "Submitted" at bounding box center [1044, 81] width 66 height 14
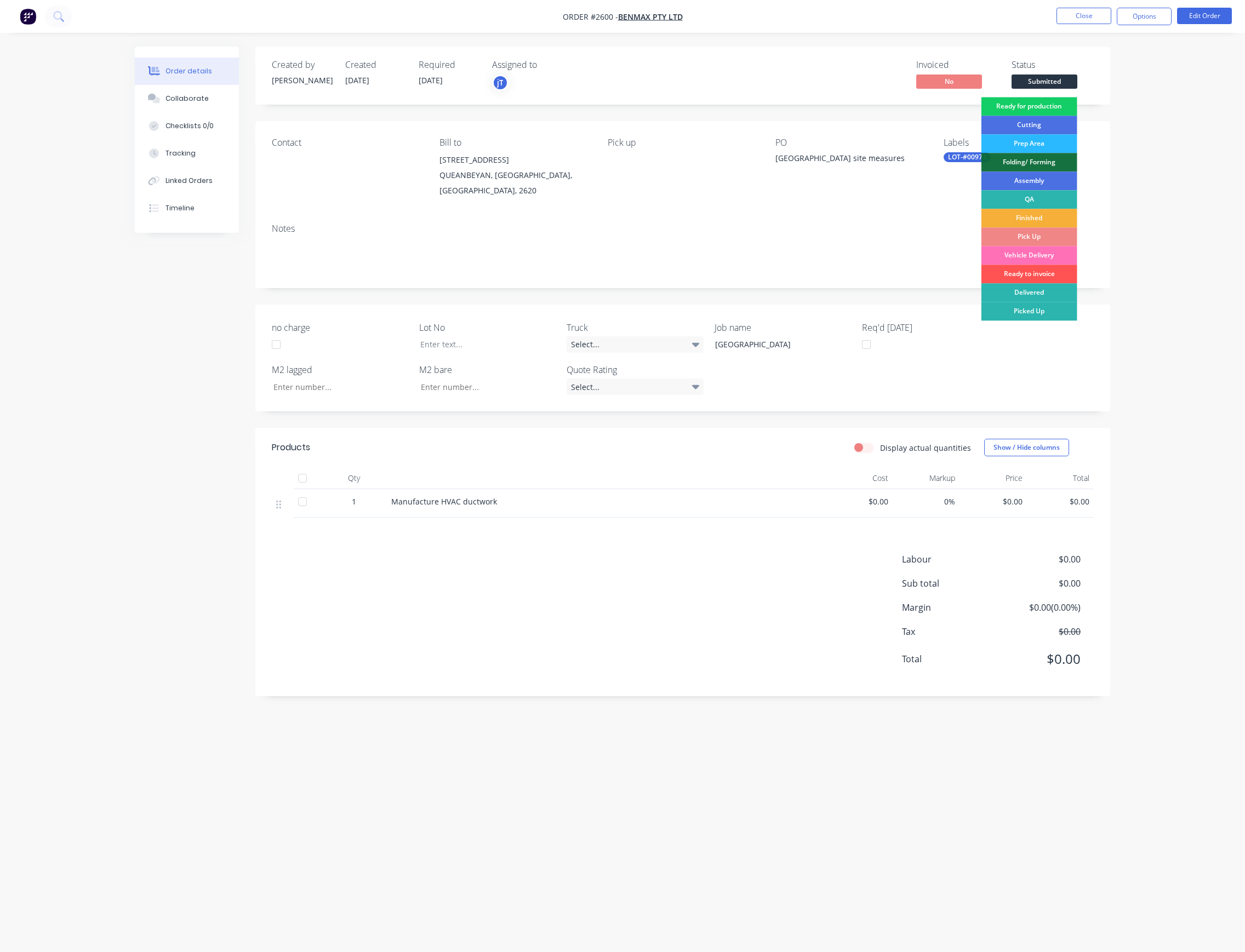
click at [1050, 104] on div "Ready for production" at bounding box center [1030, 106] width 96 height 18
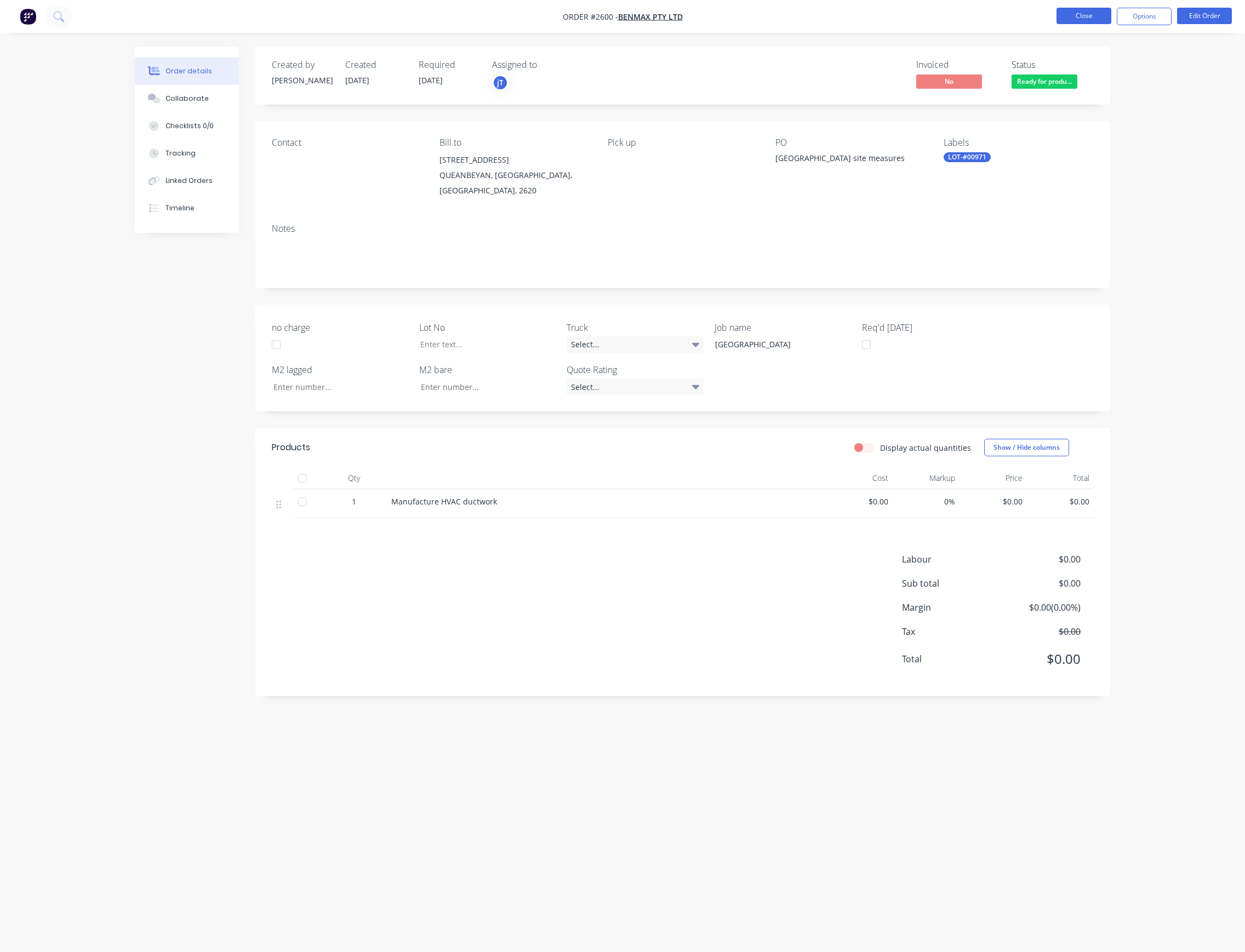
click at [1085, 18] on button "Close" at bounding box center [1084, 15] width 55 height 16
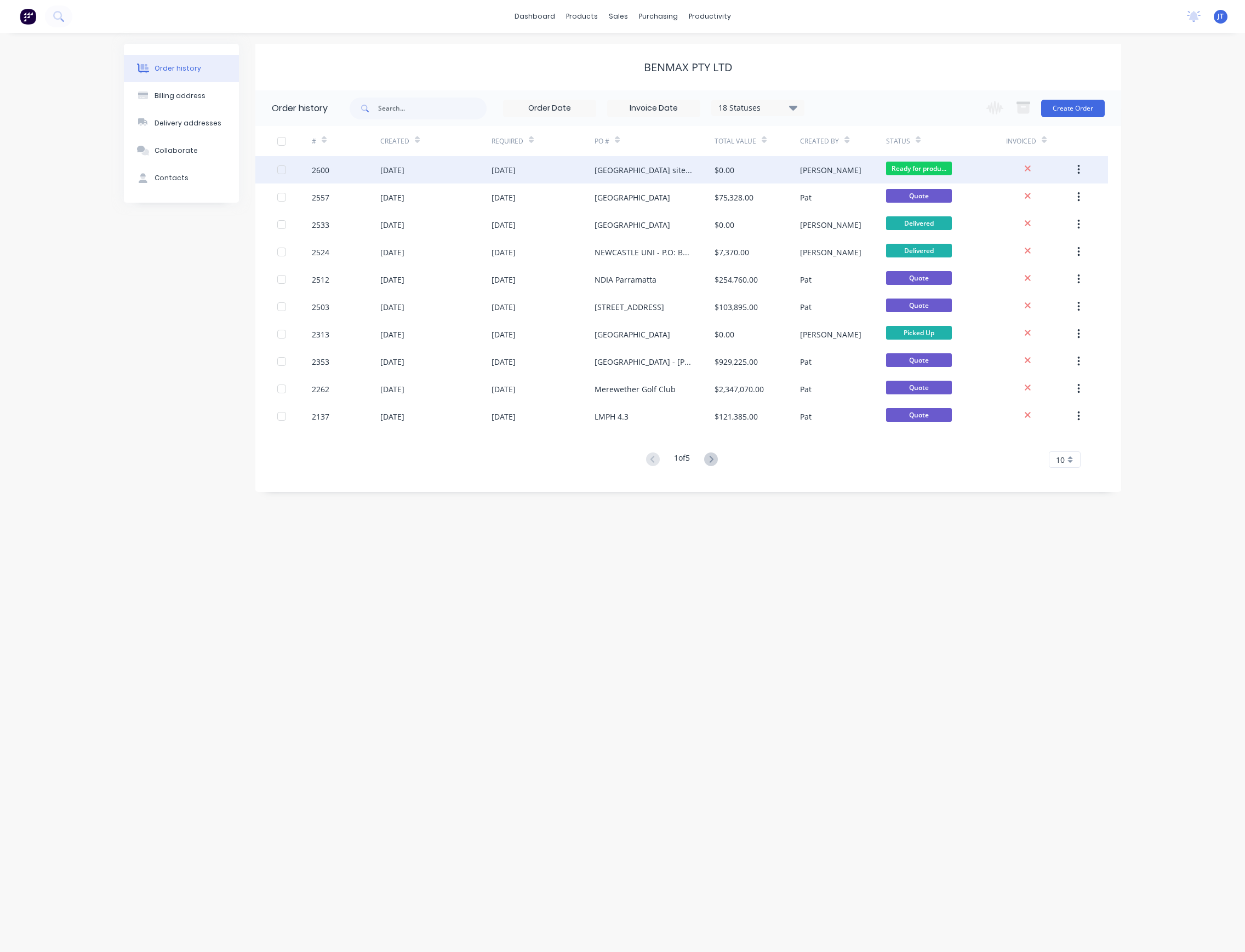
click at [924, 171] on span "Ready for produ..." at bounding box center [918, 168] width 66 height 14
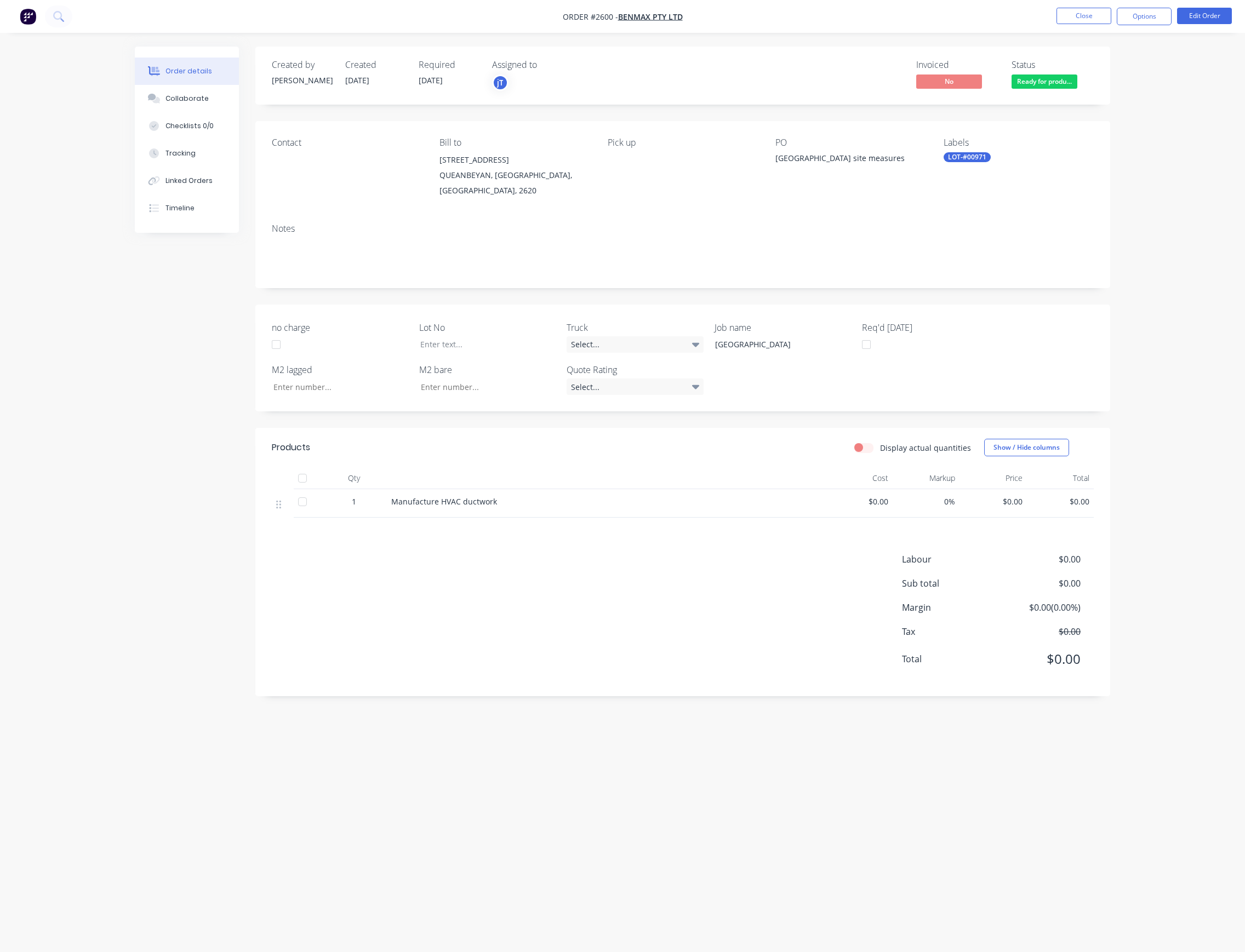
click at [988, 156] on div "LOT-#00971" at bounding box center [967, 157] width 47 height 10
drag, startPoint x: 1005, startPoint y: 174, endPoint x: 1007, endPoint y: 182, distance: 8.2
click at [1006, 180] on div "Create new label LOT-#00971 edit #00672 edit #00725 edit #00798 edit #00919 edi…" at bounding box center [1025, 254] width 164 height 176
click at [1007, 184] on input "text" at bounding box center [1033, 188] width 114 height 22
type input "50"
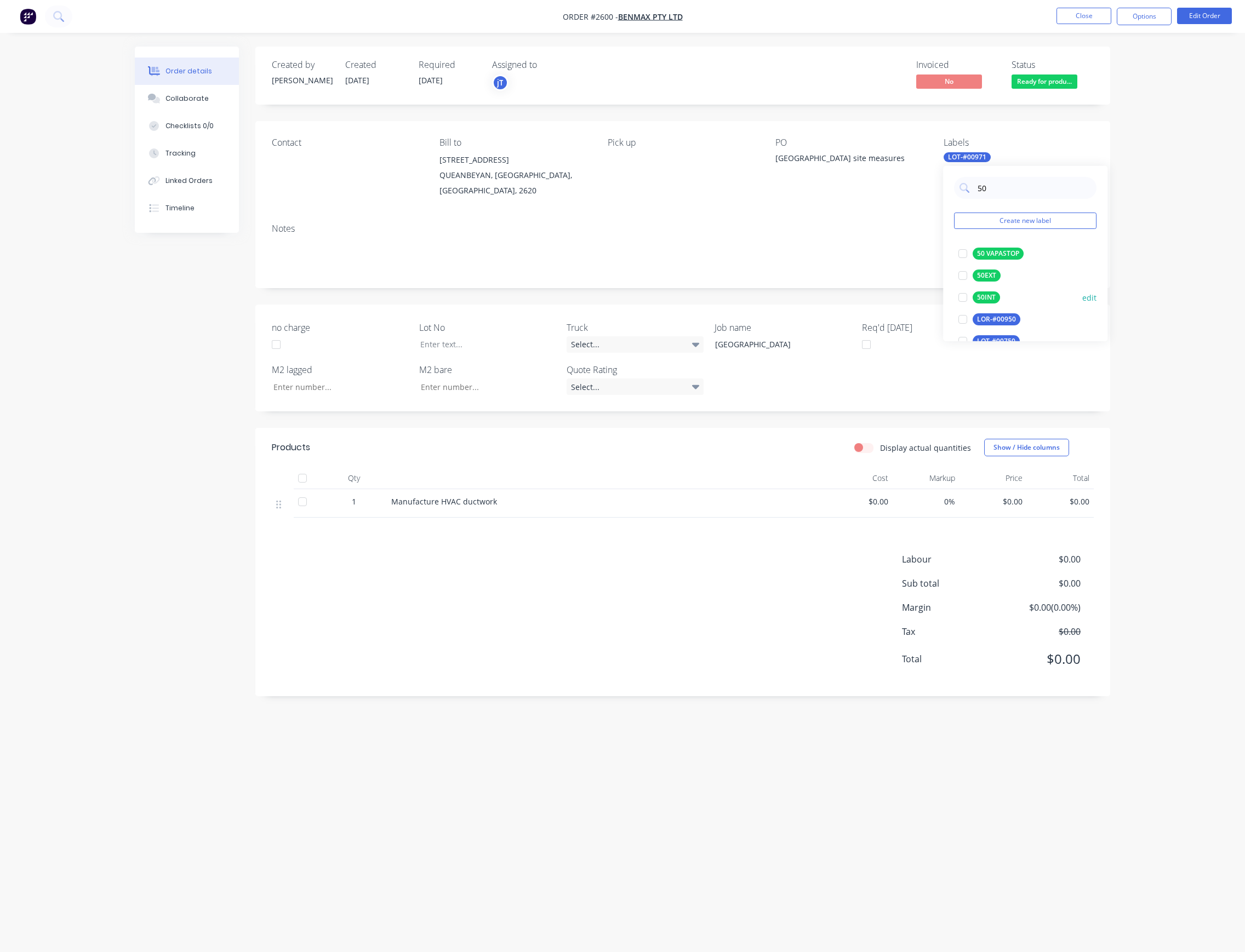
click at [993, 299] on div "50INT" at bounding box center [986, 297] width 27 height 12
click at [1096, 22] on button "Close" at bounding box center [1084, 15] width 55 height 16
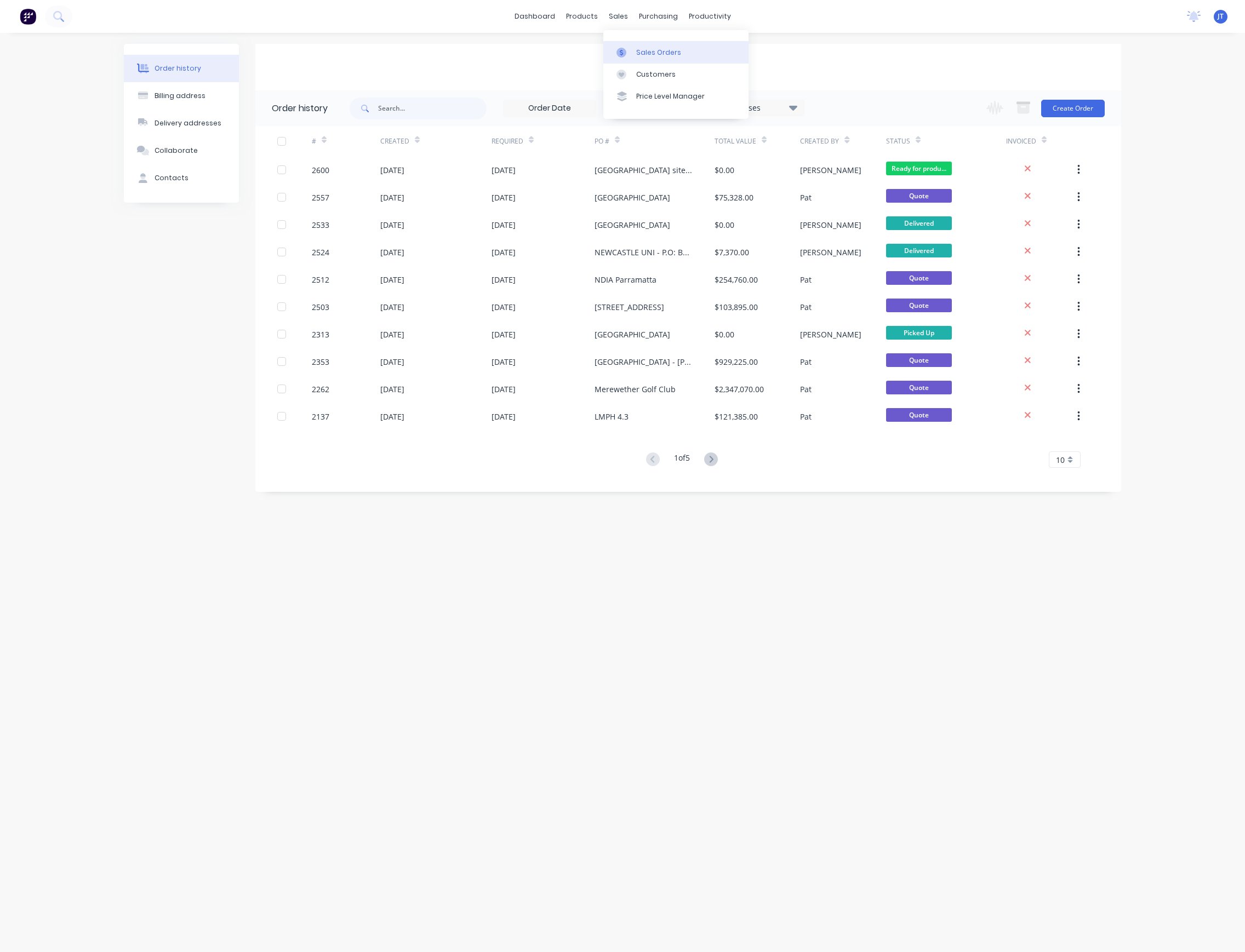
click at [676, 51] on div "Sales Orders" at bounding box center [659, 52] width 45 height 10
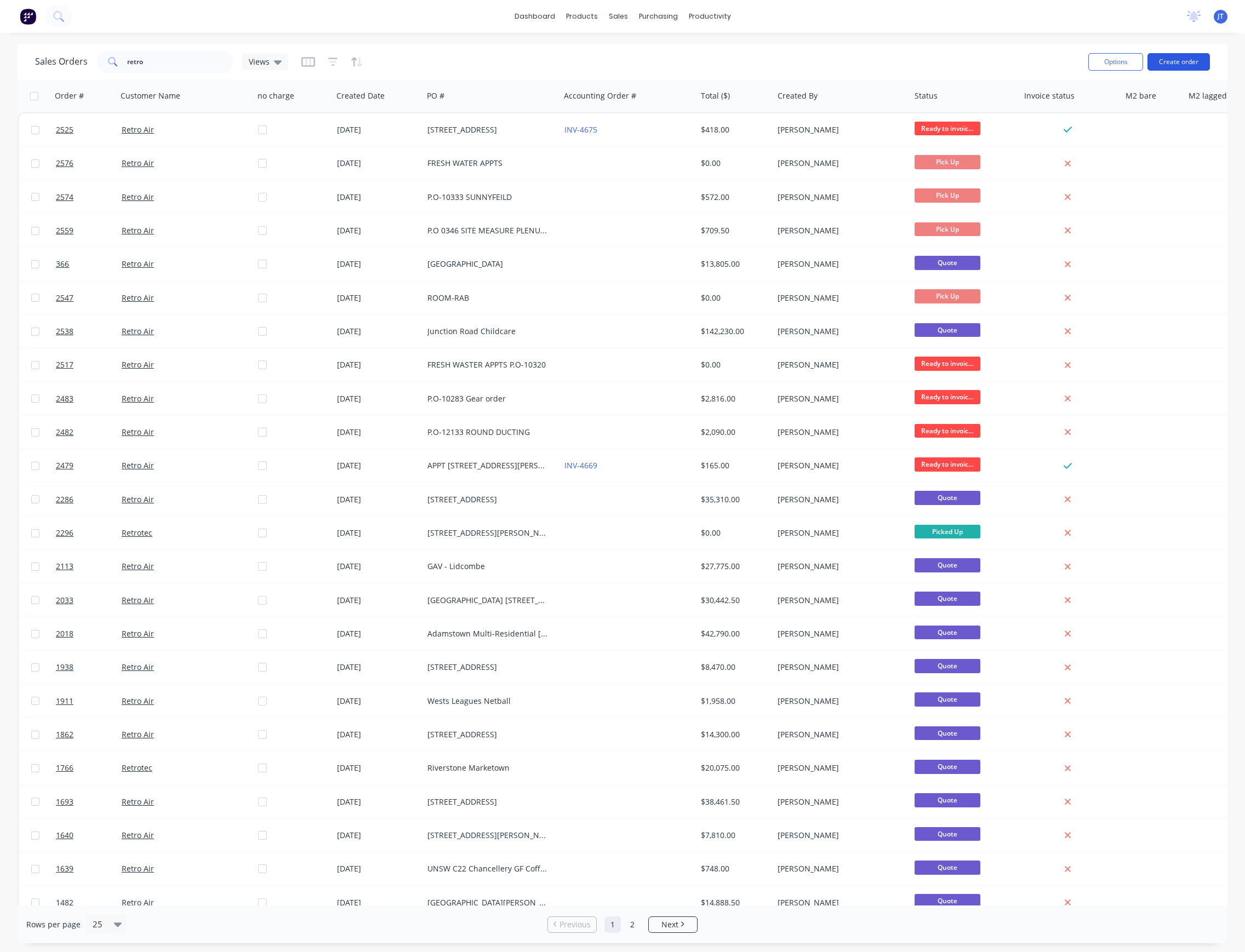
click at [1174, 70] on button "Create order" at bounding box center [1179, 62] width 63 height 18
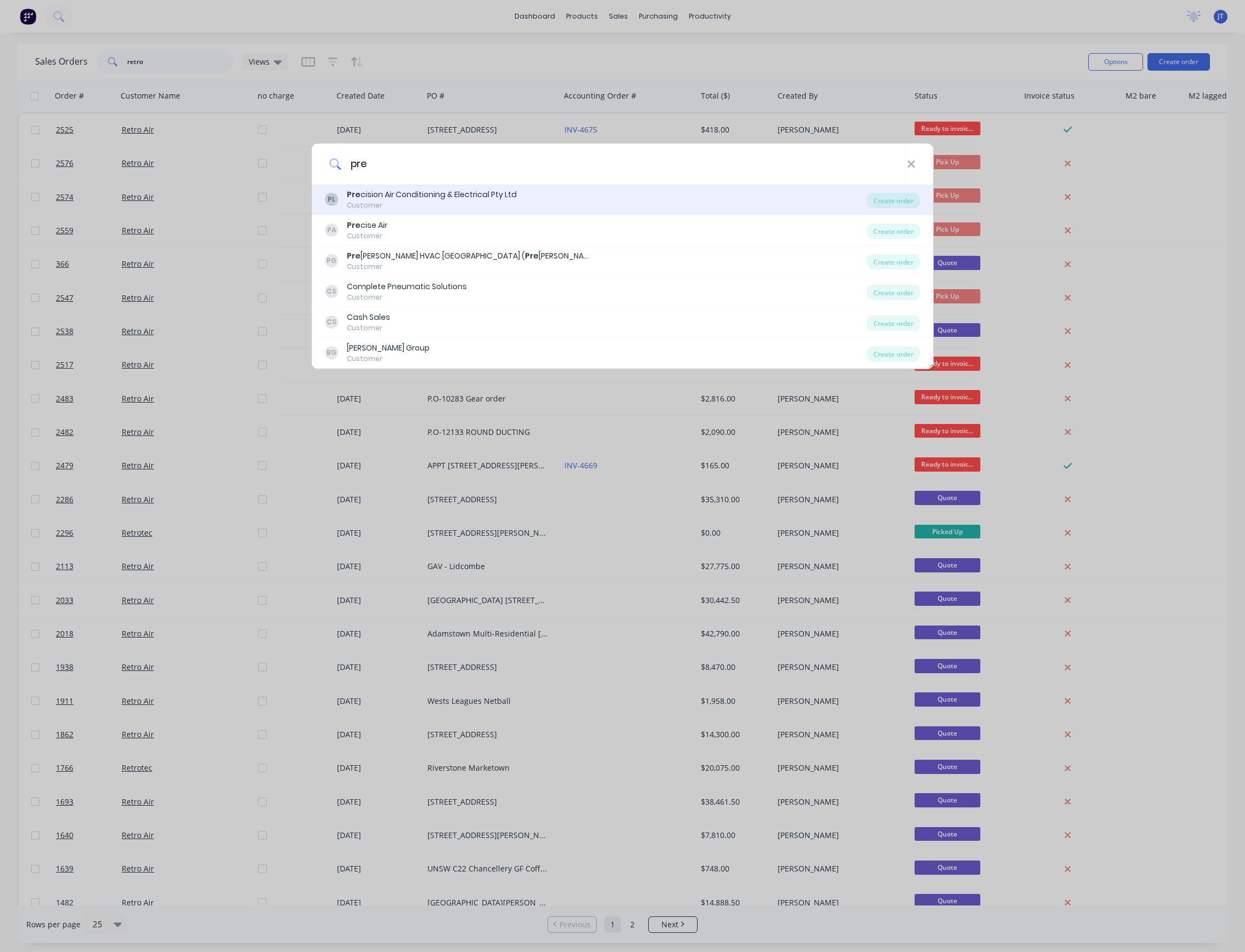
type input "pre"
click at [509, 211] on div "PL Pre cision Air Conditioning & Electrical Pty Ltd Customer Create order" at bounding box center [622, 200] width 622 height 31
click at [465, 198] on div "Pre cision Air Conditioning & Electrical Pty Ltd" at bounding box center [431, 195] width 170 height 12
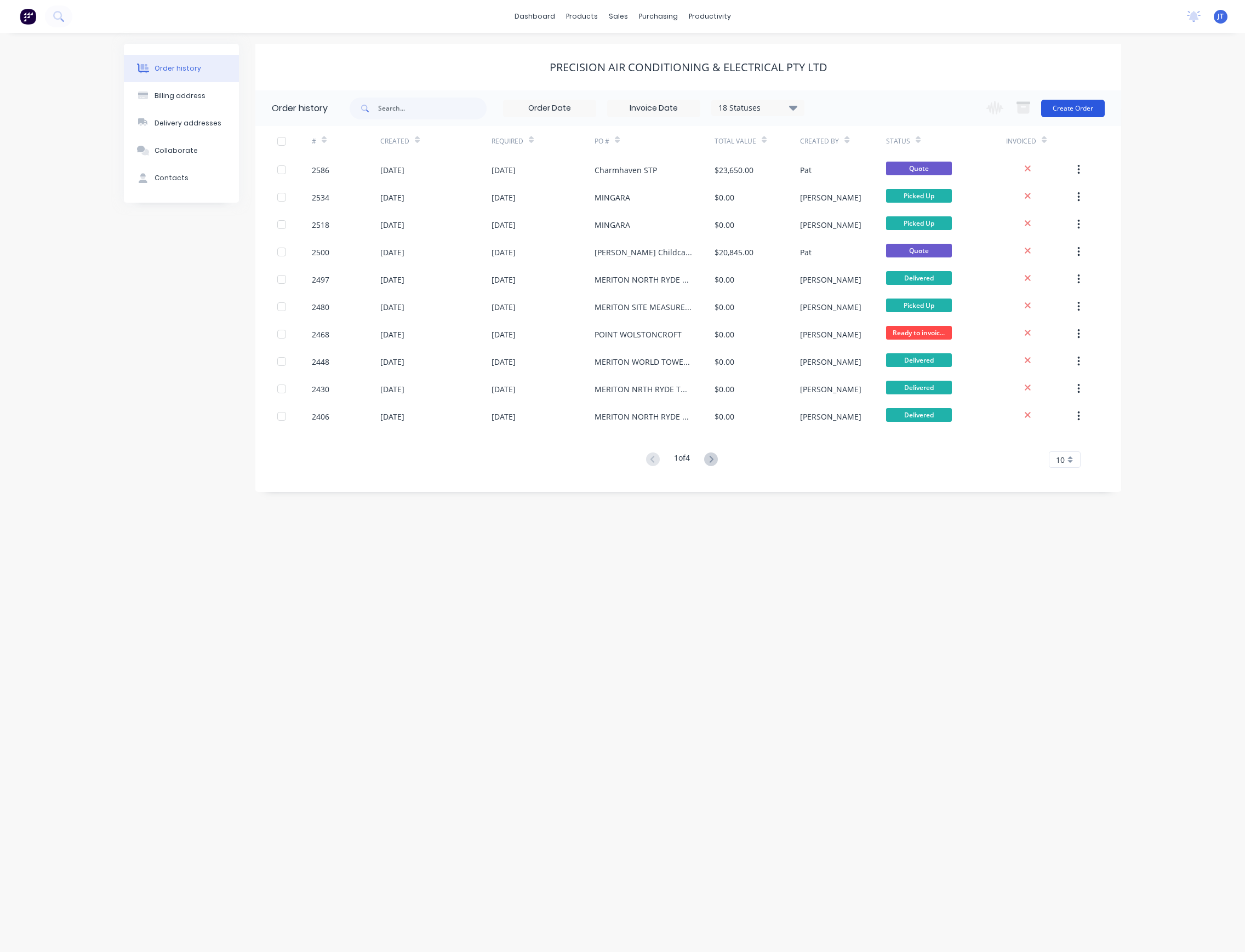
click at [1064, 112] on button "Create Order" at bounding box center [1073, 108] width 63 height 18
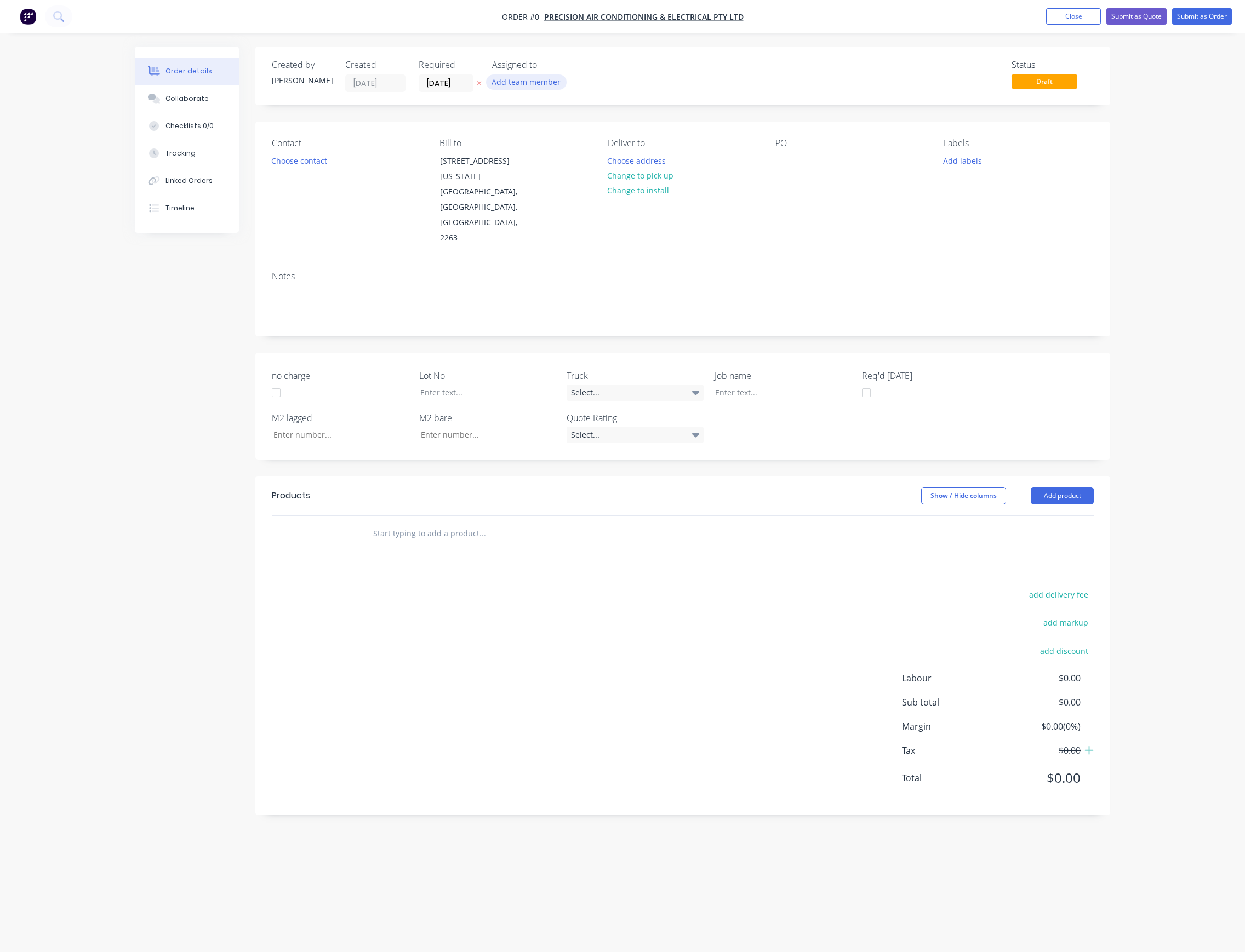
click at [542, 78] on button "Add team member" at bounding box center [526, 82] width 80 height 15
click at [557, 137] on div "[PERSON_NAME] (You)" at bounding box center [580, 143] width 110 height 12
click at [462, 84] on div "Creating draft order... Loading... Order details Collaborate Checklists 0/0 Tra…" at bounding box center [622, 455] width 997 height 818
click at [459, 79] on input "[DATE]" at bounding box center [445, 83] width 54 height 16
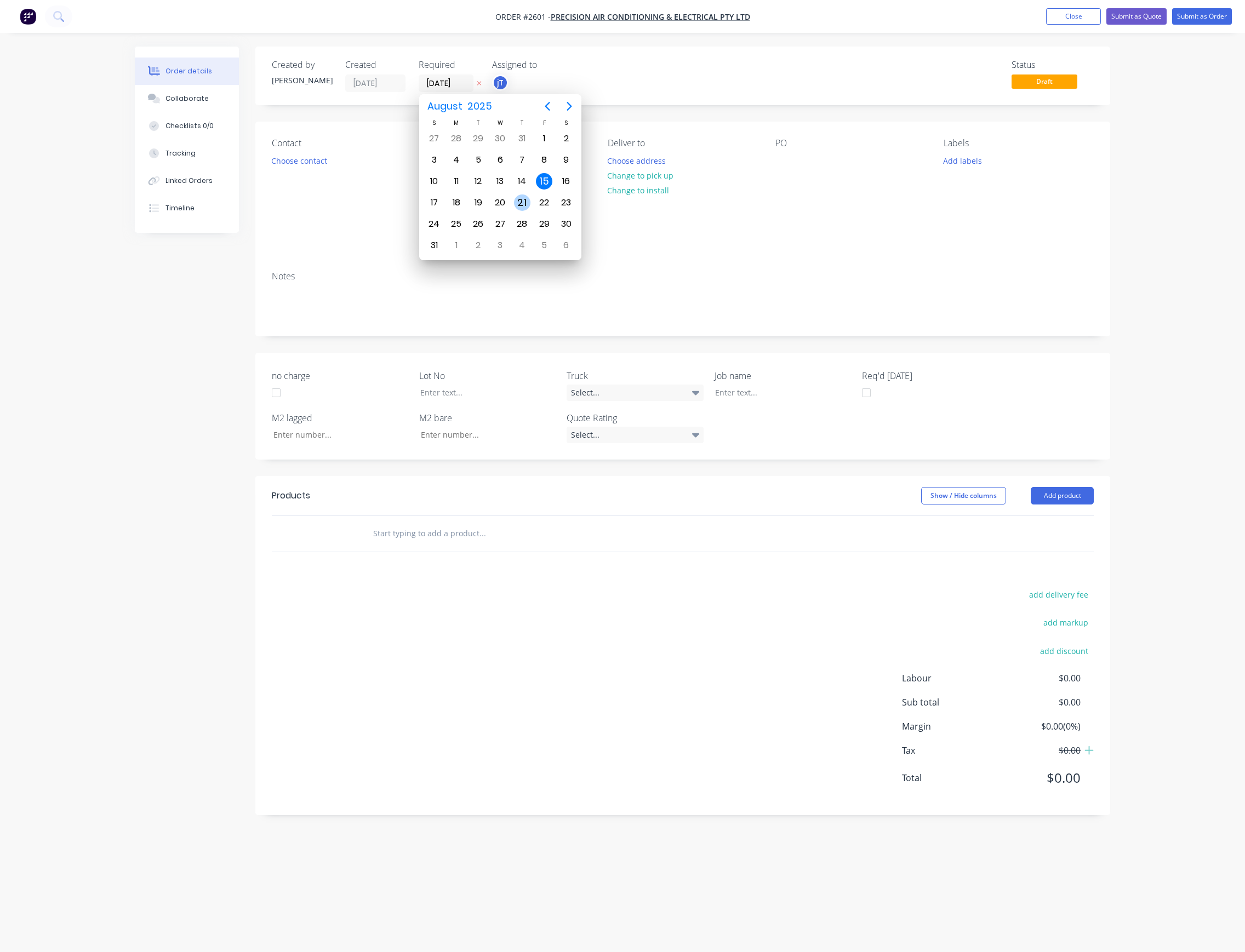
click at [523, 209] on div "21" at bounding box center [522, 203] width 16 height 16
type input "[DATE]"
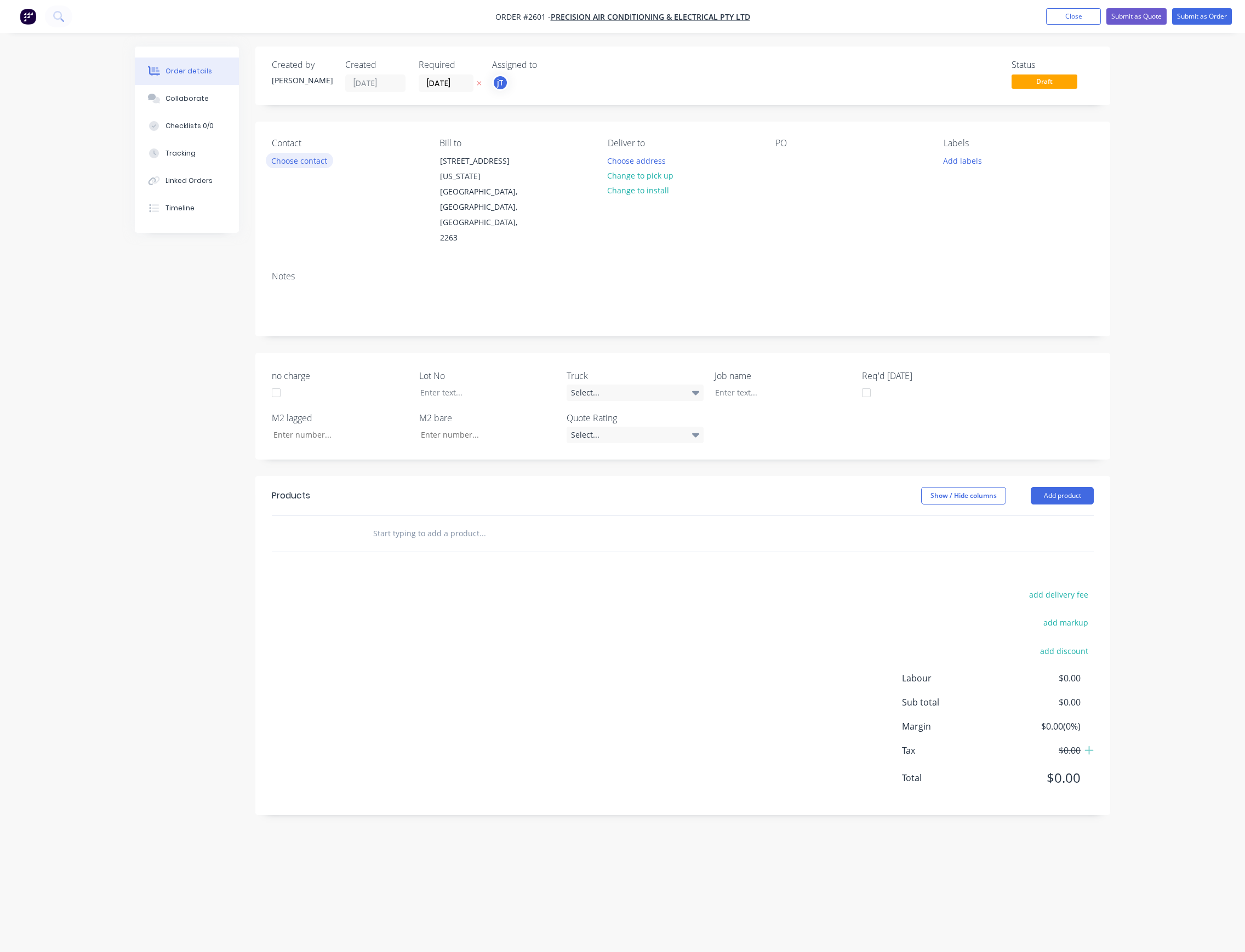
click at [316, 165] on button "Choose contact" at bounding box center [299, 160] width 67 height 15
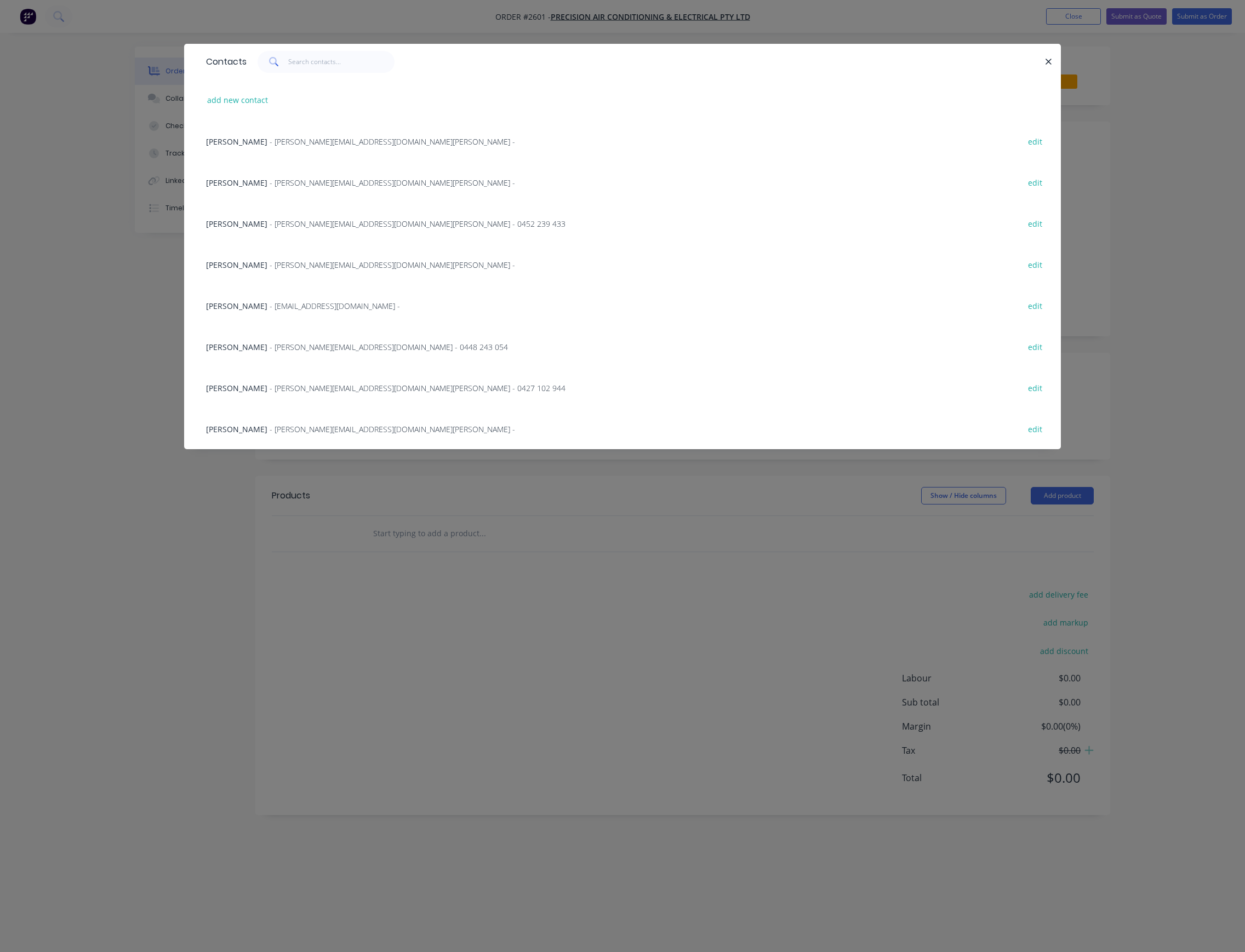
click at [296, 347] on span "- [PERSON_NAME][EMAIL_ADDRESS][DOMAIN_NAME] - 0448 243 054" at bounding box center [389, 347] width 238 height 10
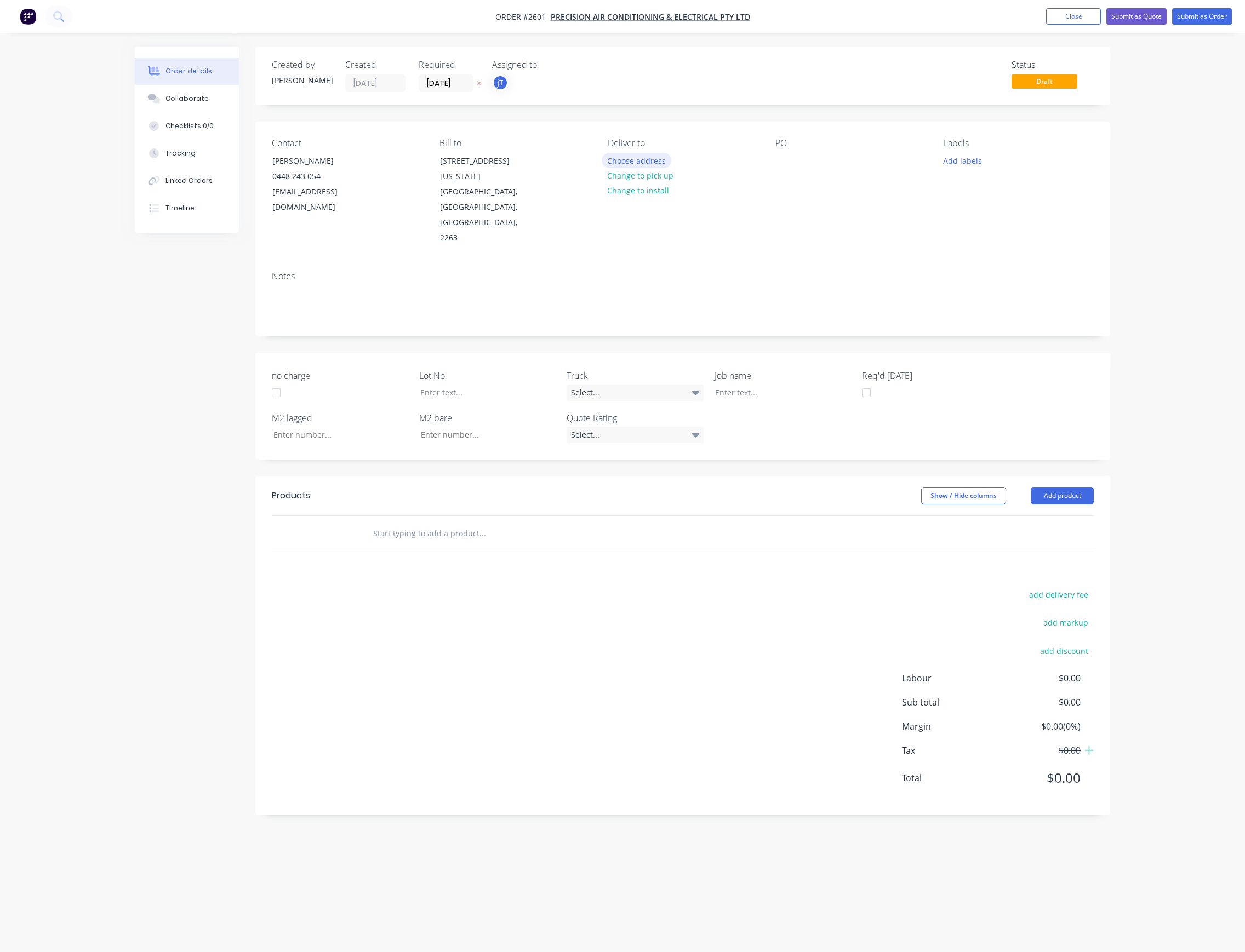
click at [661, 162] on button "Choose address" at bounding box center [637, 160] width 70 height 15
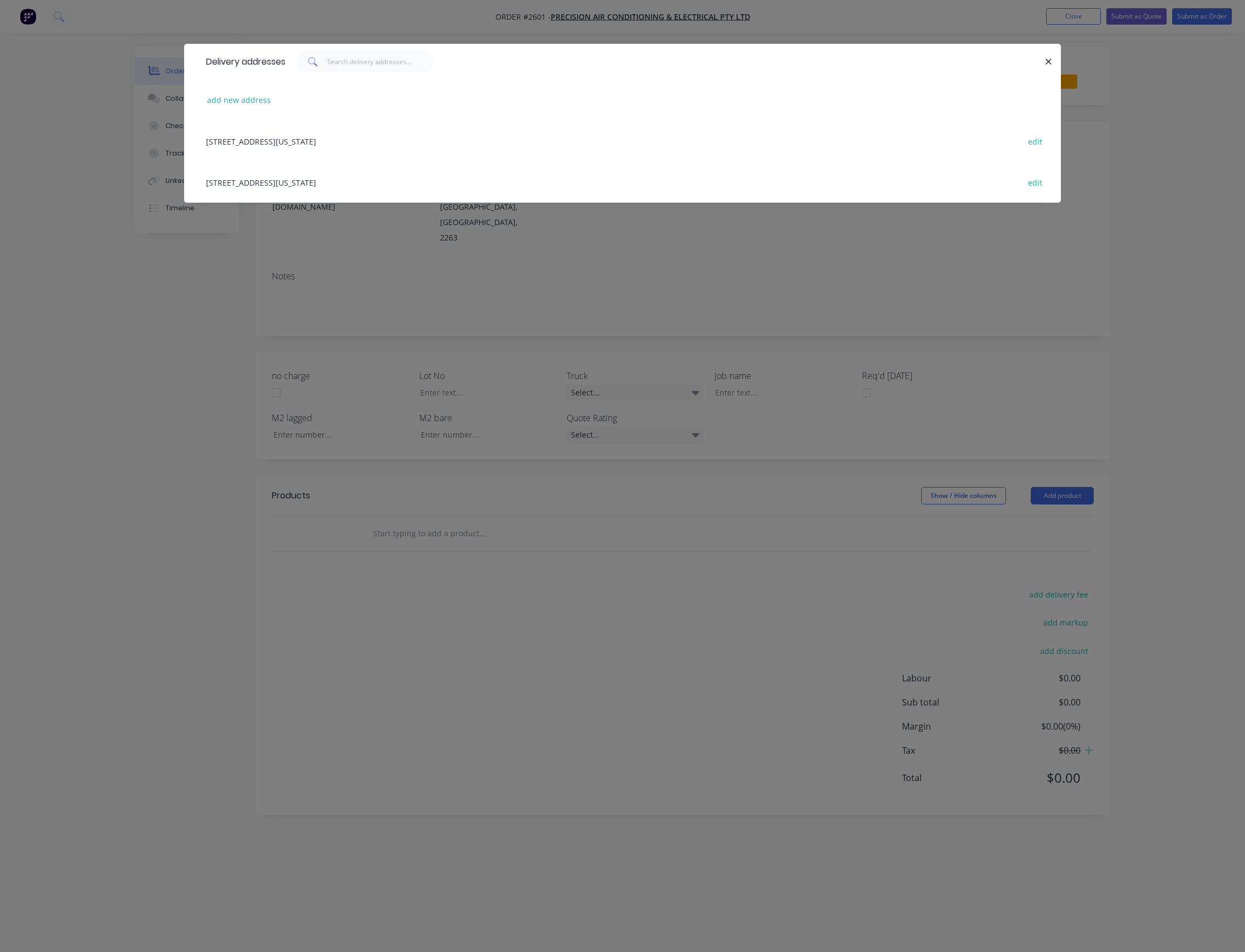
click at [641, 263] on div "Delivery addresses add new address [STREET_ADDRESS][US_STATE] edit [STREET_ADDR…" at bounding box center [622, 476] width 1245 height 952
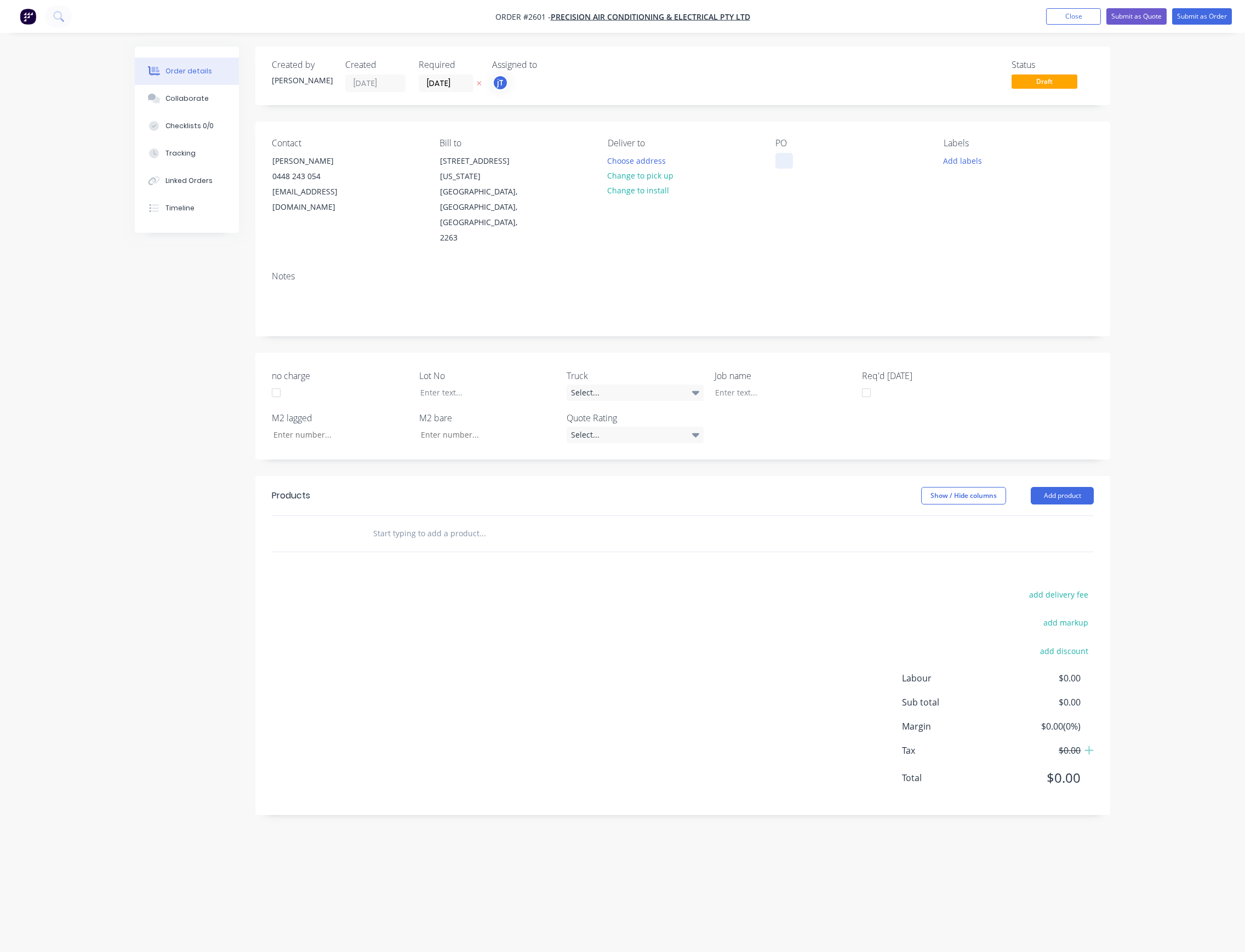
click at [783, 163] on div at bounding box center [784, 161] width 18 height 16
click at [974, 156] on button "Add labels" at bounding box center [963, 160] width 50 height 15
click at [999, 191] on input "text" at bounding box center [1033, 193] width 114 height 22
type input "lot-#00969"
drag, startPoint x: 1030, startPoint y: 181, endPoint x: 954, endPoint y: 198, distance: 77.9
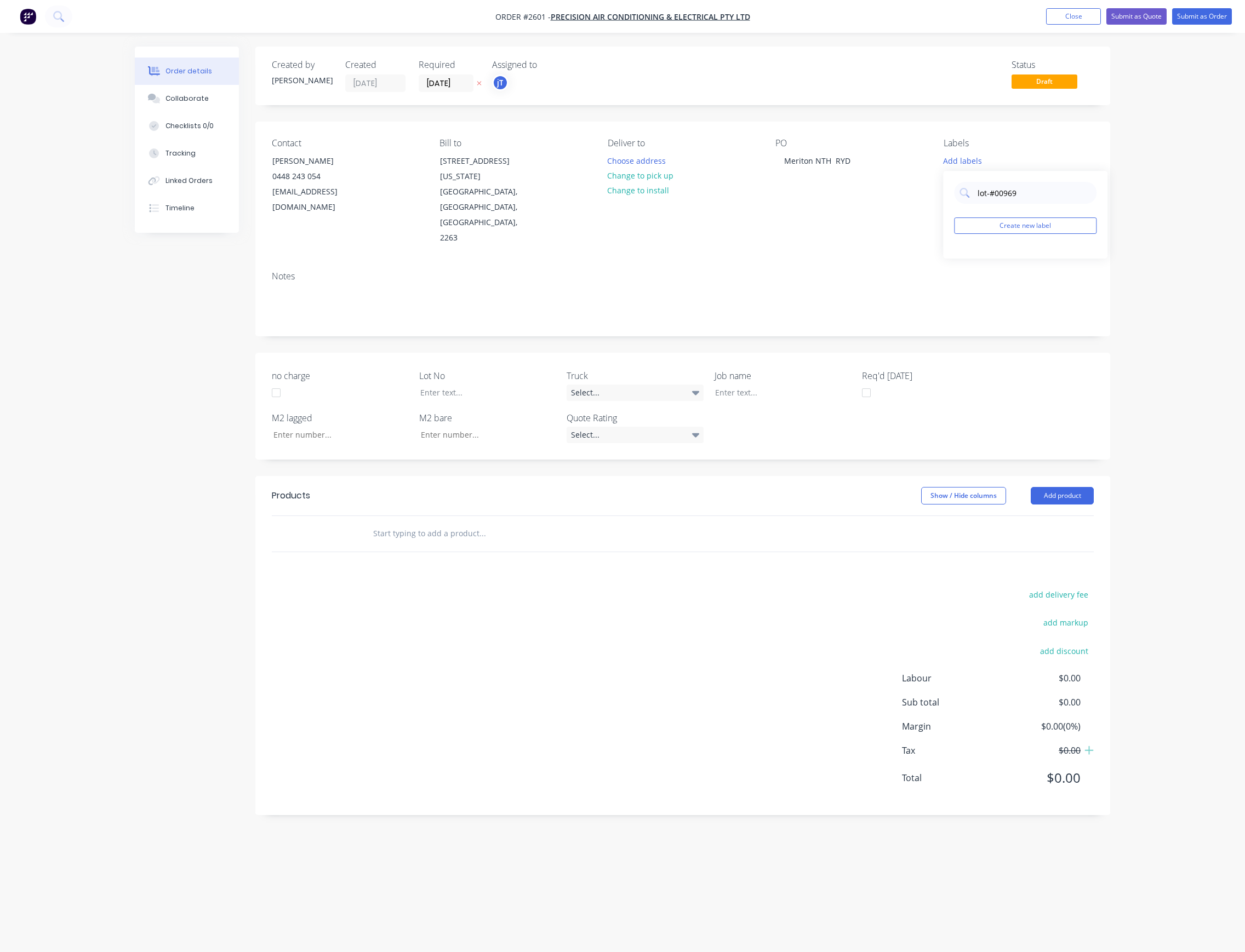
click at [954, 198] on div "lot-#00969 Create new label" at bounding box center [1025, 215] width 164 height 88
drag, startPoint x: 976, startPoint y: 204, endPoint x: 967, endPoint y: 205, distance: 9.1
click at [967, 205] on div "lot-#00969 Create new label" at bounding box center [1025, 215] width 164 height 88
click at [1046, 237] on div "lot-#00969 Create new label" at bounding box center [1025, 215] width 164 height 88
click at [1050, 229] on button "Create new label" at bounding box center [1025, 226] width 142 height 16
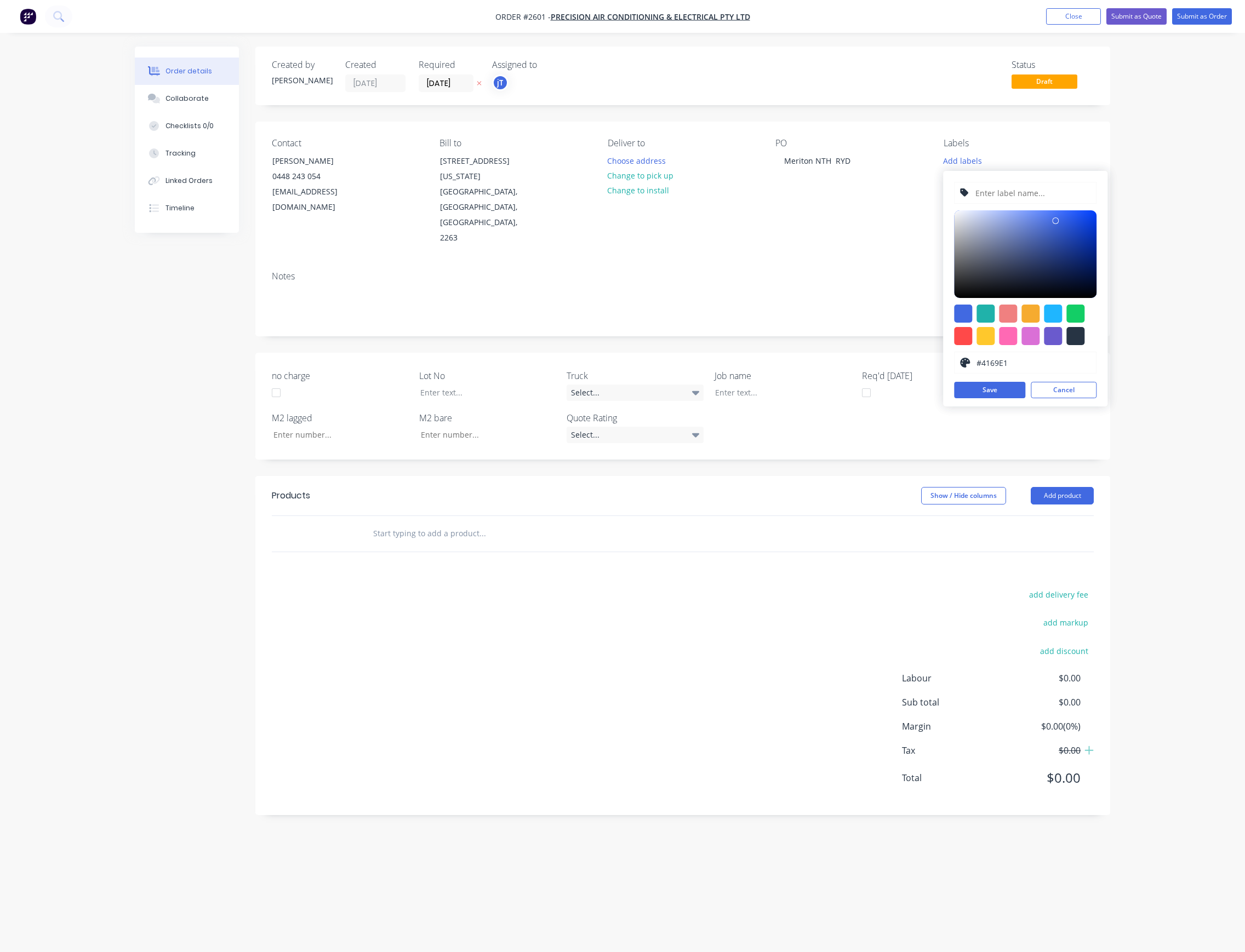
click at [1041, 199] on input "text" at bounding box center [1033, 192] width 117 height 21
paste input "lot-#00969"
type input "lot-#00969"
click at [988, 389] on button "Save" at bounding box center [990, 390] width 72 height 16
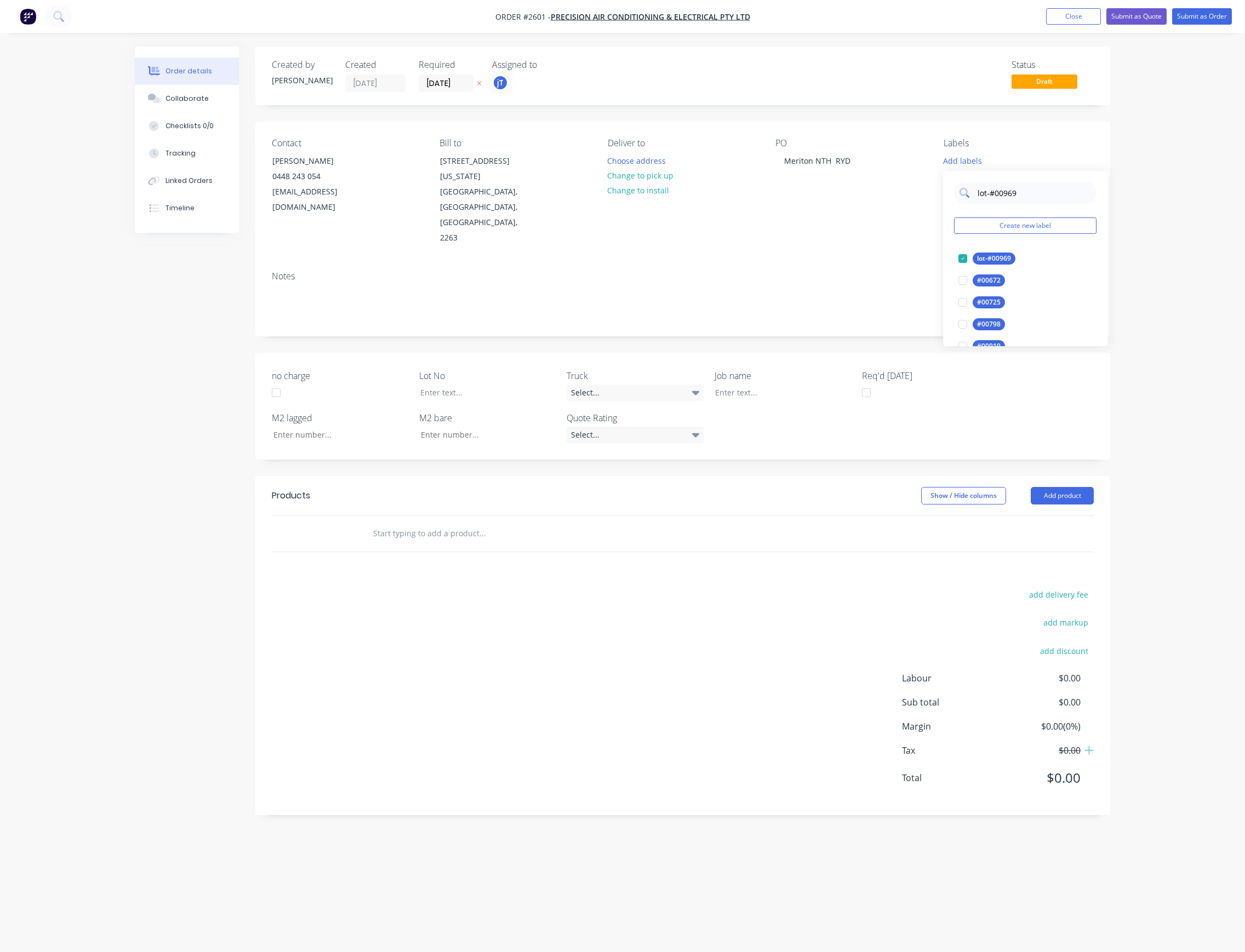
click at [1031, 195] on input "lot-#00969" at bounding box center [1033, 193] width 114 height 22
drag, startPoint x: 988, startPoint y: 205, endPoint x: 965, endPoint y: 212, distance: 24.0
click at [965, 212] on div "lot-#00969 Create new label lot-#00969 edit #00672 edit #00725 edit #00798 edit…" at bounding box center [1025, 259] width 164 height 176
click at [1013, 263] on div "Main Contract" at bounding box center [1000, 259] width 55 height 12
drag, startPoint x: 1020, startPoint y: 187, endPoint x: 976, endPoint y: 198, distance: 45.4
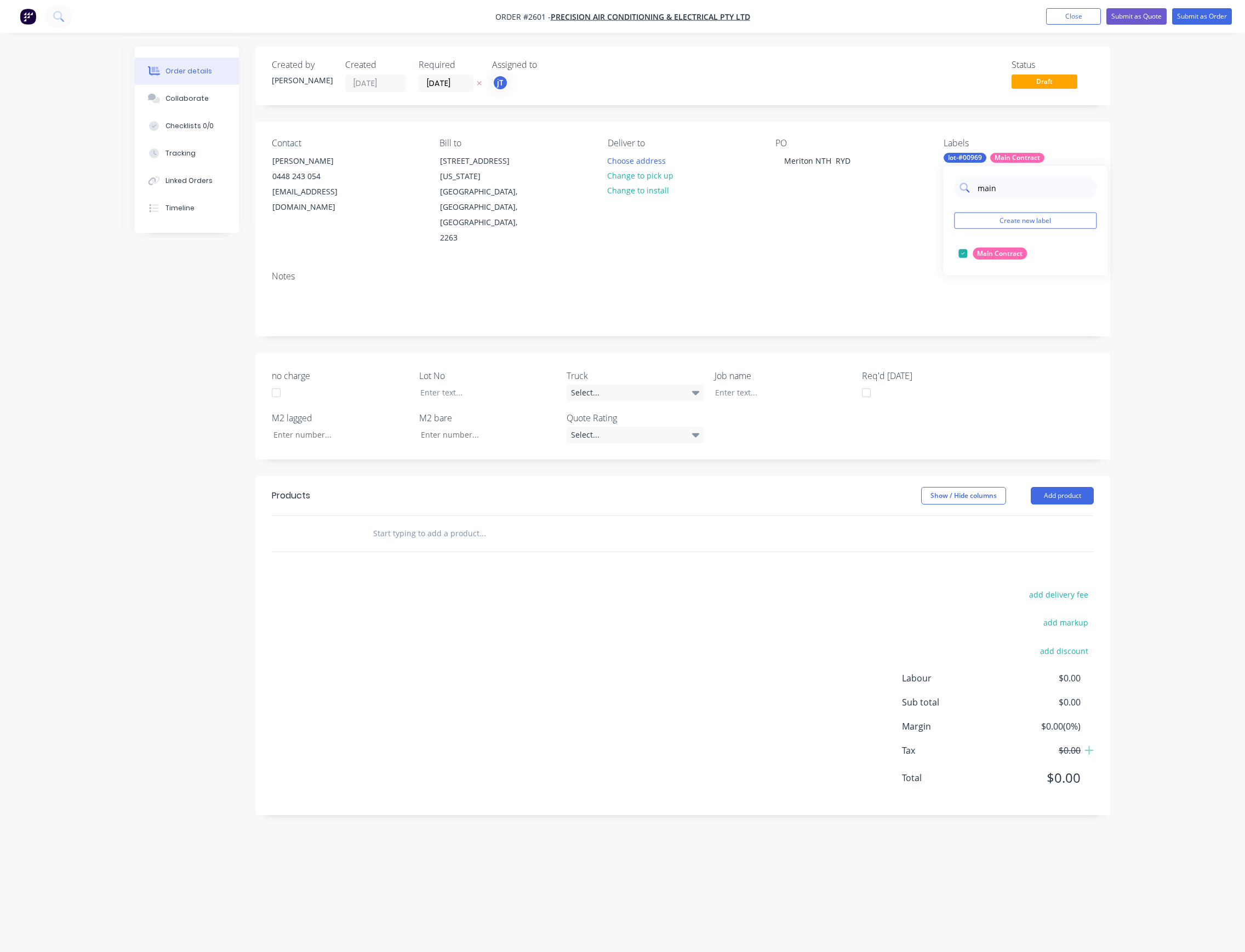
click at [977, 198] on input "main" at bounding box center [1033, 188] width 114 height 22
type input "2"
click at [479, 523] on input "text" at bounding box center [482, 534] width 219 height 22
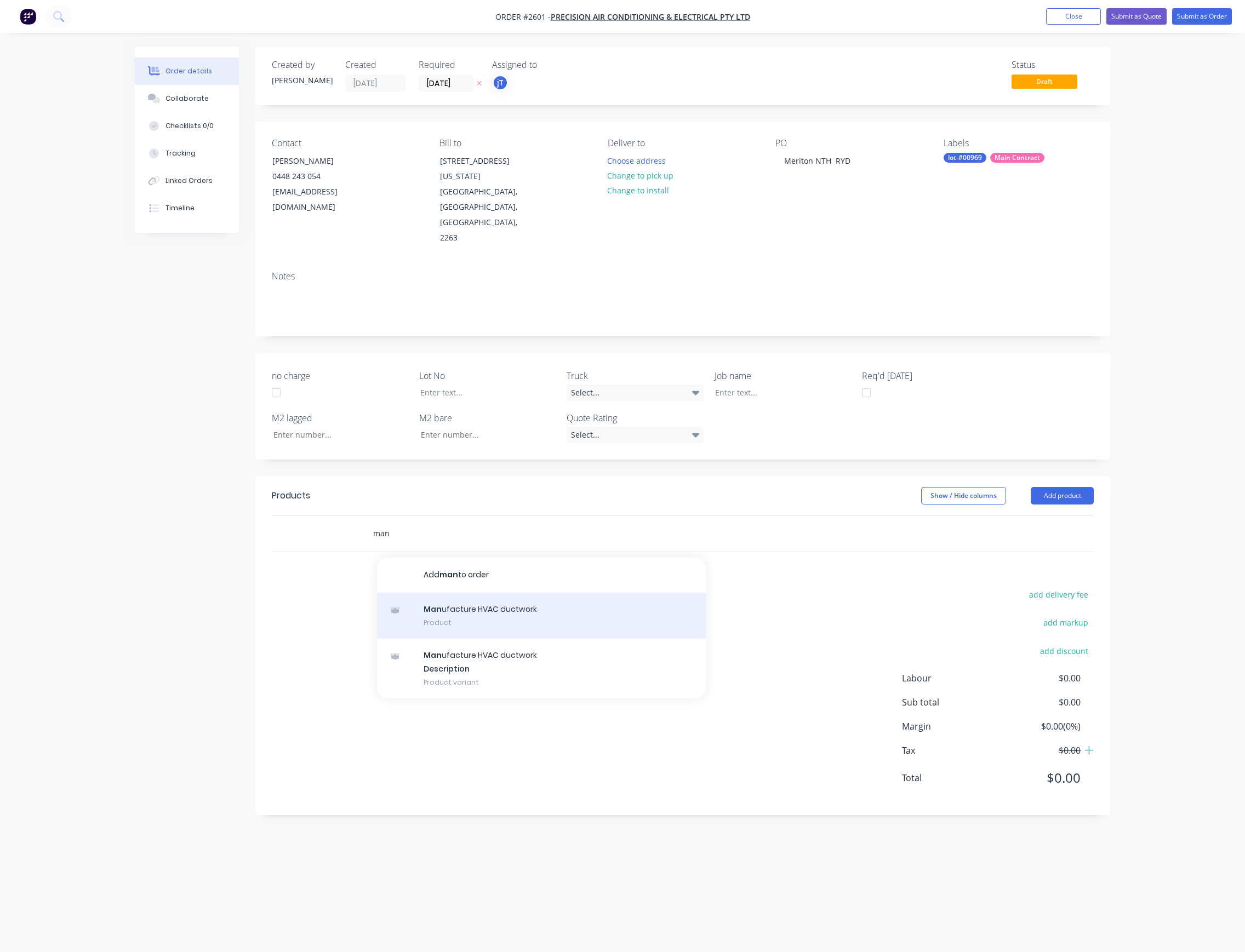
type input "man"
click at [496, 593] on div "Man ufacture HVAC ductwork Product" at bounding box center [541, 616] width 329 height 46
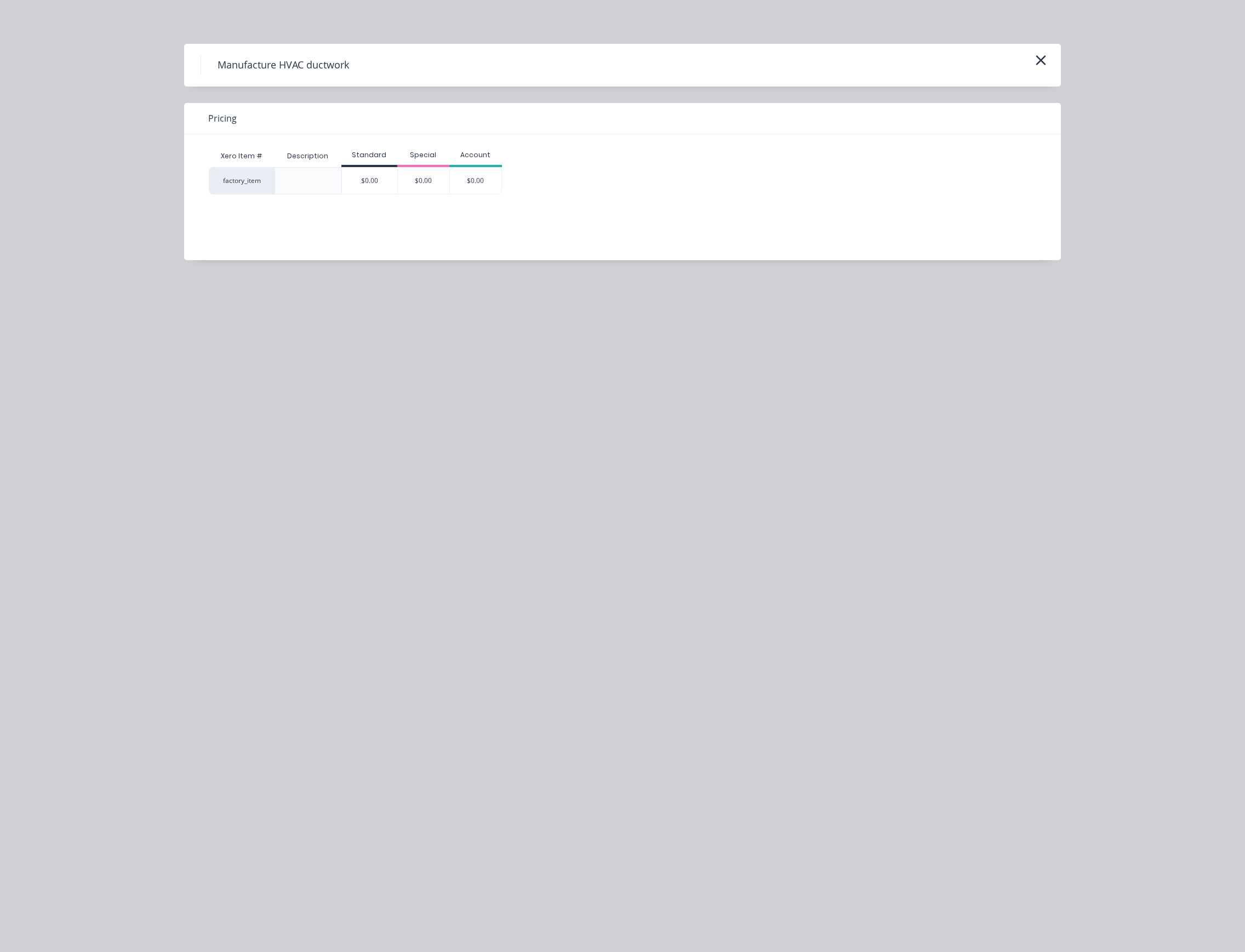
click at [376, 194] on div "$0.00" at bounding box center [370, 181] width 56 height 27
click at [387, 178] on div "$0.00" at bounding box center [370, 181] width 55 height 27
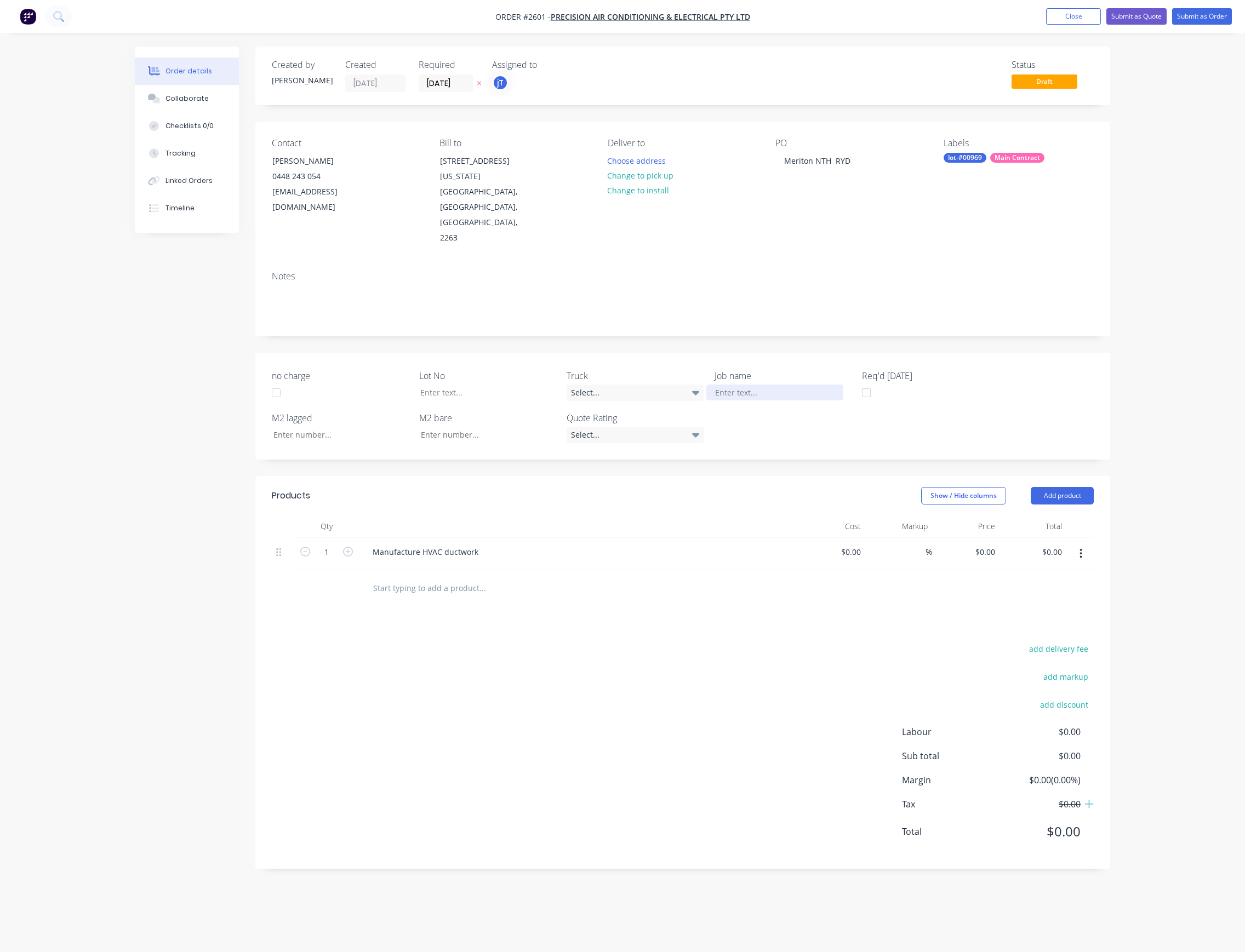
click at [756, 385] on div at bounding box center [775, 393] width 137 height 16
click at [1195, 14] on button "Submit as Order" at bounding box center [1201, 16] width 60 height 16
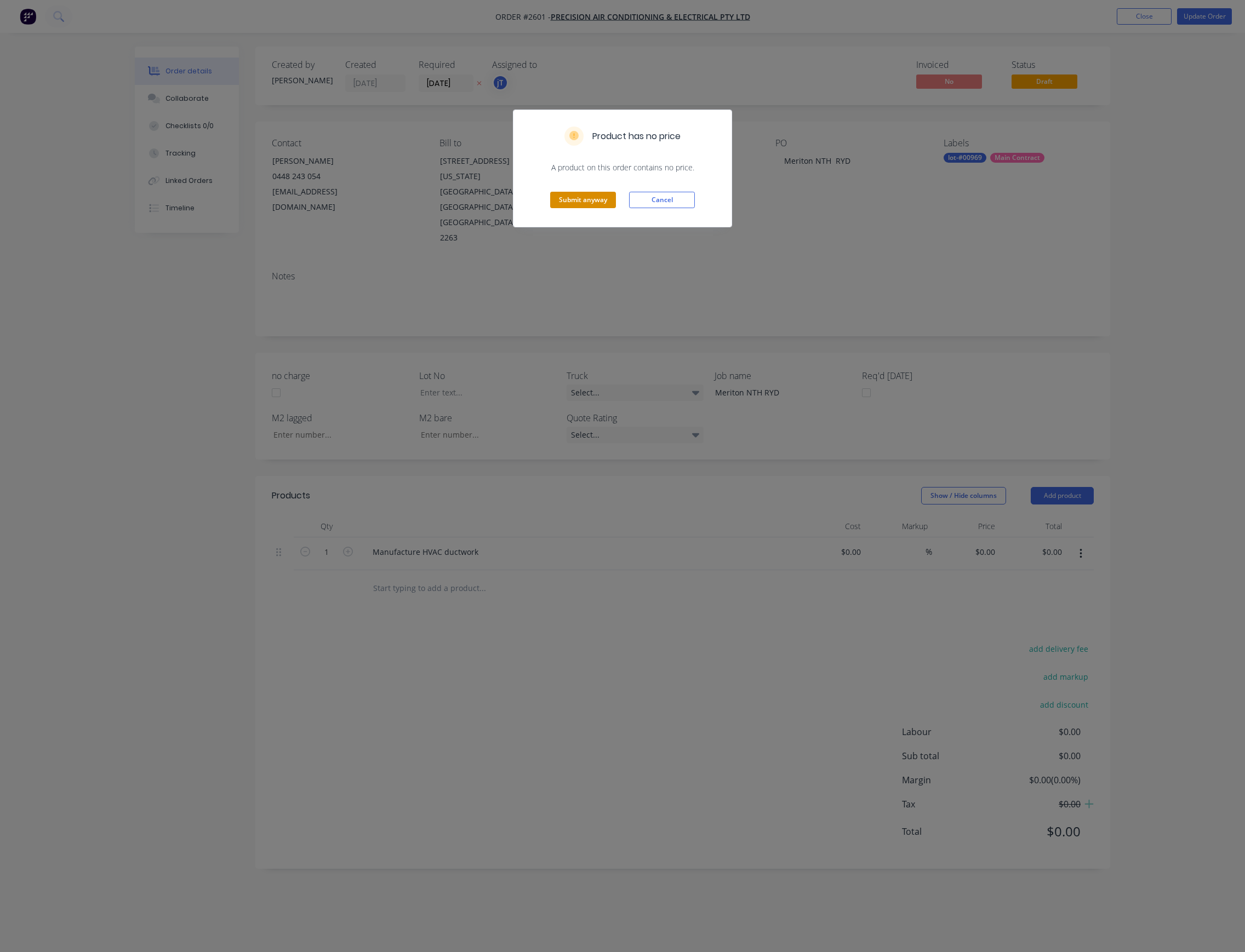
click at [571, 202] on button "Submit anyway" at bounding box center [583, 200] width 66 height 16
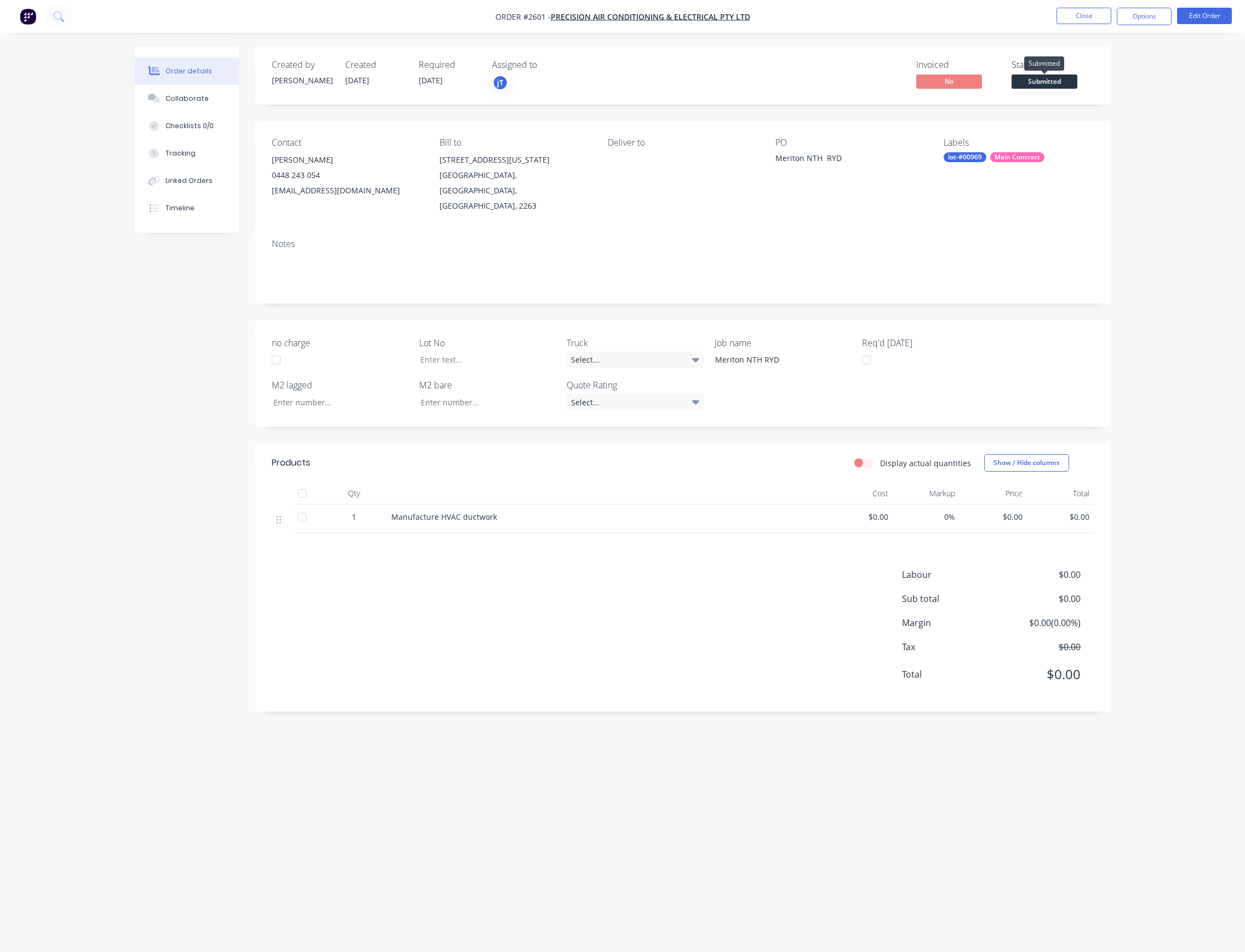
click at [1038, 84] on span "Submitted" at bounding box center [1044, 81] width 66 height 14
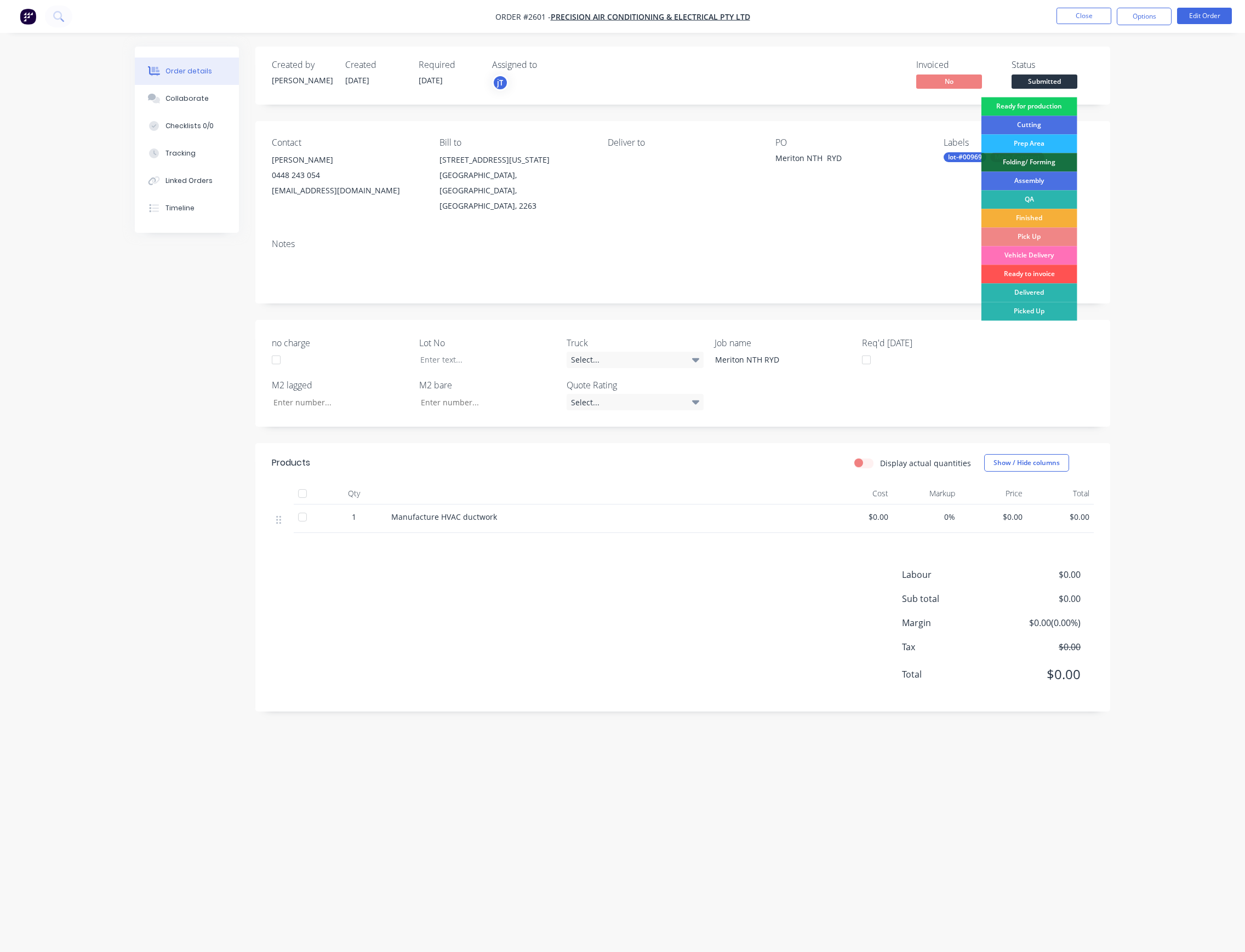
click at [1036, 108] on div "Ready for production" at bounding box center [1030, 106] width 96 height 18
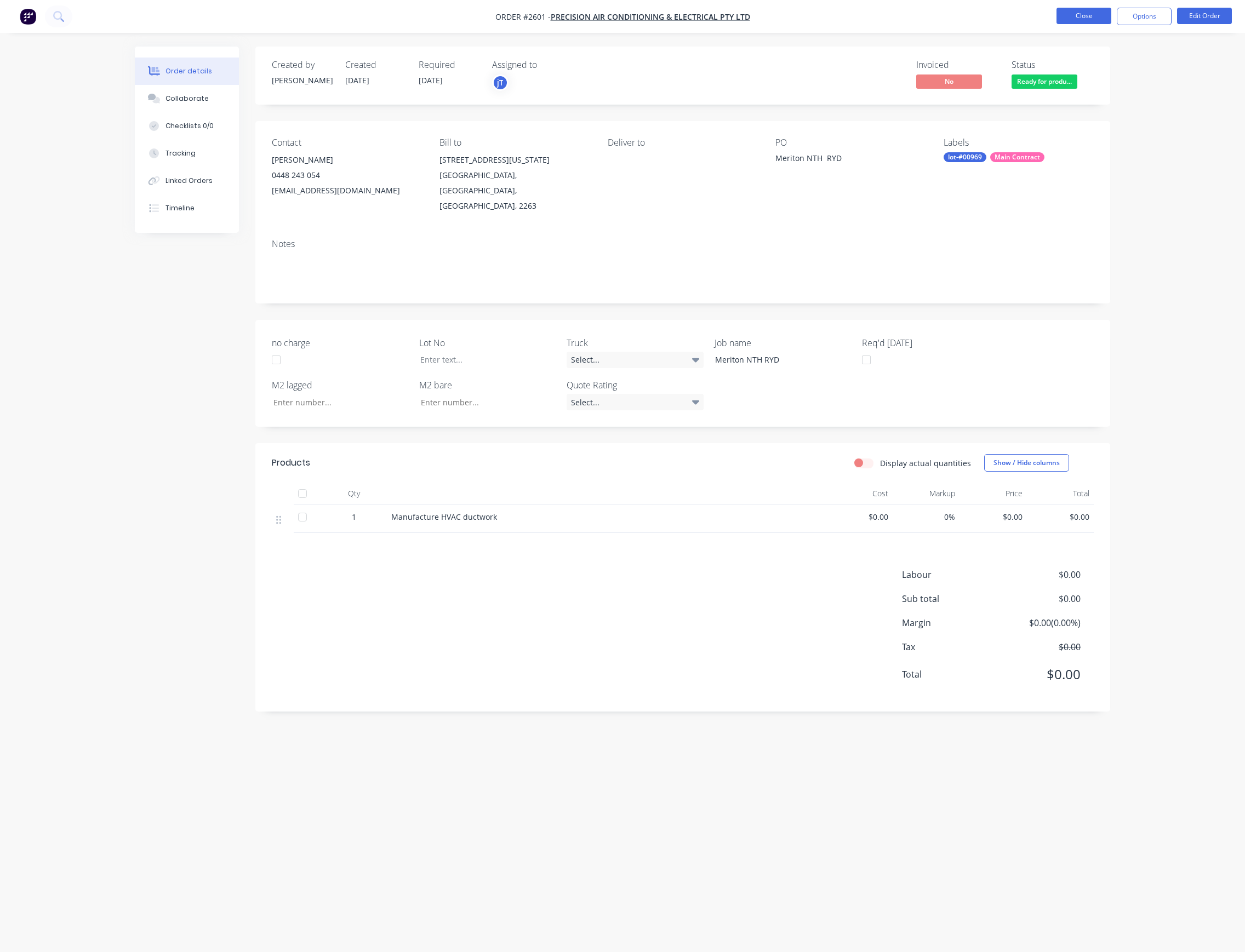
click at [1099, 18] on button "Close" at bounding box center [1084, 15] width 55 height 16
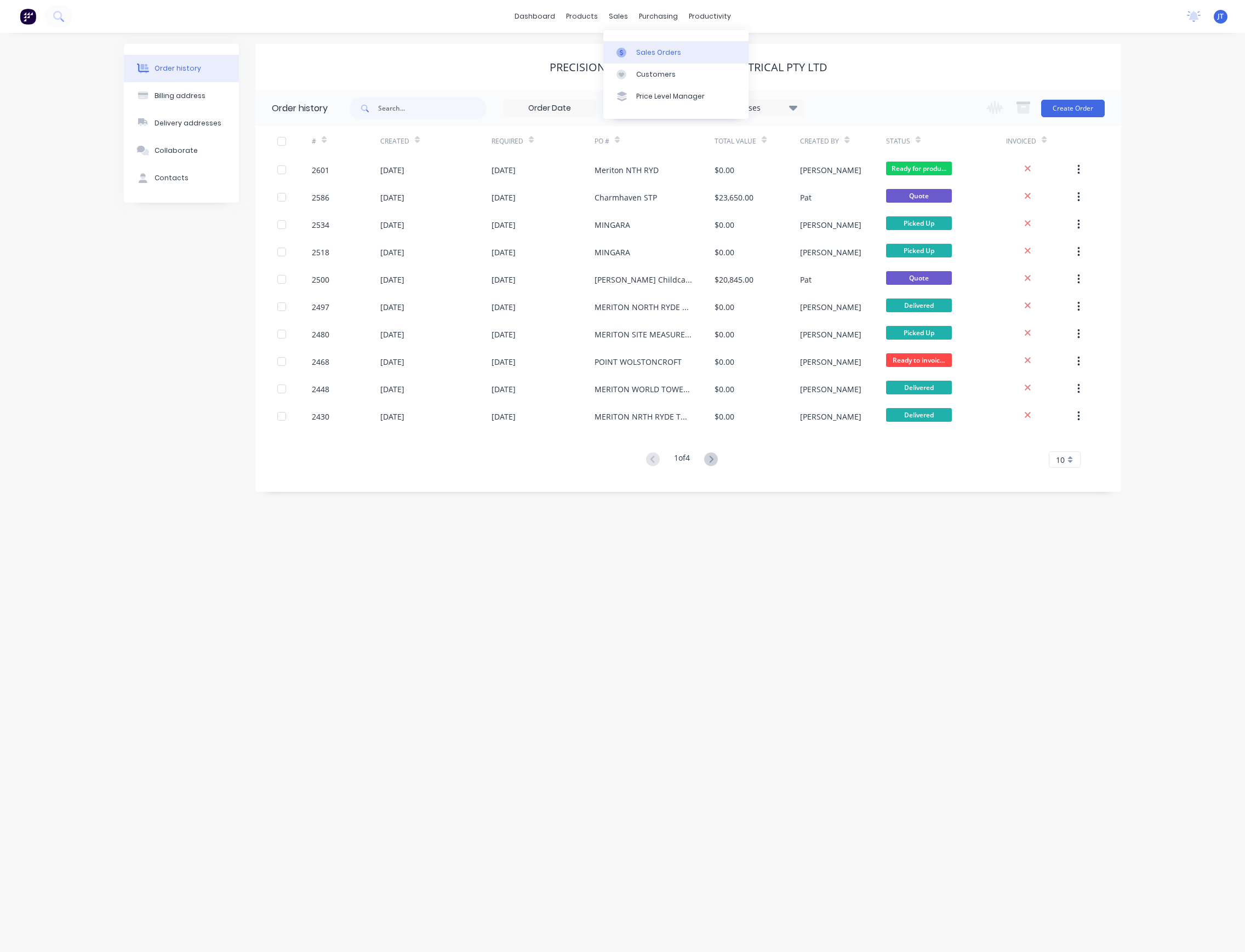
click at [637, 45] on link "Sales Orders" at bounding box center [676, 52] width 145 height 22
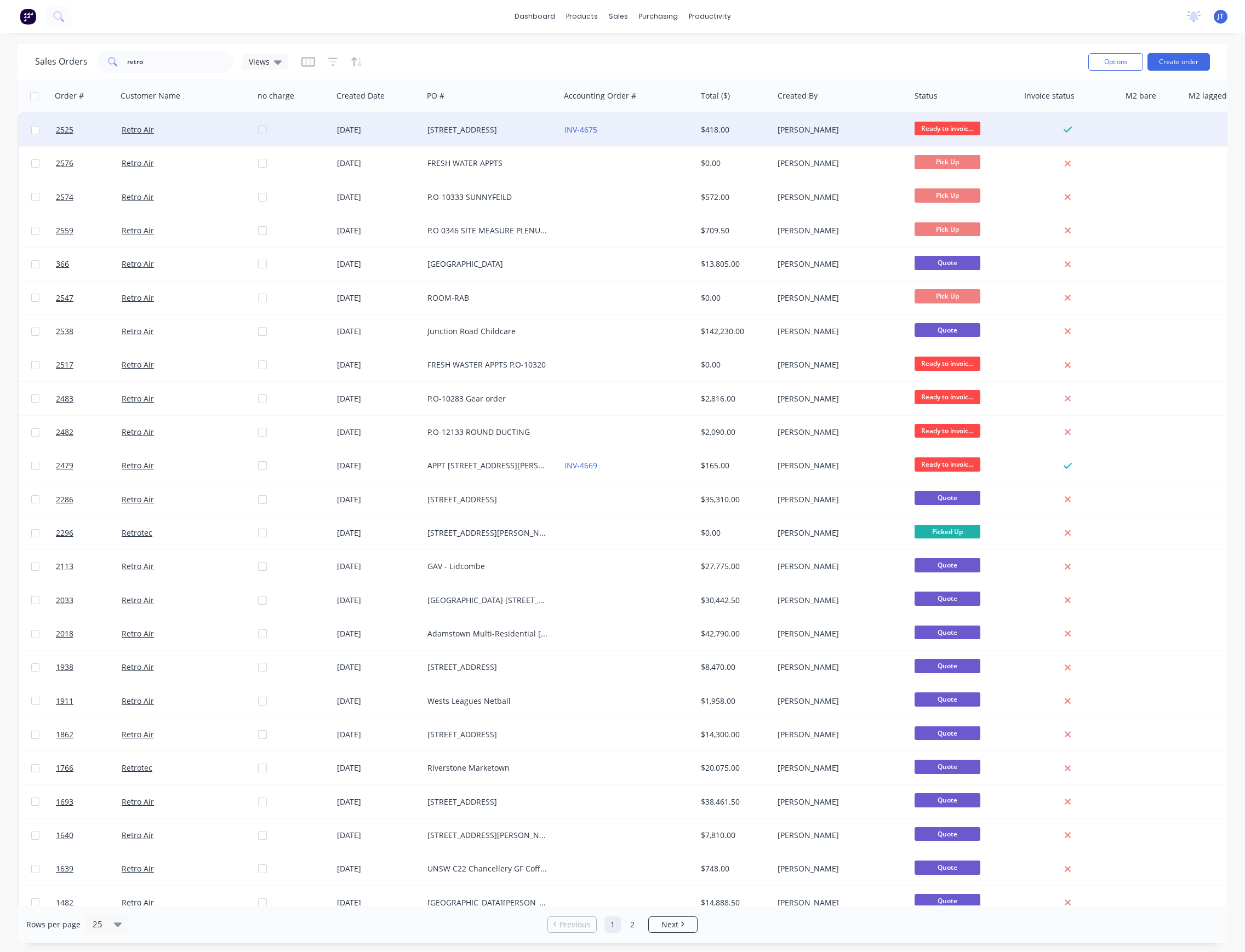
click at [195, 128] on div "Retro Air" at bounding box center [182, 130] width 122 height 11
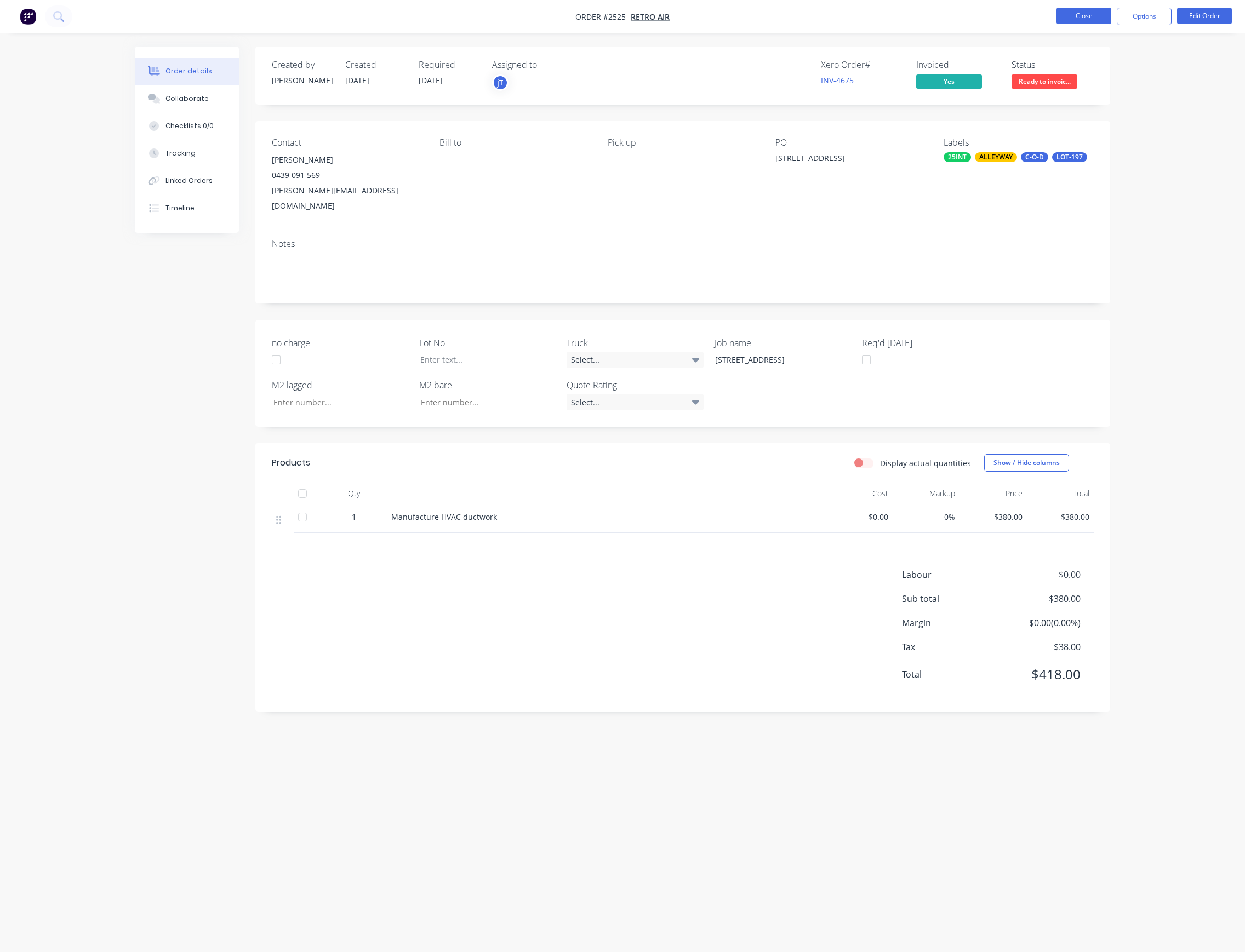
click at [1103, 15] on button "Close" at bounding box center [1084, 15] width 55 height 16
